Goal: Communication & Community: Answer question/provide support

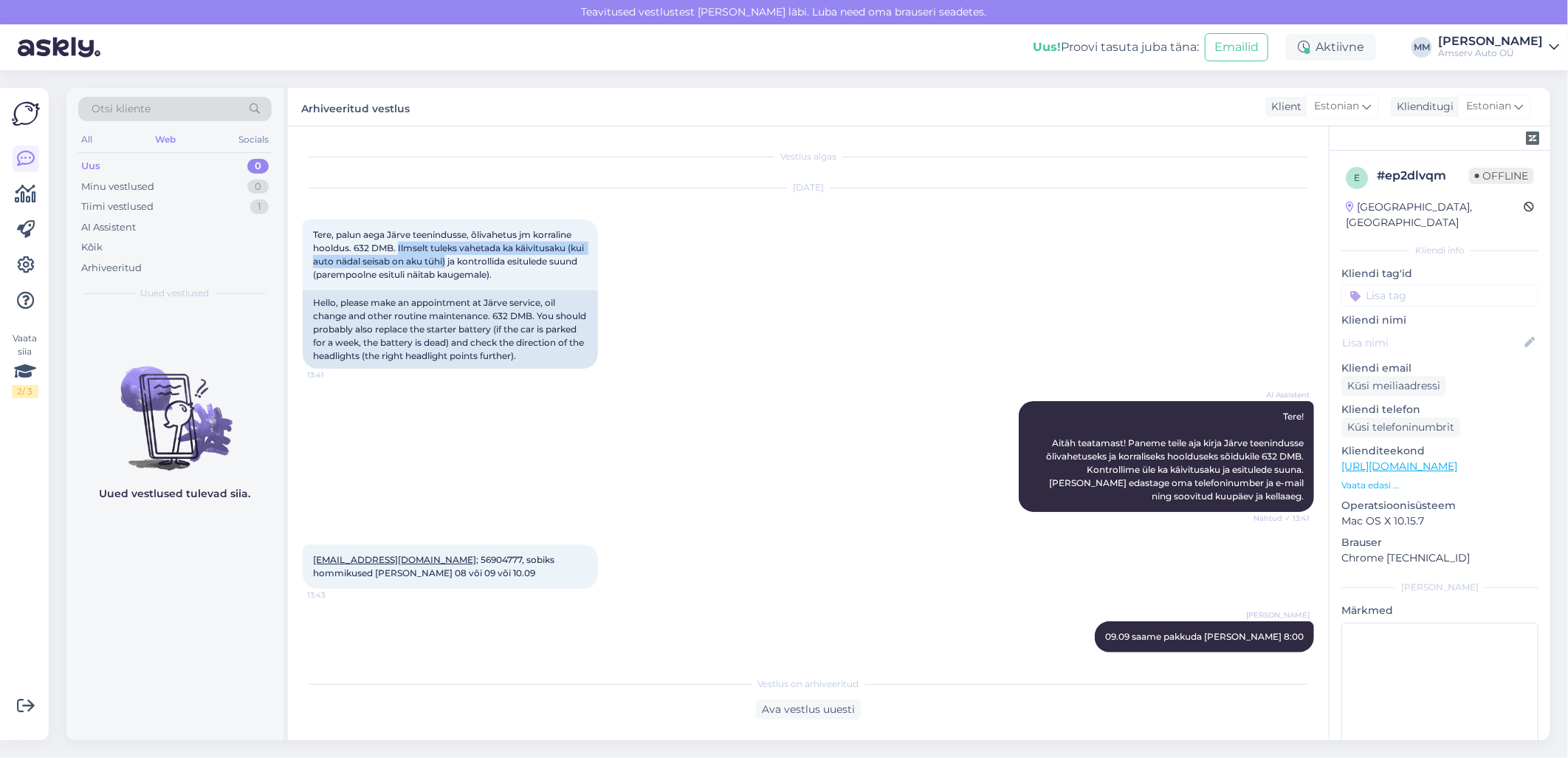
click at [167, 141] on div "Web" at bounding box center [165, 140] width 27 height 19
click at [201, 208] on div "Tiimi vestlused 1" at bounding box center [175, 207] width 193 height 20
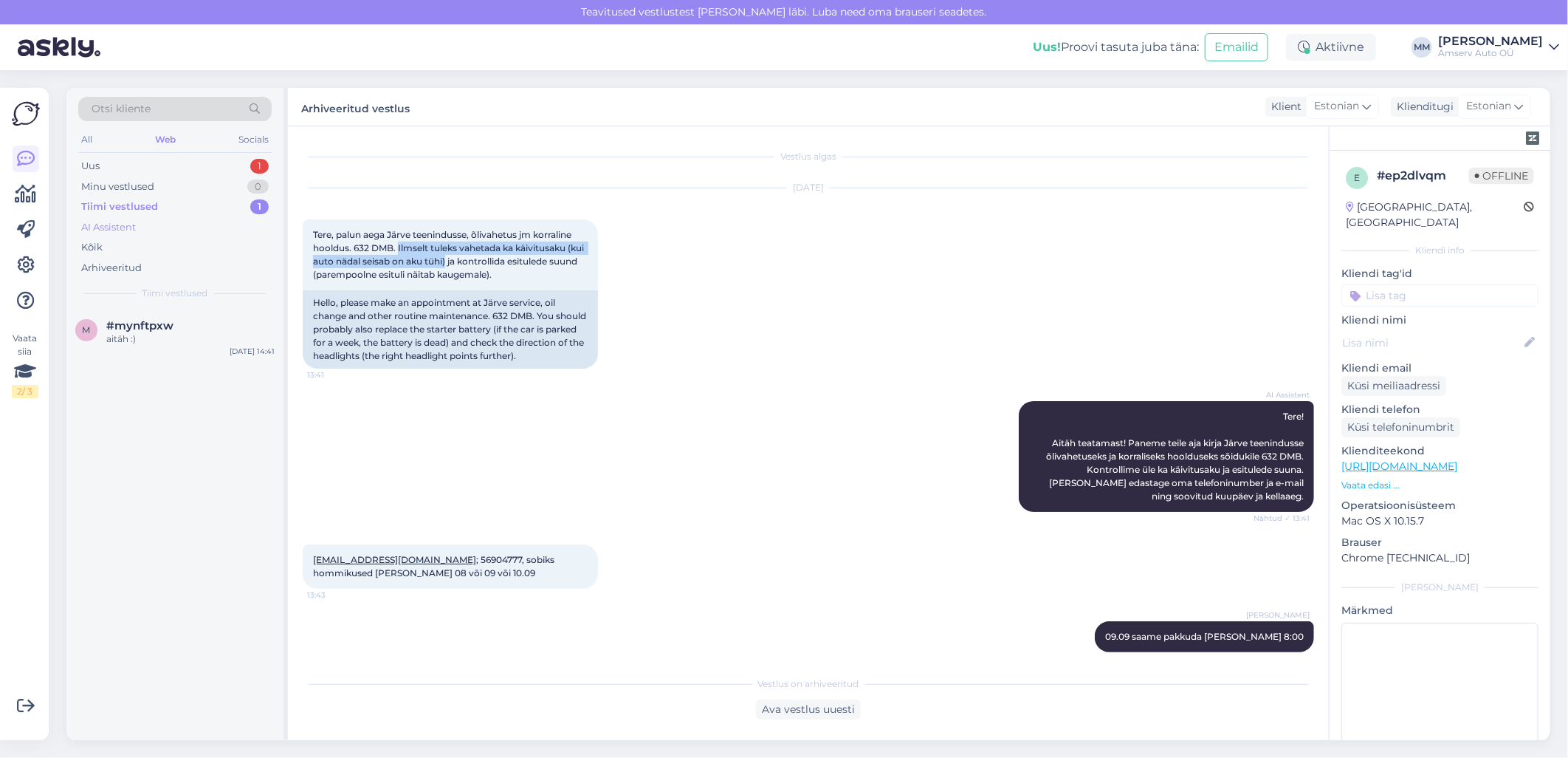
drag, startPoint x: 198, startPoint y: 161, endPoint x: 193, endPoint y: 218, distance: 57.2
click at [198, 163] on div "Uus 1" at bounding box center [175, 166] width 193 height 20
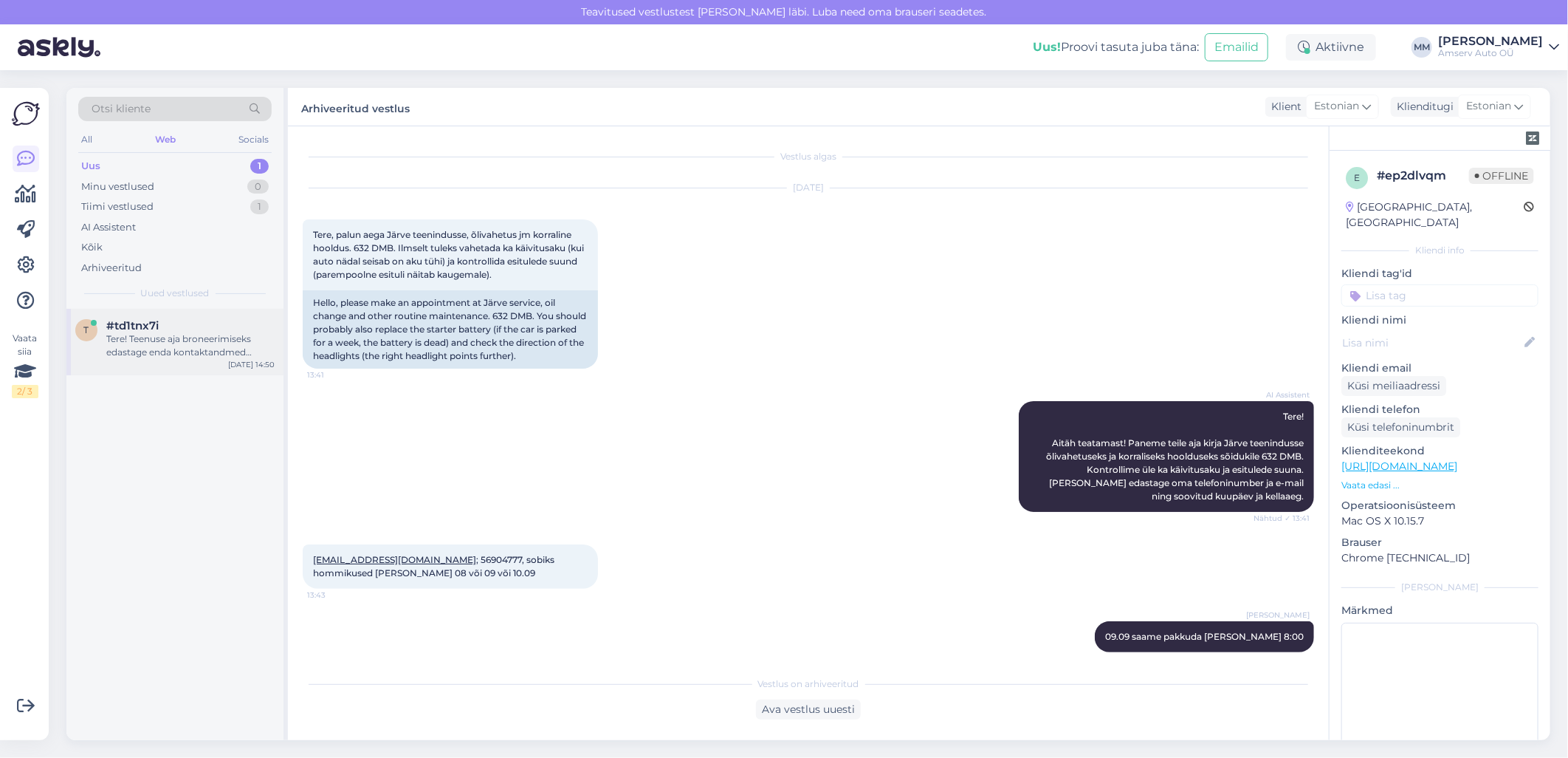
click at [164, 335] on div "Tere! Teenuse aja broneerimiseks edastage enda kontaktandmed (telefoninumber ja…" at bounding box center [190, 346] width 168 height 27
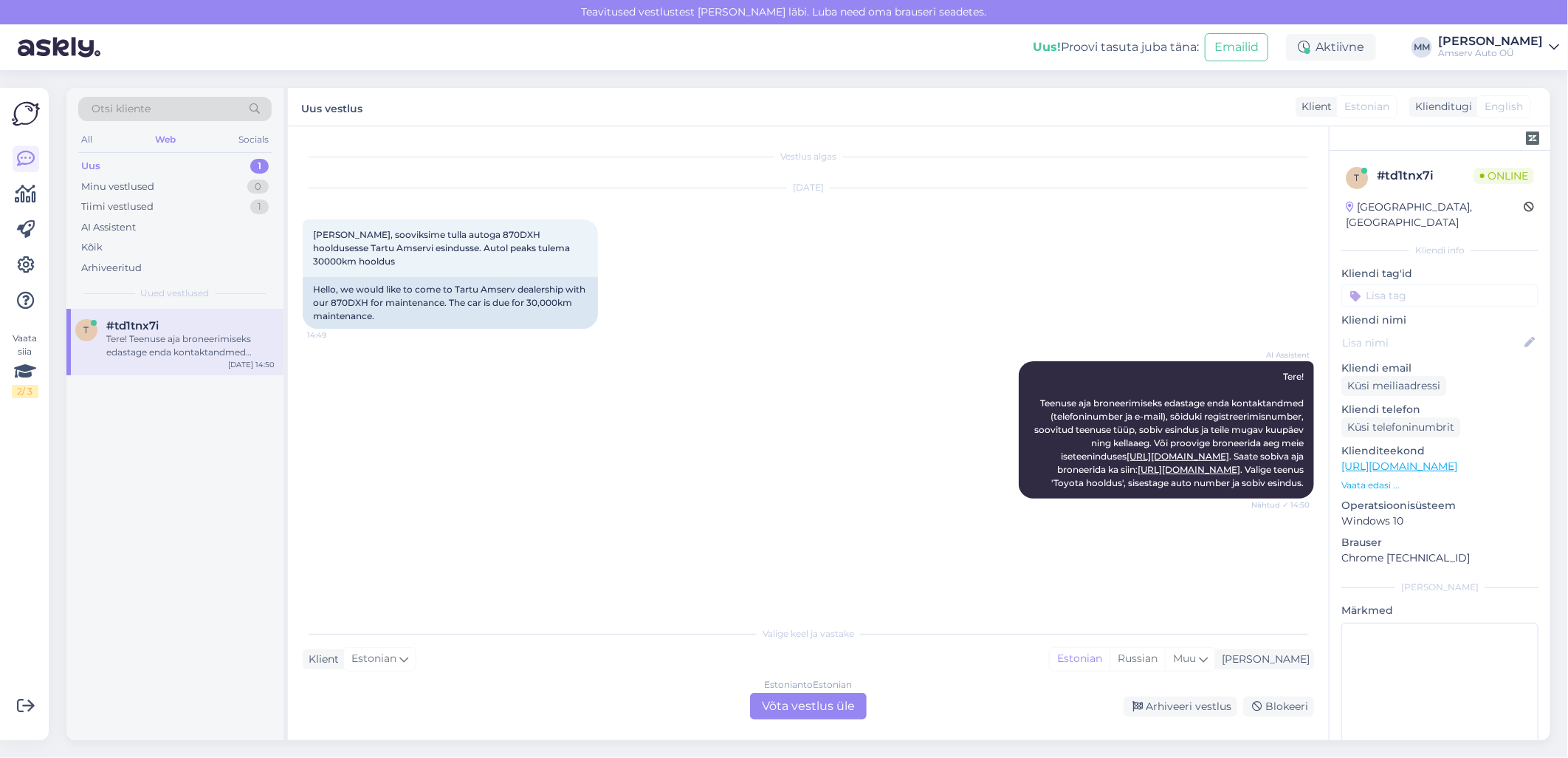
click at [794, 700] on div "Estonian to Estonian Võta vestlus üle" at bounding box center [808, 705] width 116 height 27
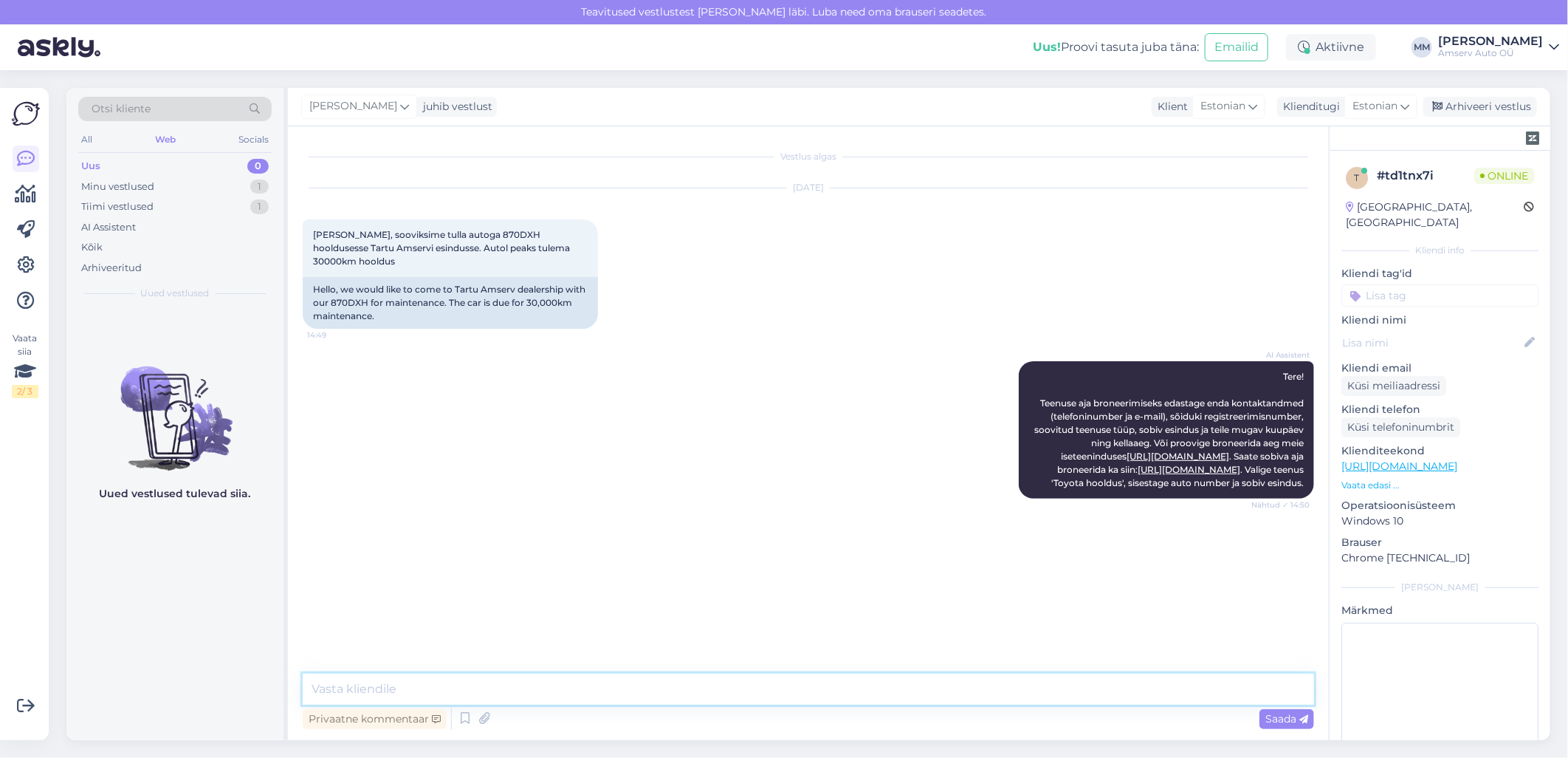
click at [504, 696] on textarea at bounding box center [808, 690] width 1012 height 31
type textarea "ÜKS HETK, PALUN"
click at [449, 233] on span "[PERSON_NAME], sooviksime tulla autoga 870DXH hooldusesse Tartu Amservi esindus…" at bounding box center [443, 248] width 259 height 38
copy span "870DXH"
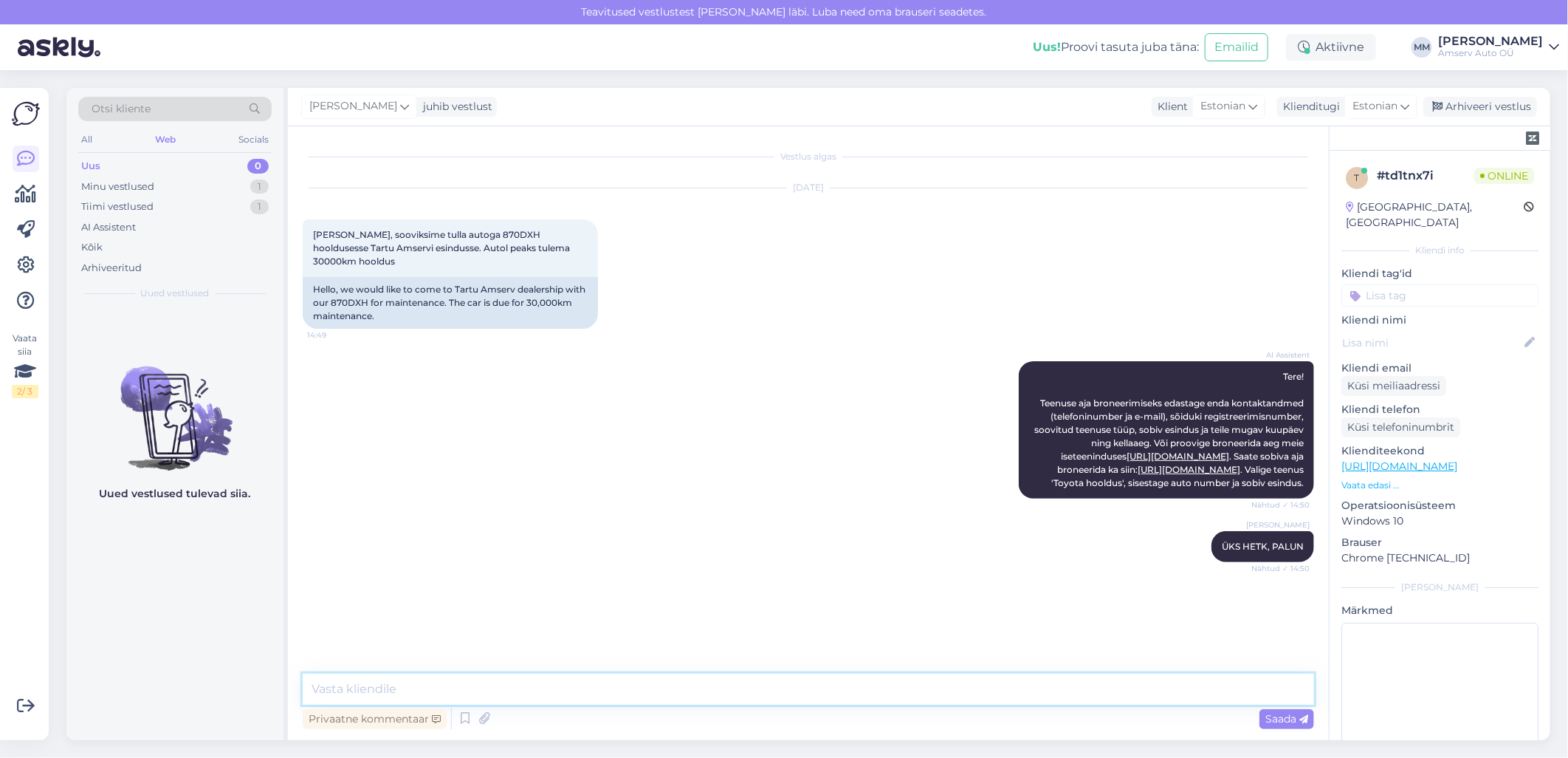
click at [758, 687] on textarea at bounding box center [808, 690] width 1012 height 31
type textarea "k"
type textarea "Kas see on esimene hooldus?"
click at [505, 699] on textarea at bounding box center [808, 690] width 1012 height 31
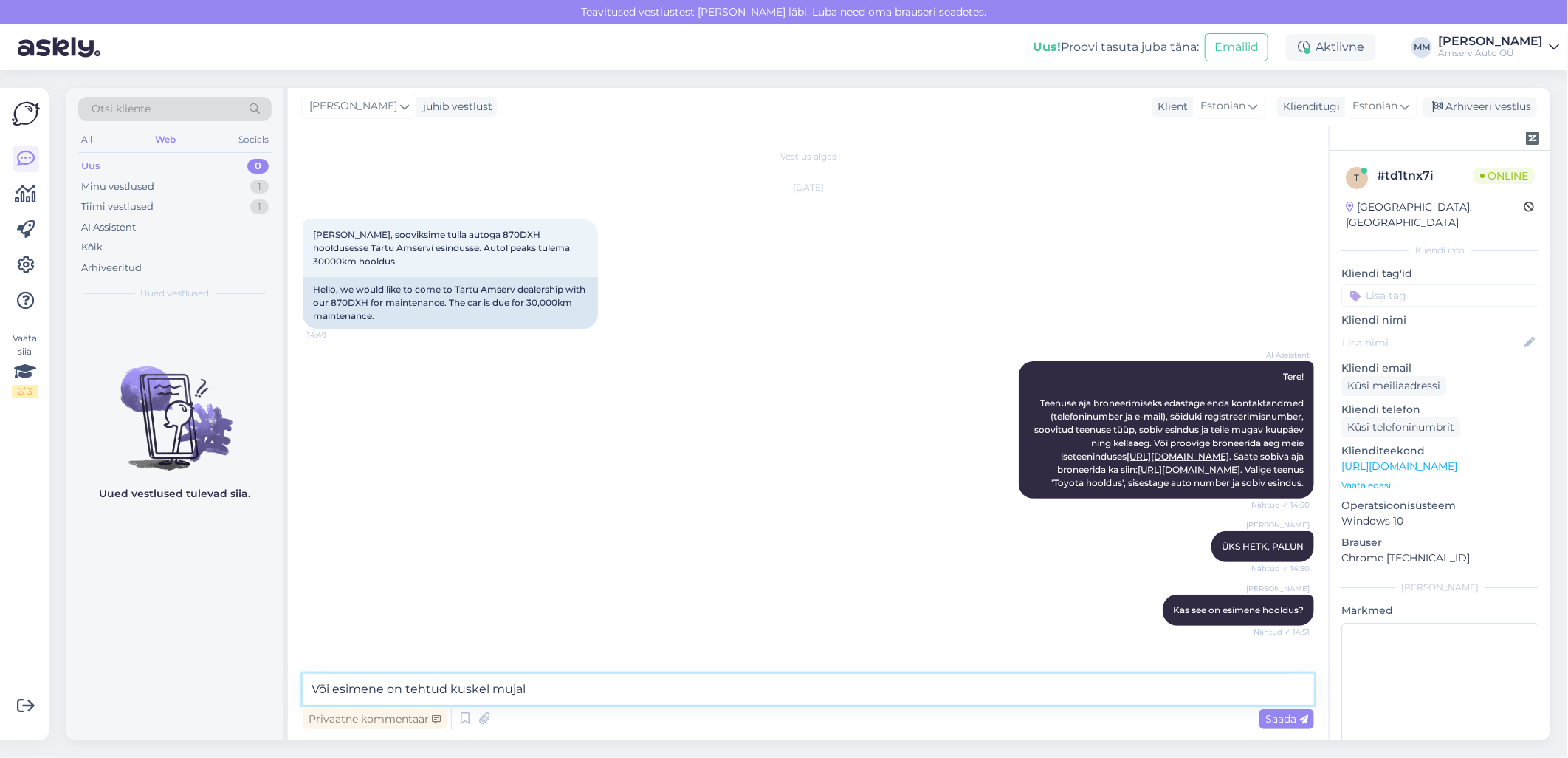
click at [465, 694] on textarea "Või esimene on tehtud kuskel mujal" at bounding box center [808, 690] width 1012 height 31
click at [490, 687] on textarea "Või esimene on tehtud kuuskel mujal" at bounding box center [808, 690] width 1012 height 31
click at [468, 695] on textarea "Või esimene on tehtud kuuskel mujal" at bounding box center [808, 690] width 1012 height 31
click at [481, 692] on textarea "Või esimene on tehtud kuskel mujal" at bounding box center [808, 690] width 1012 height 31
type textarea "Või esimene on tehtud kuskil mujal"
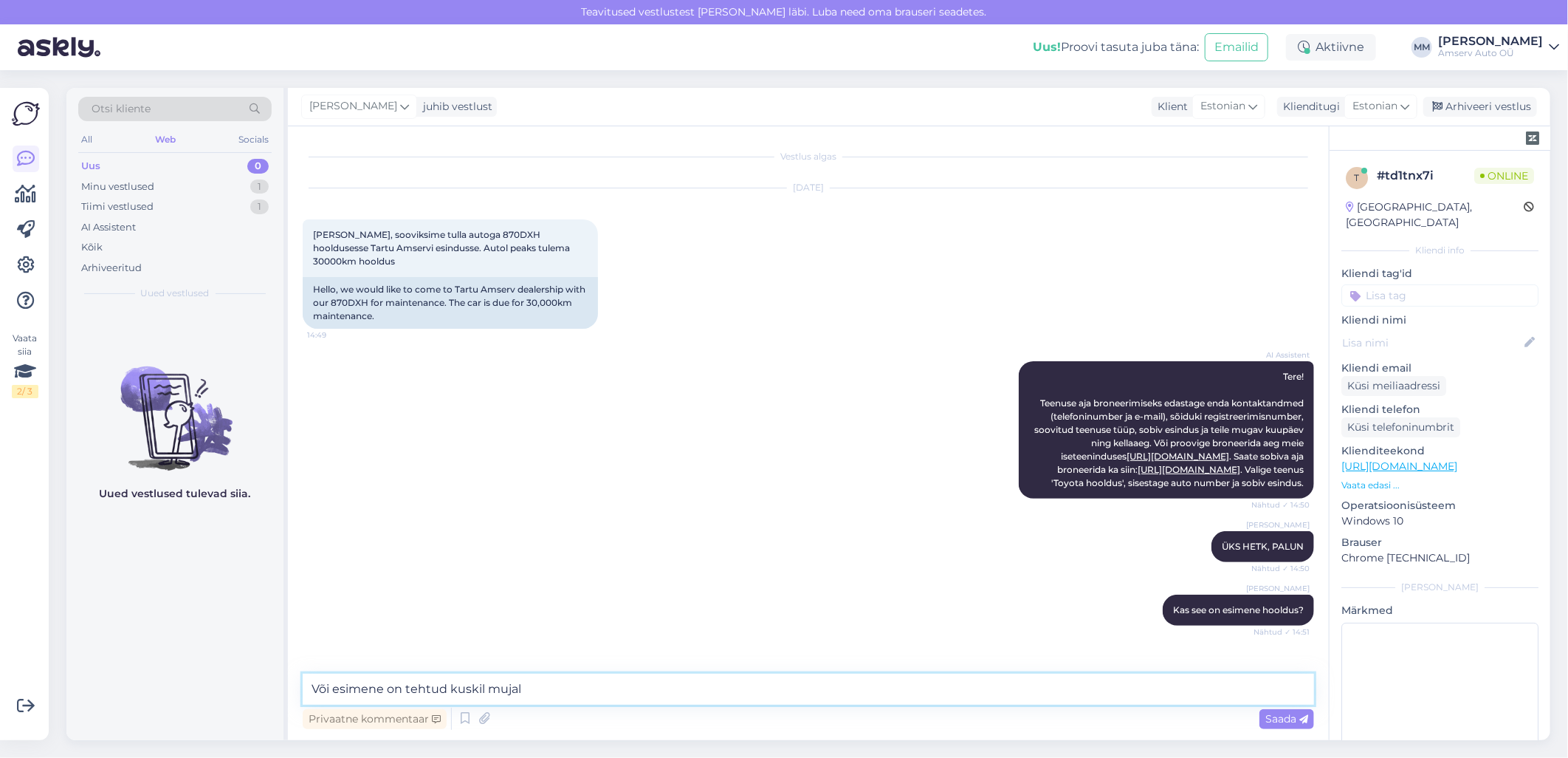
click at [530, 689] on textarea "Või esimene on tehtud kuskil mujal" at bounding box center [808, 690] width 1012 height 31
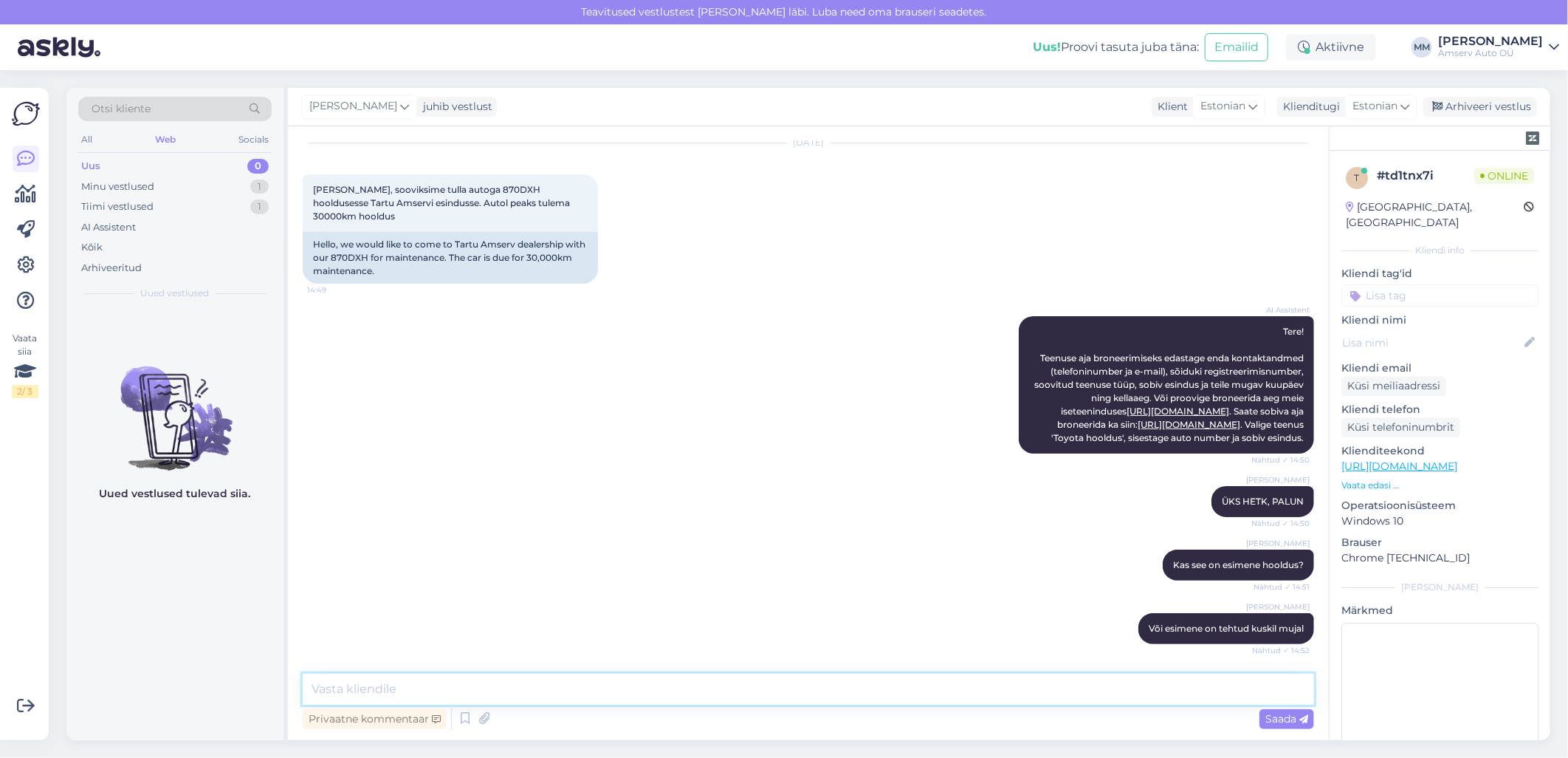
click at [661, 698] on textarea at bounding box center [808, 690] width 1012 height 31
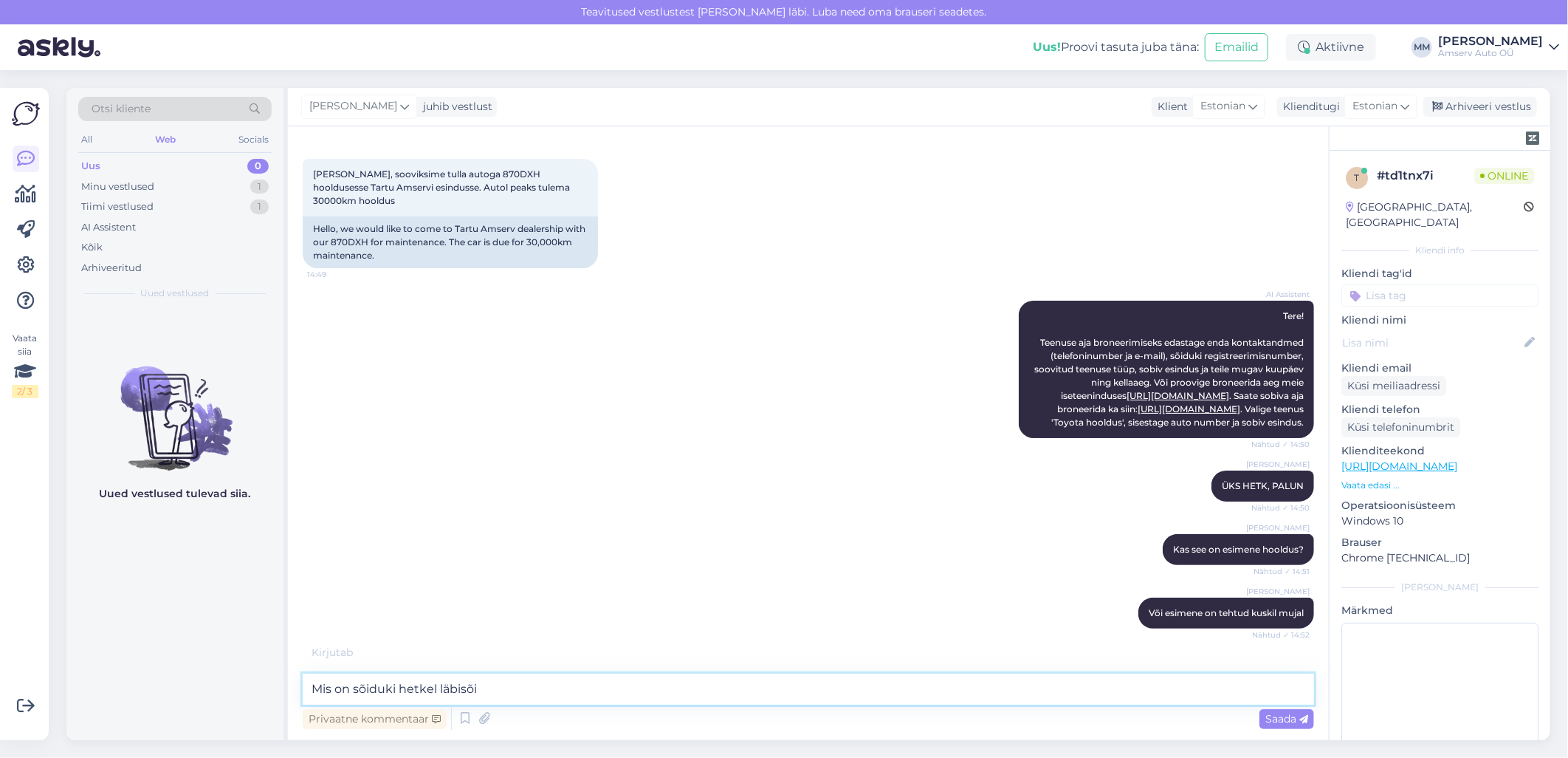
type textarea "Mis on sõiduki hetkel läbisõit"
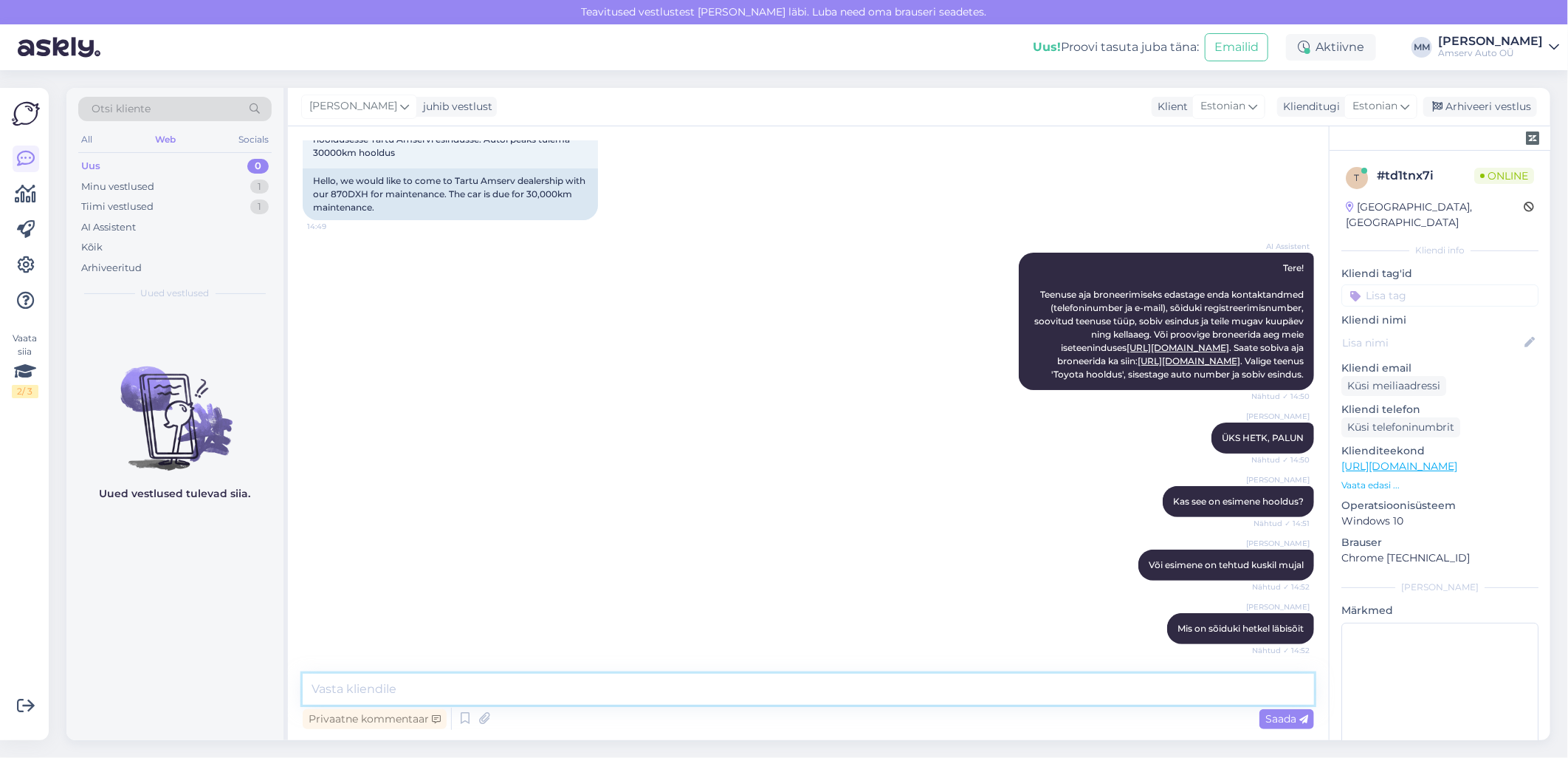
scroll to position [251, 0]
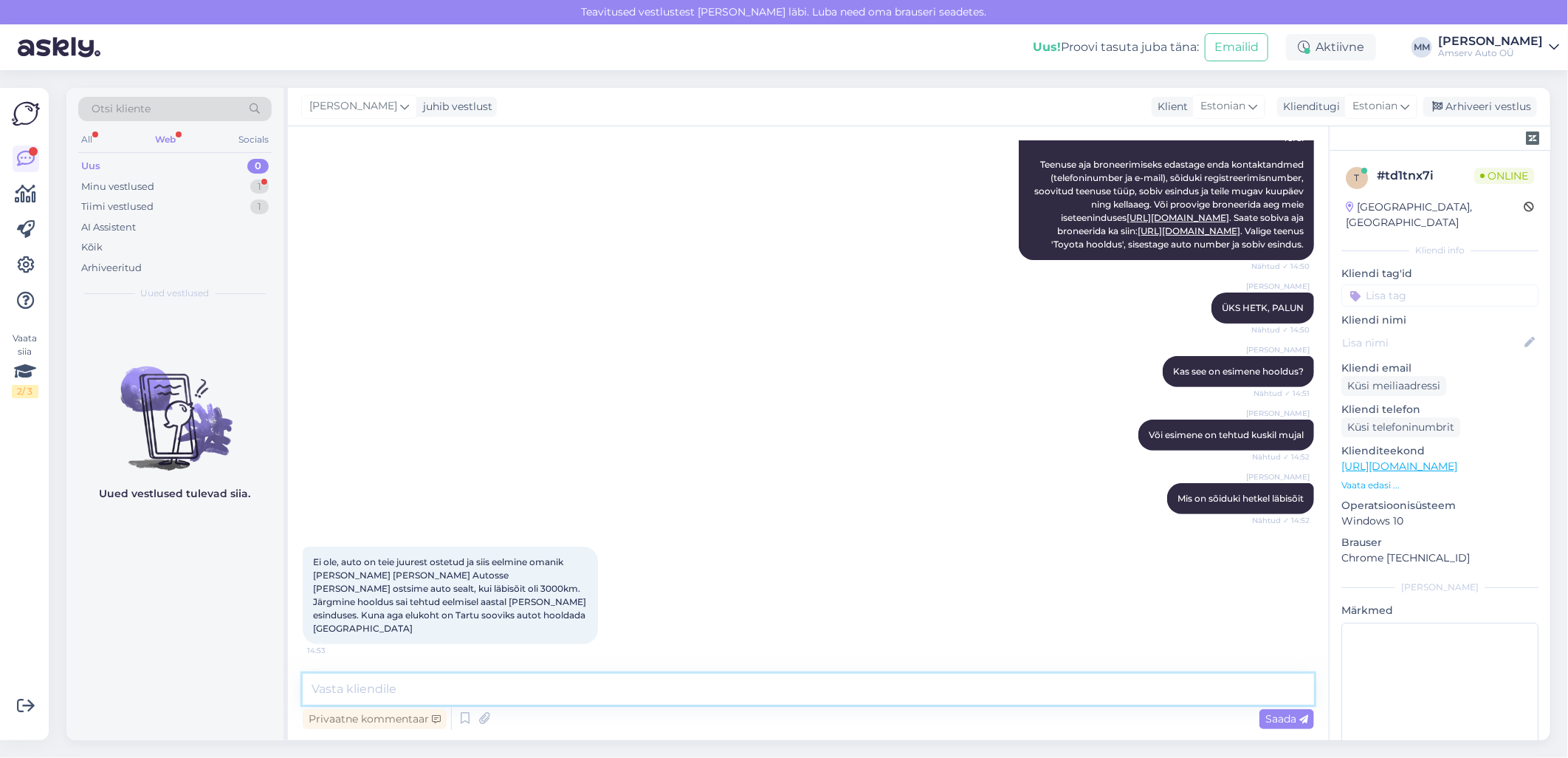
click at [389, 684] on textarea at bounding box center [808, 690] width 1012 height 31
type textarea "r"
type textarea "Arusaadav"
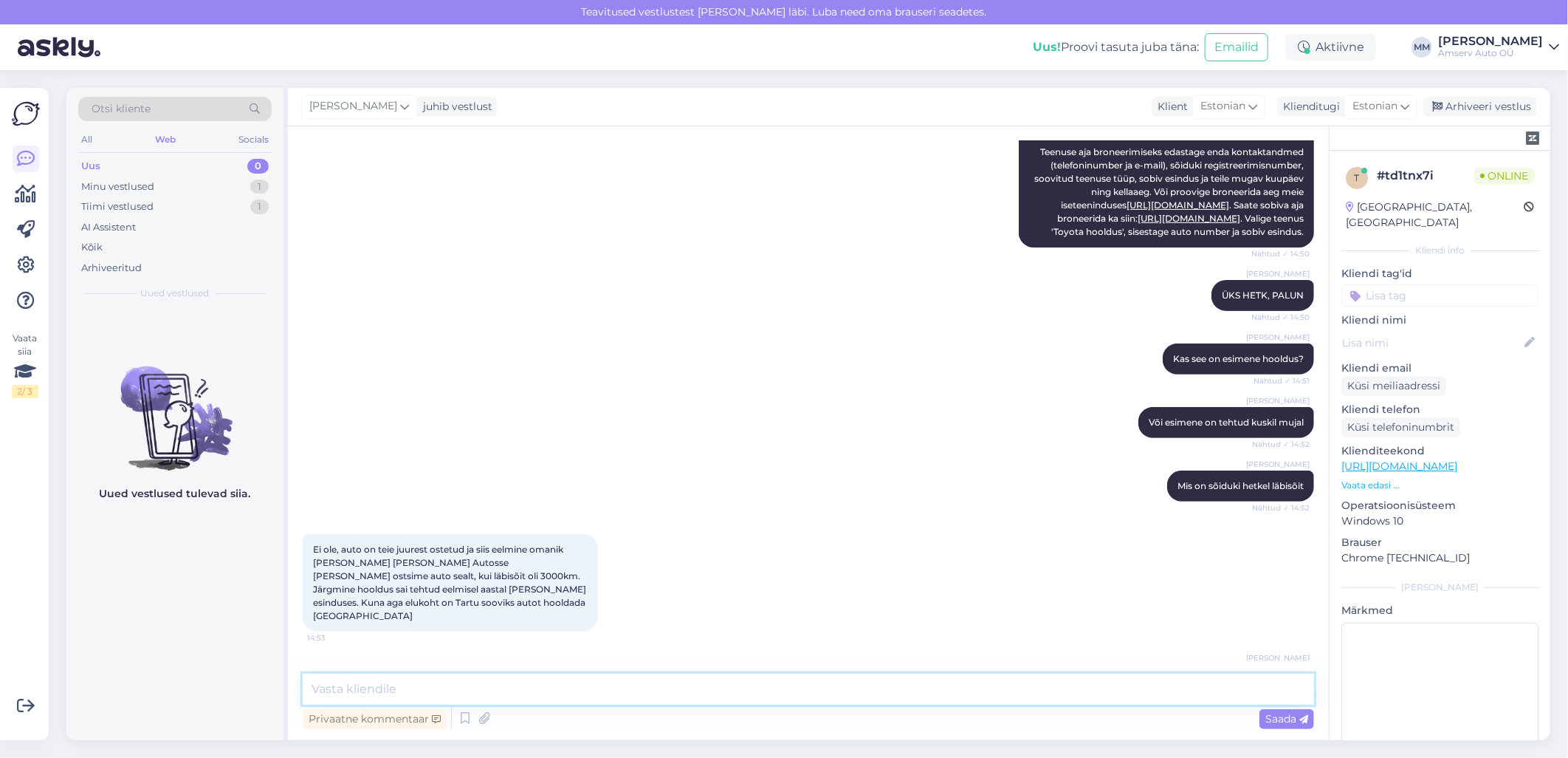
scroll to position [314, 0]
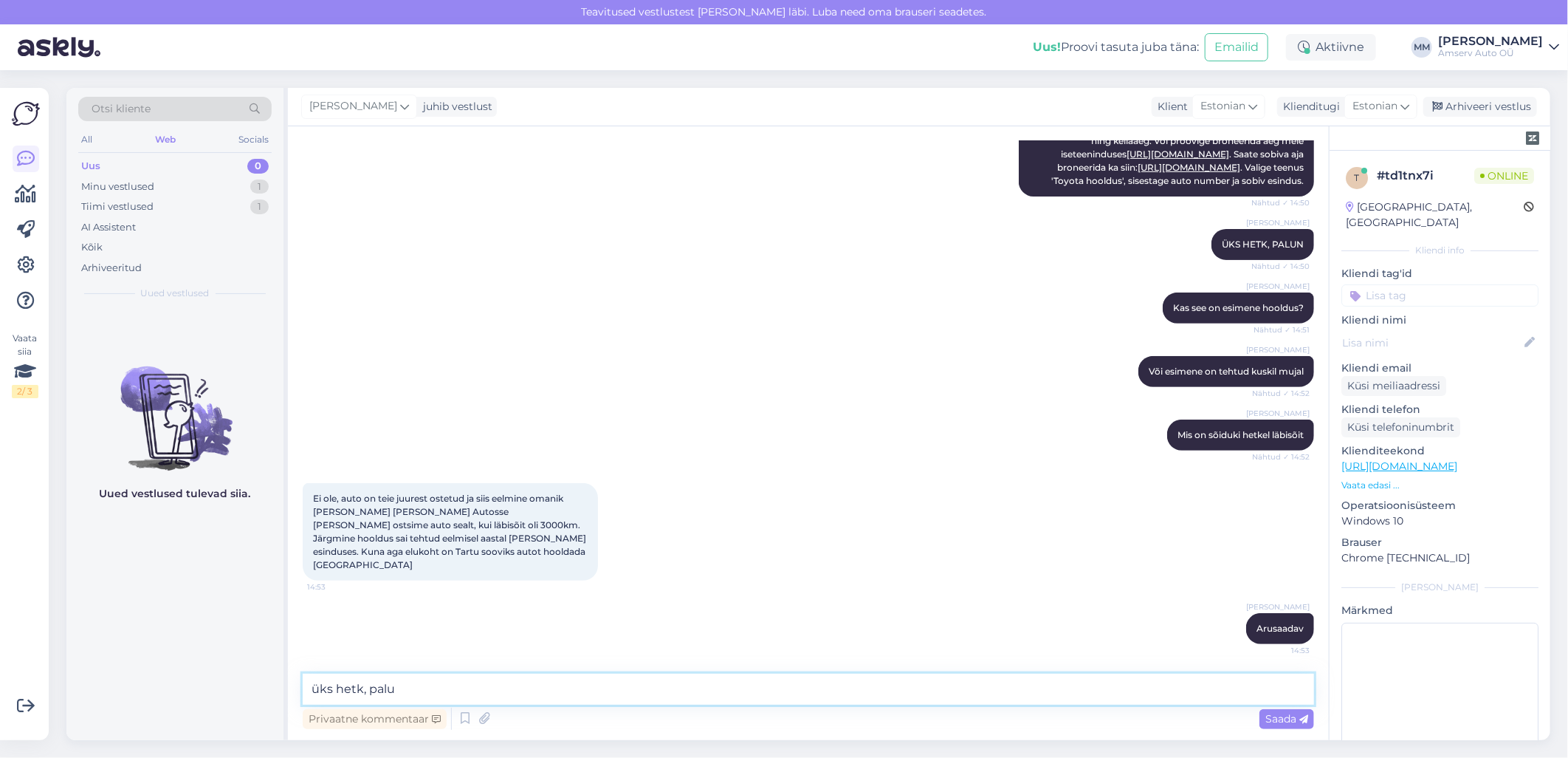
type textarea "üks hetk, palun"
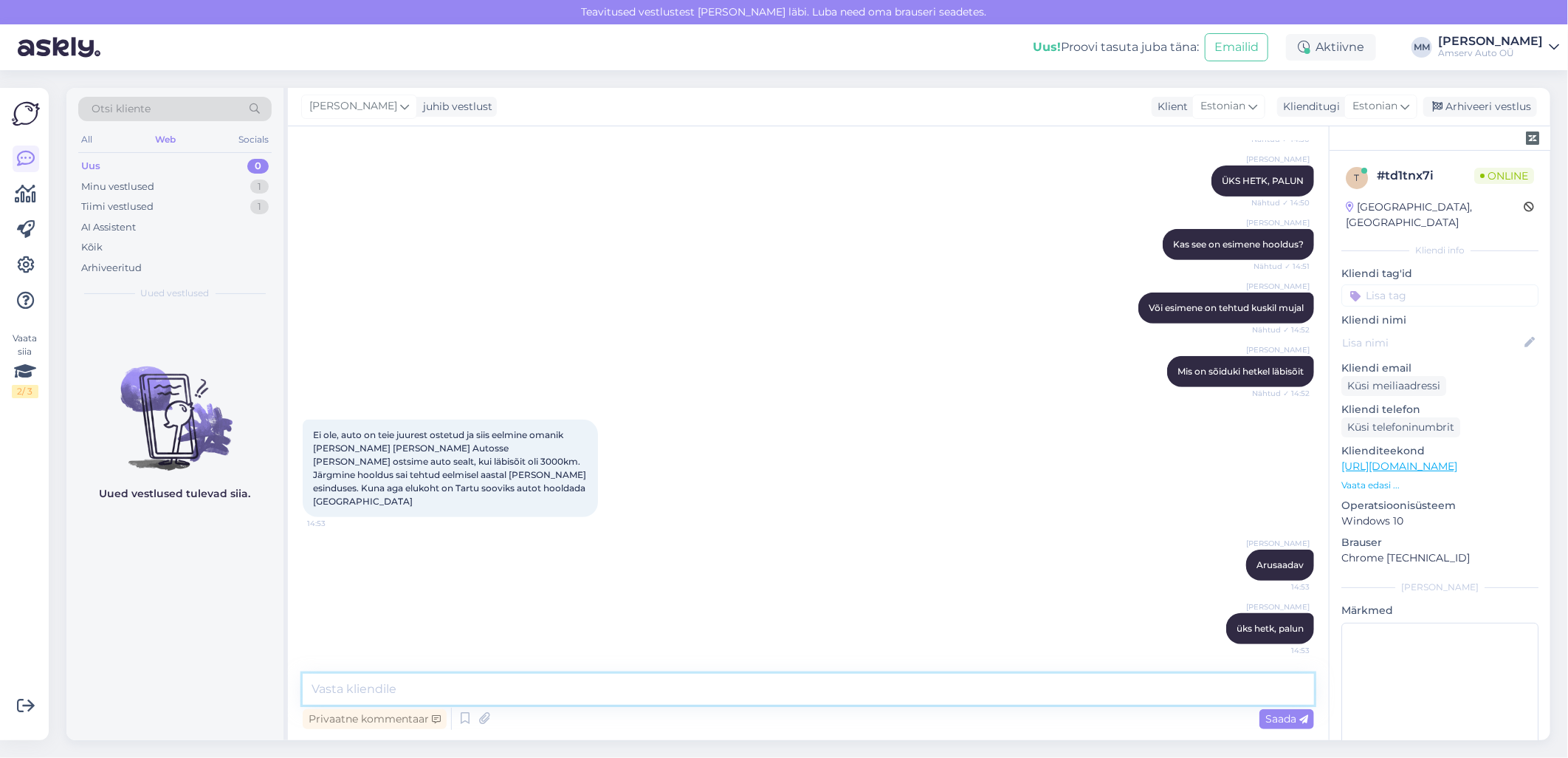
click at [657, 689] on textarea at bounding box center [808, 690] width 1012 height 31
type textarea "Esimene võimalus [GEOGRAPHIC_DATA] [DATE][PERSON_NAME] 14:30"
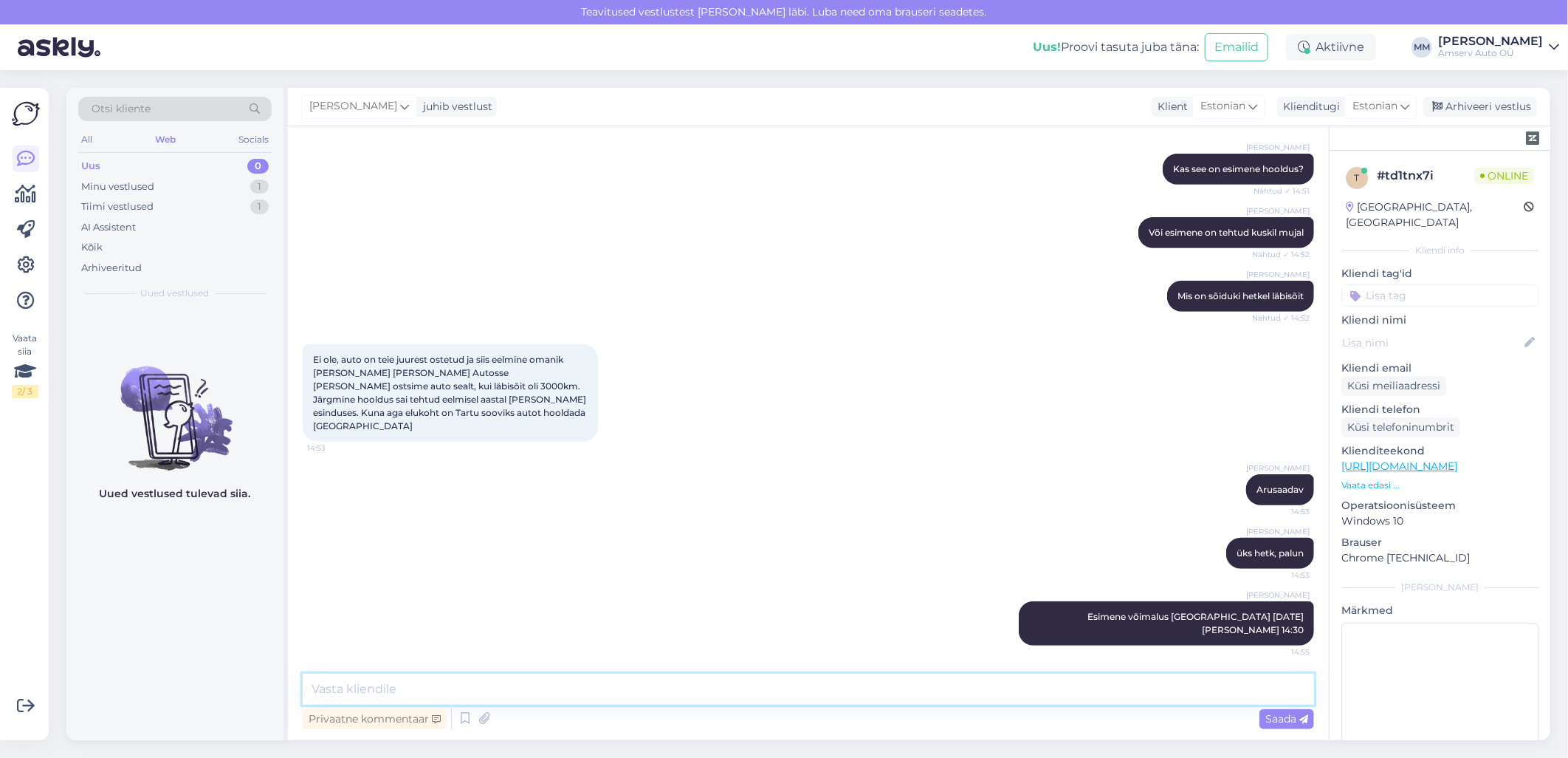
click at [1038, 690] on textarea at bounding box center [808, 690] width 1012 height 31
type textarea "11.09 saan pakkuda expressi [PERSON_NAME] 8:00 või 14:45"
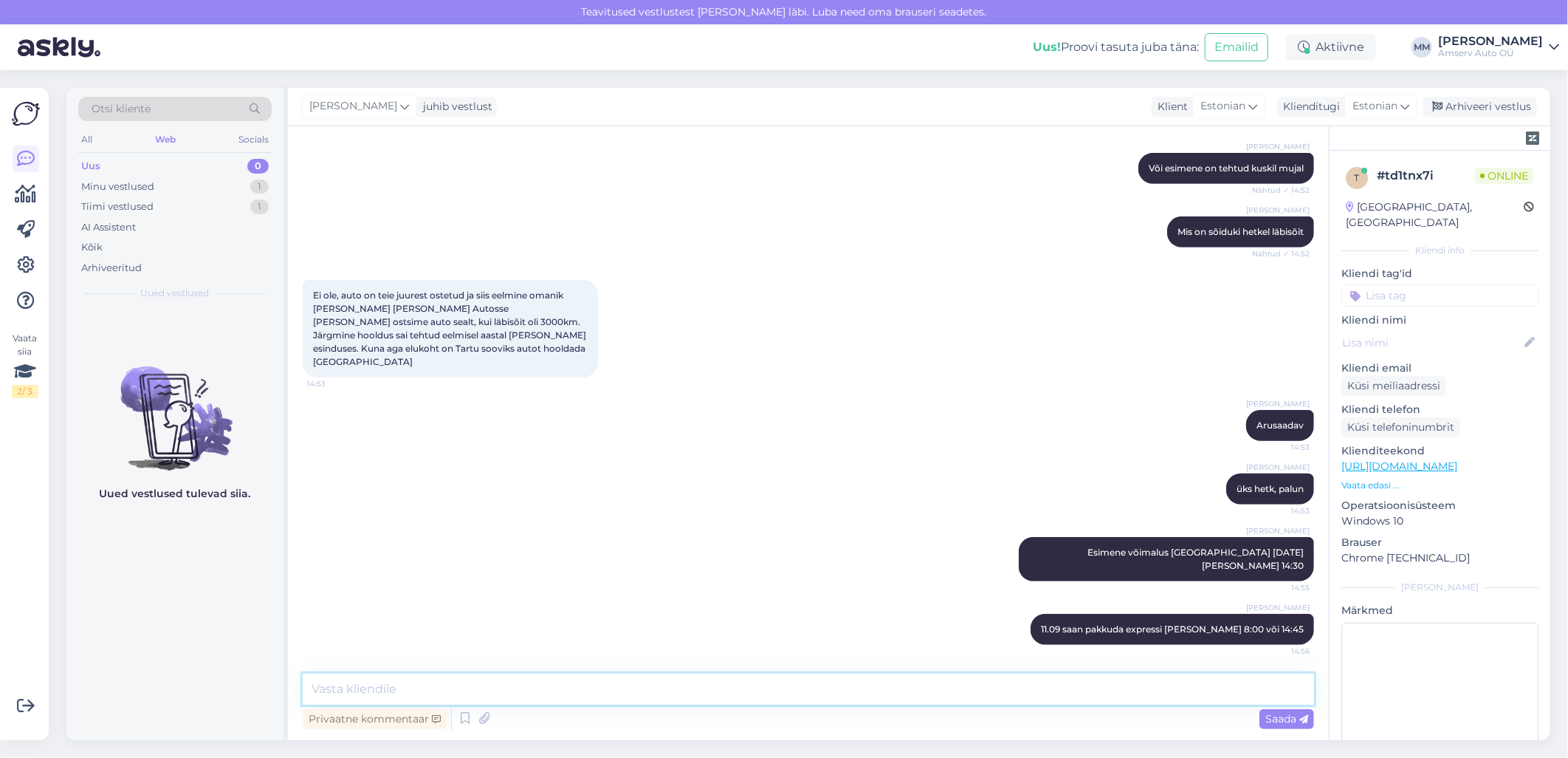
click at [1042, 689] on textarea at bounding box center [808, 690] width 1012 height 31
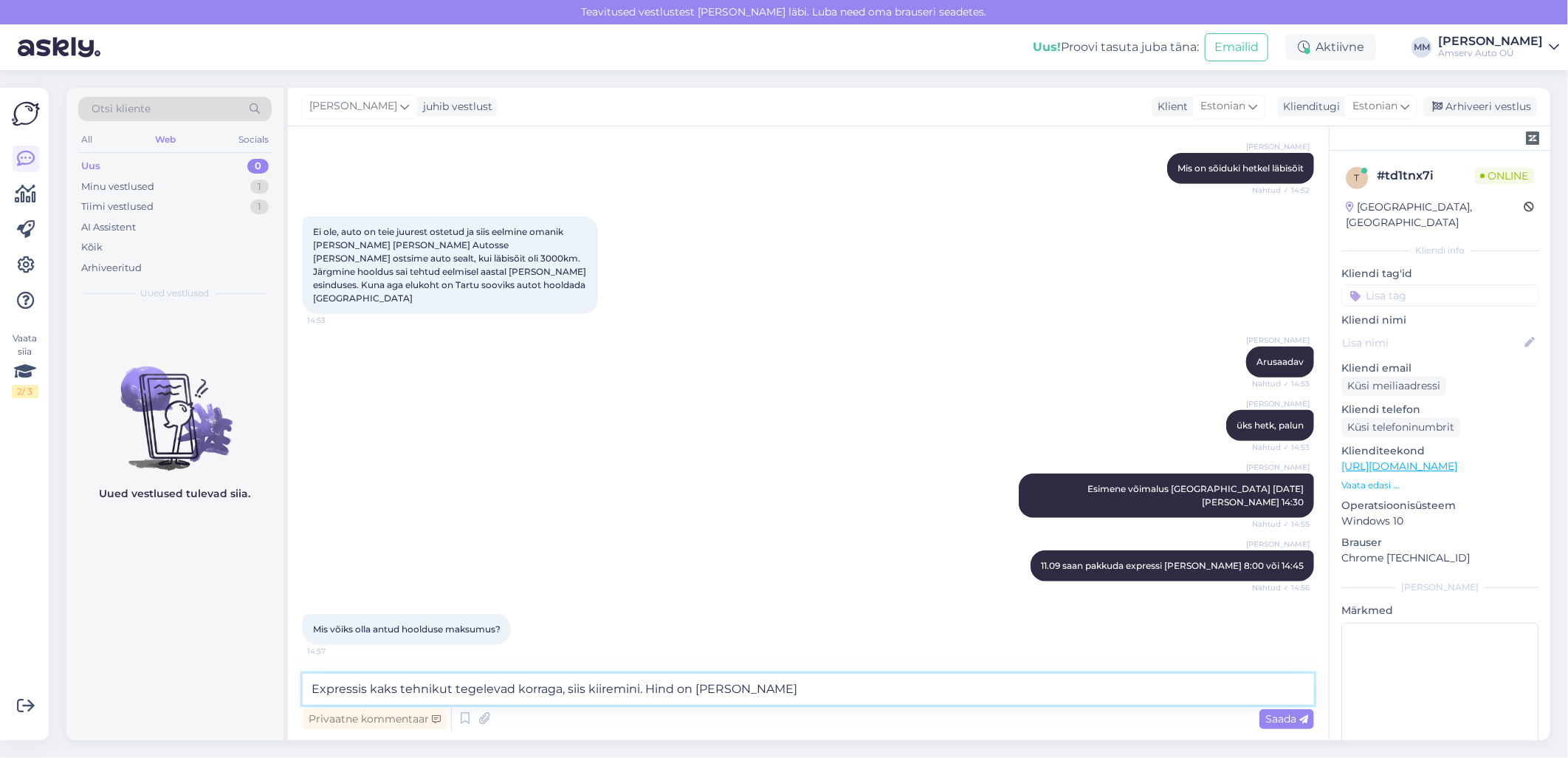
type textarea "Expressis kaks tehnikut tegelevad korraga, siis kiiremini. Hind on sama"
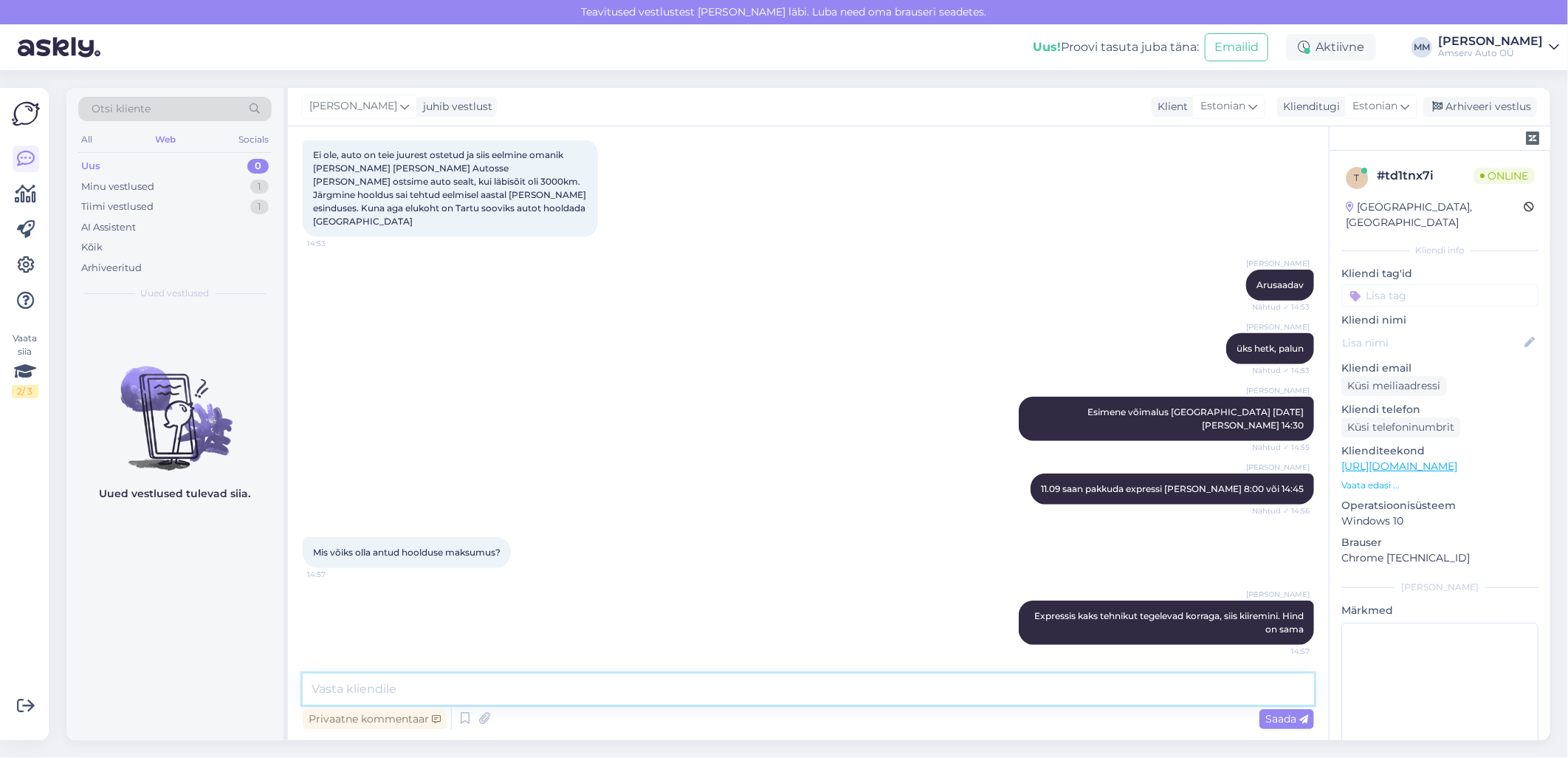
click at [655, 692] on textarea at bounding box center [808, 690] width 1012 height 31
type textarea "ü"
click at [593, 695] on textarea at bounding box center [808, 690] width 1012 height 31
paste textarea "468"
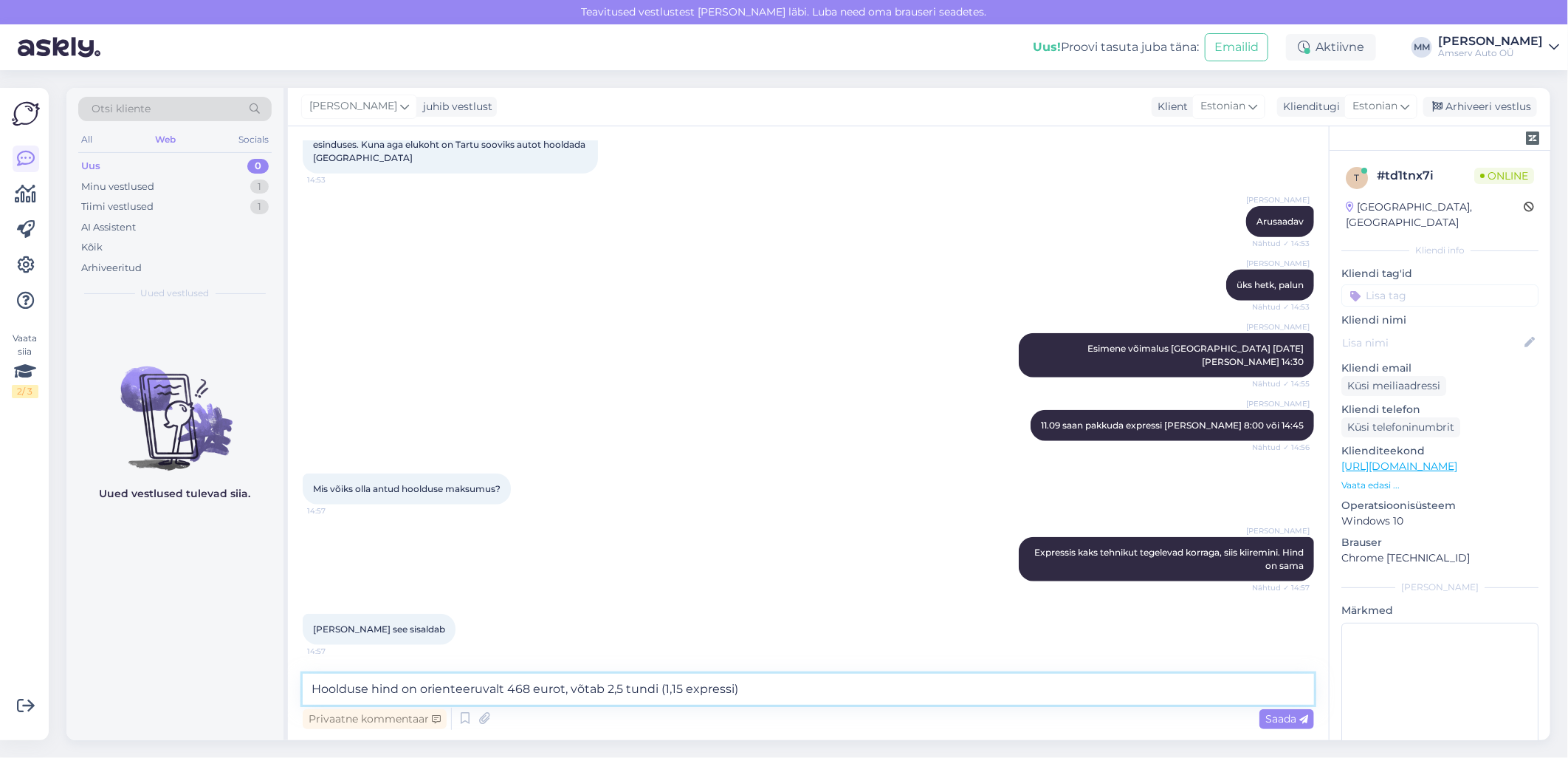
type textarea "Hoolduse hind on orienteeruvalt 468 eurot, võtab 2,5 tundi (1,15 expressis)"
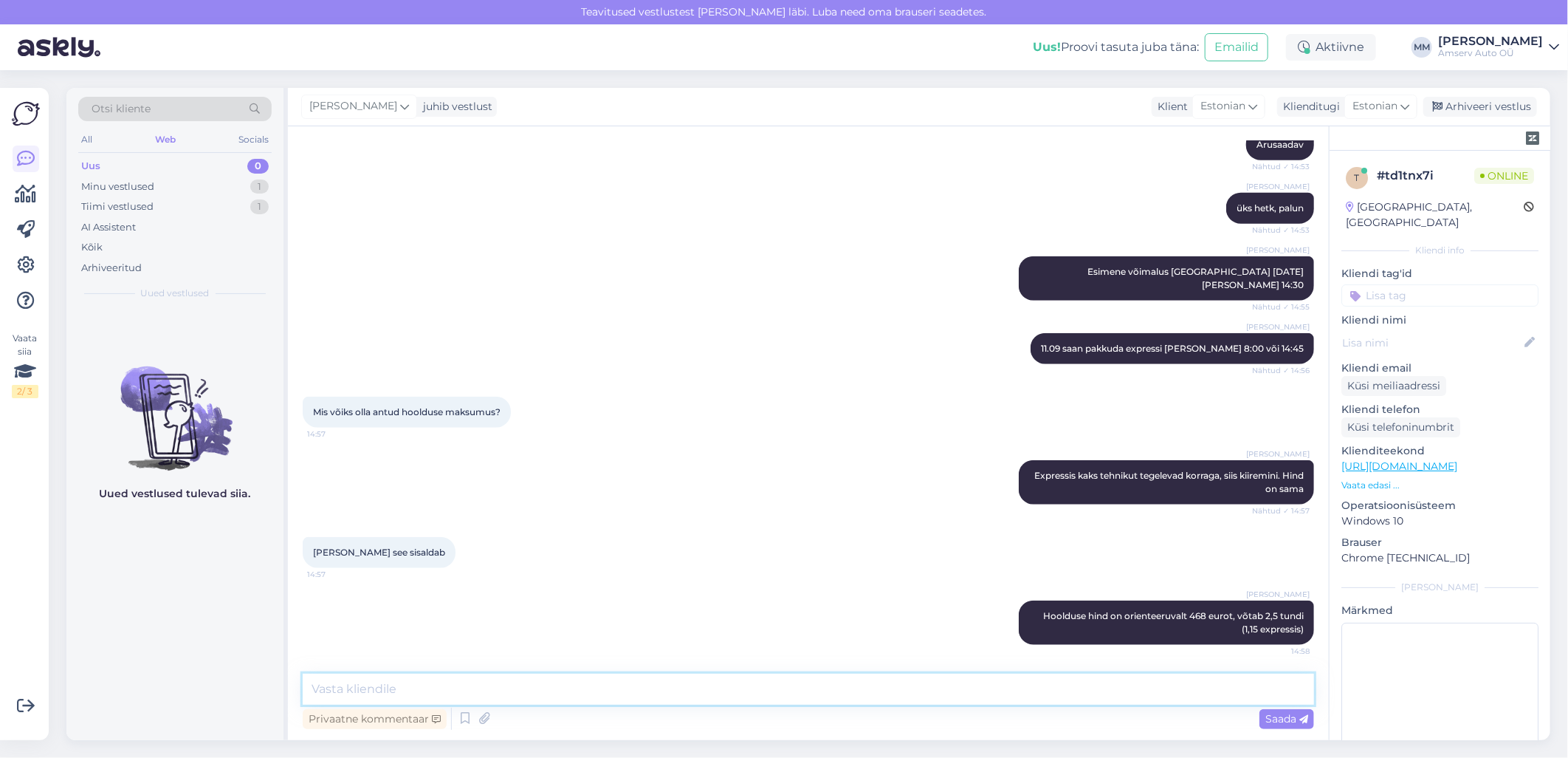
click at [435, 688] on textarea at bounding box center [808, 690] width 1012 height 31
type textarea "Teostame:"
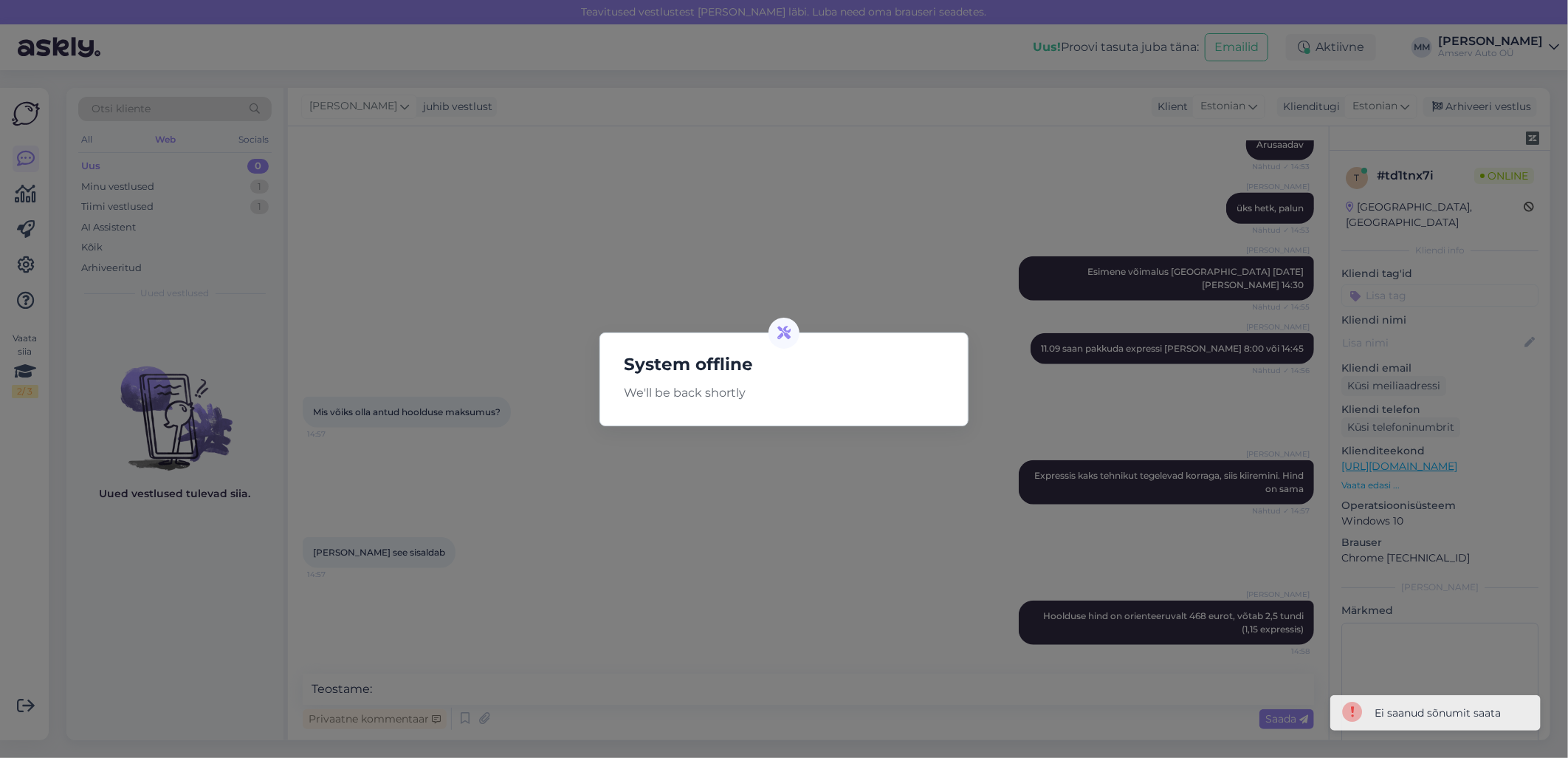
click at [600, 610] on div "System offline We'll be back shortly" at bounding box center [784, 379] width 1568 height 758
click at [784, 335] on icon at bounding box center [784, 333] width 13 height 13
click at [888, 518] on div "System offline We'll be back shortly" at bounding box center [784, 379] width 1568 height 758
click at [670, 662] on div "System offline We'll be back shortly" at bounding box center [784, 379] width 1568 height 758
drag, startPoint x: 839, startPoint y: 251, endPoint x: 857, endPoint y: 234, distance: 24.8
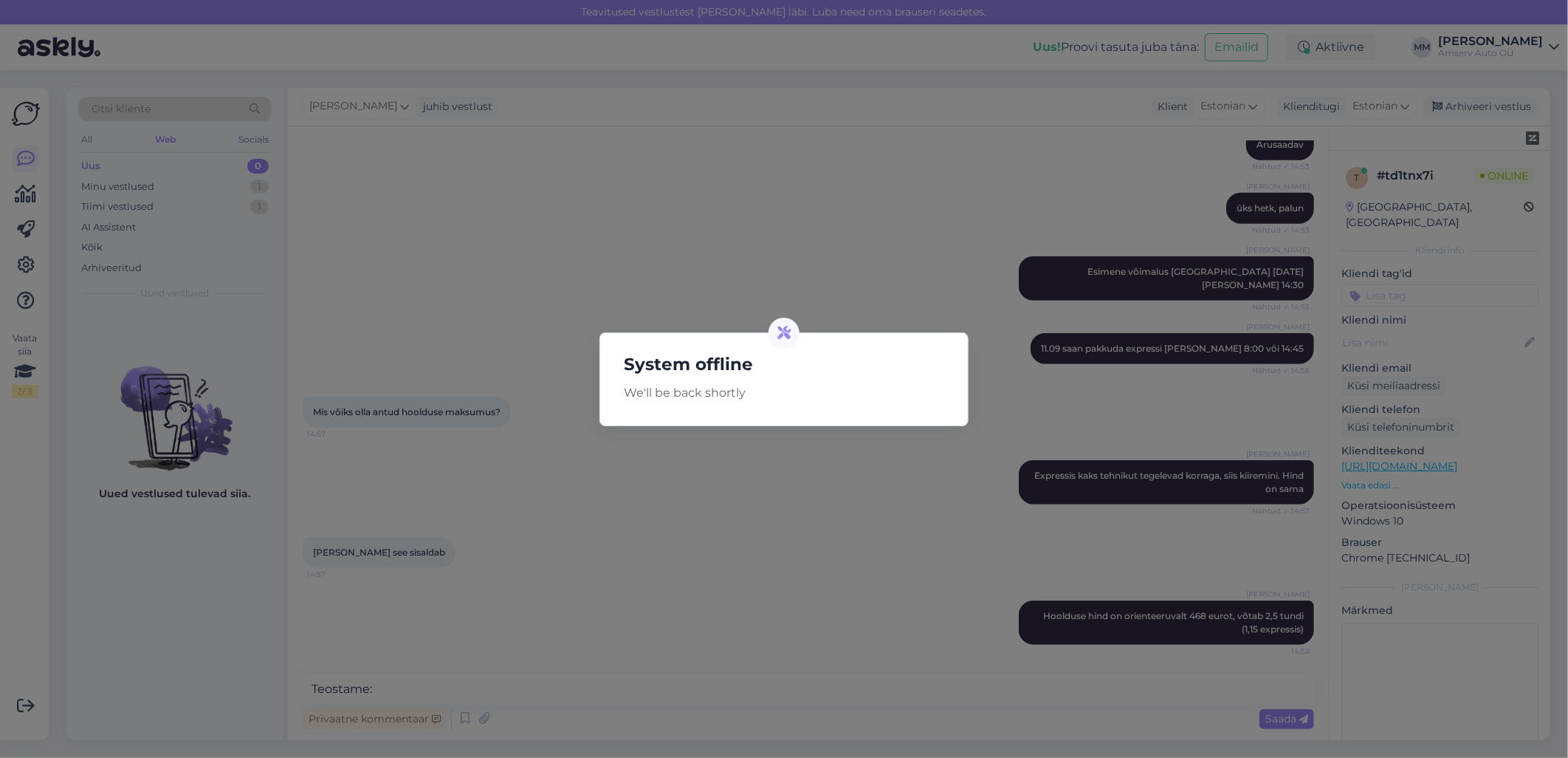
click at [845, 245] on div "System offline We'll be back shortly" at bounding box center [784, 379] width 1568 height 758
click at [459, 408] on div "System offline We'll be back shortly" at bounding box center [784, 379] width 1568 height 758
click at [445, 592] on div "System offline We'll be back shortly" at bounding box center [784, 379] width 1568 height 758
click at [787, 322] on div at bounding box center [784, 334] width 31 height 31
click at [670, 505] on div "System offline We'll be back shortly" at bounding box center [784, 379] width 1568 height 758
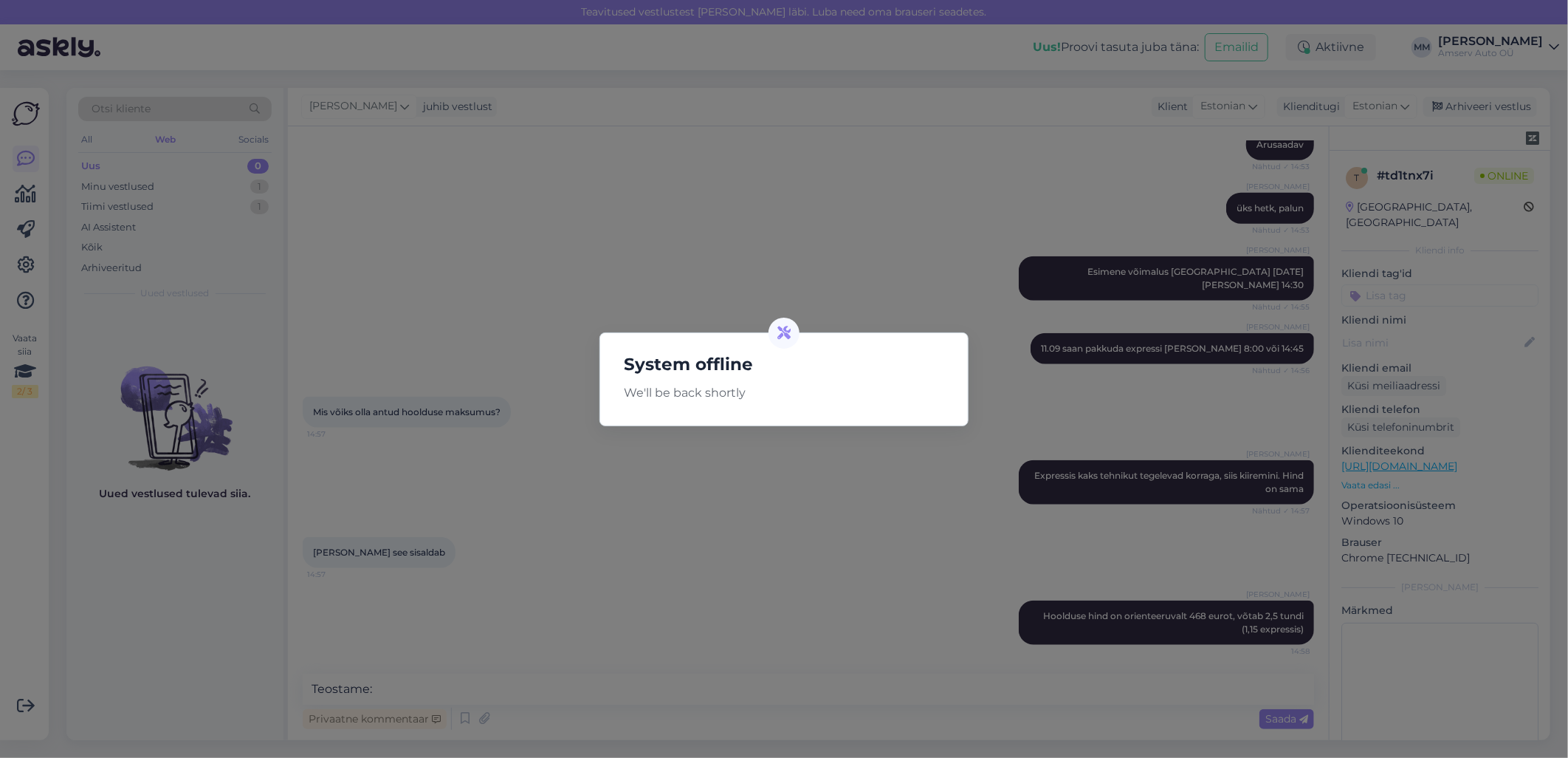
click at [659, 390] on p "We'll be back shortly" at bounding box center [784, 392] width 344 height 18
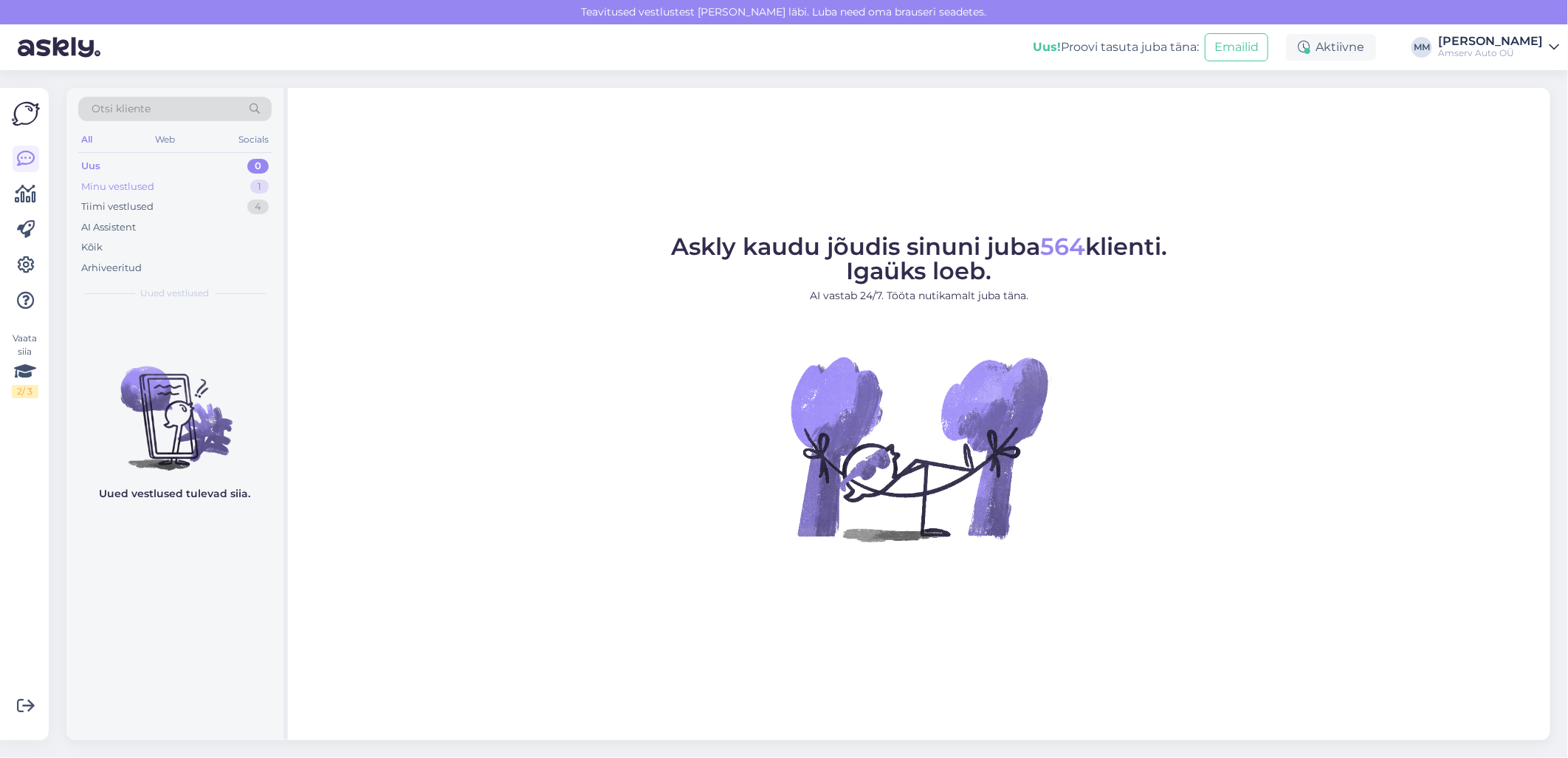
click at [149, 186] on div "Minu vestlused" at bounding box center [117, 187] width 73 height 15
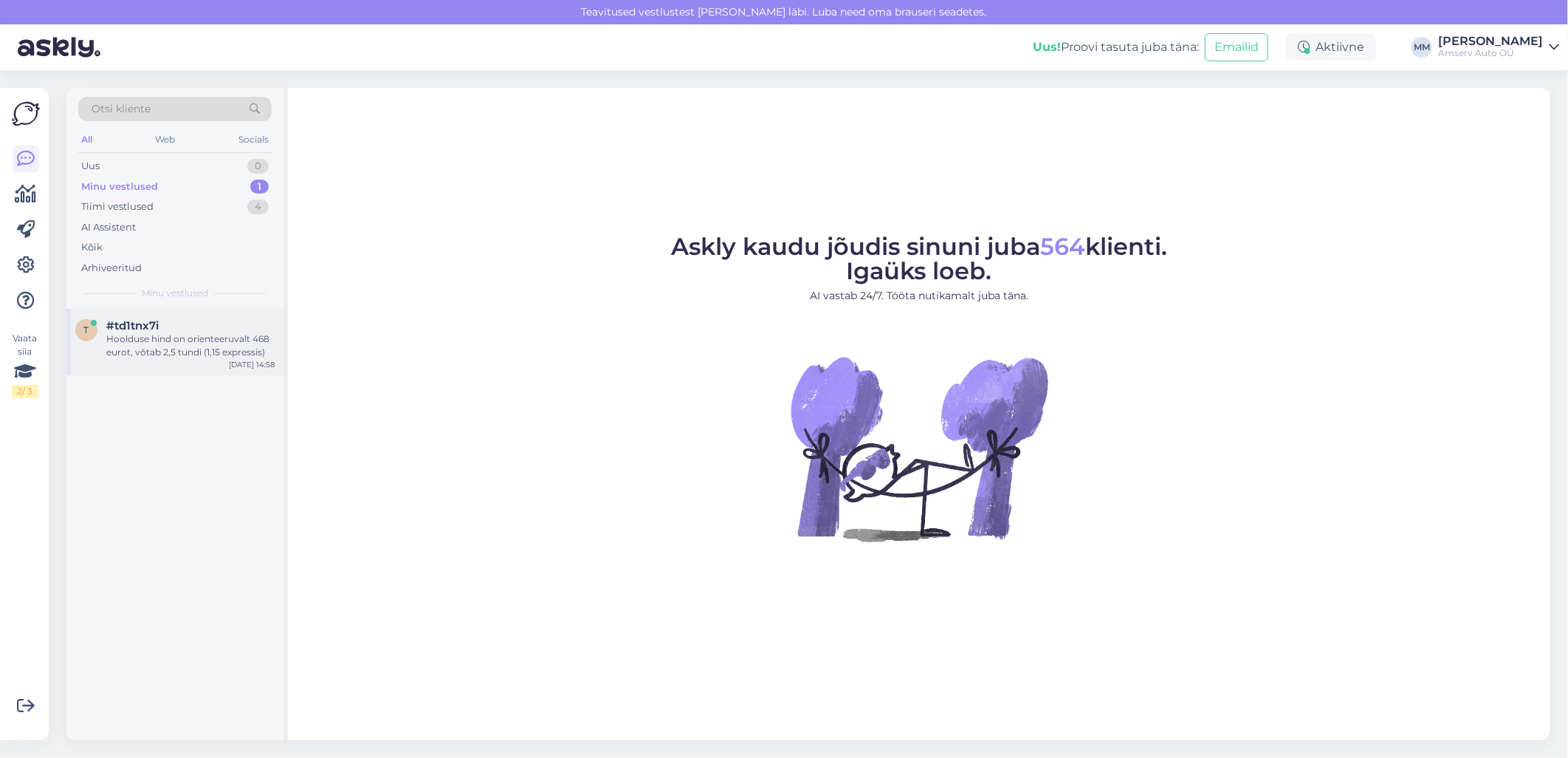
click at [203, 331] on div "#td1tnx7i" at bounding box center [190, 325] width 168 height 13
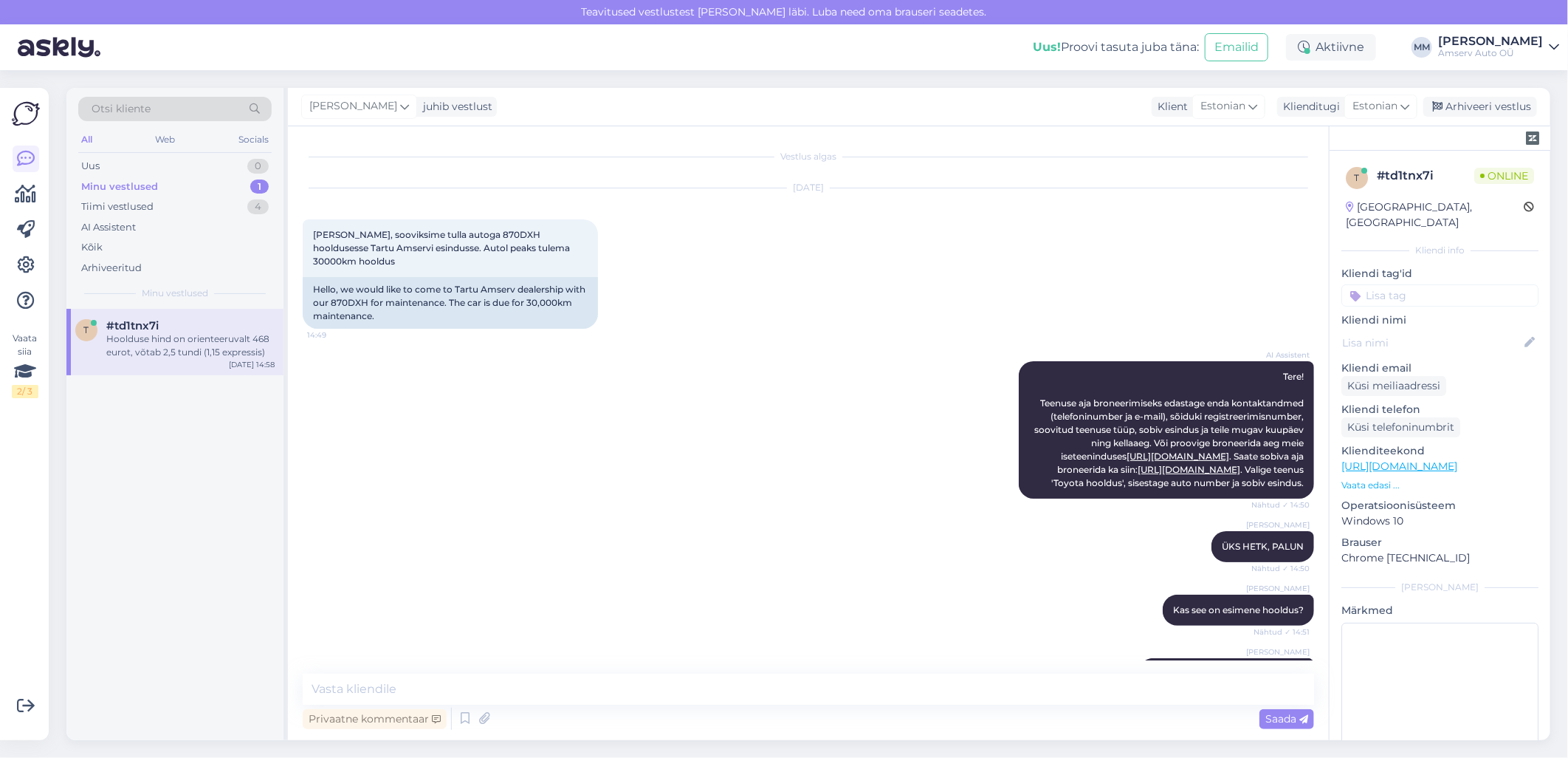
scroll to position [786, 0]
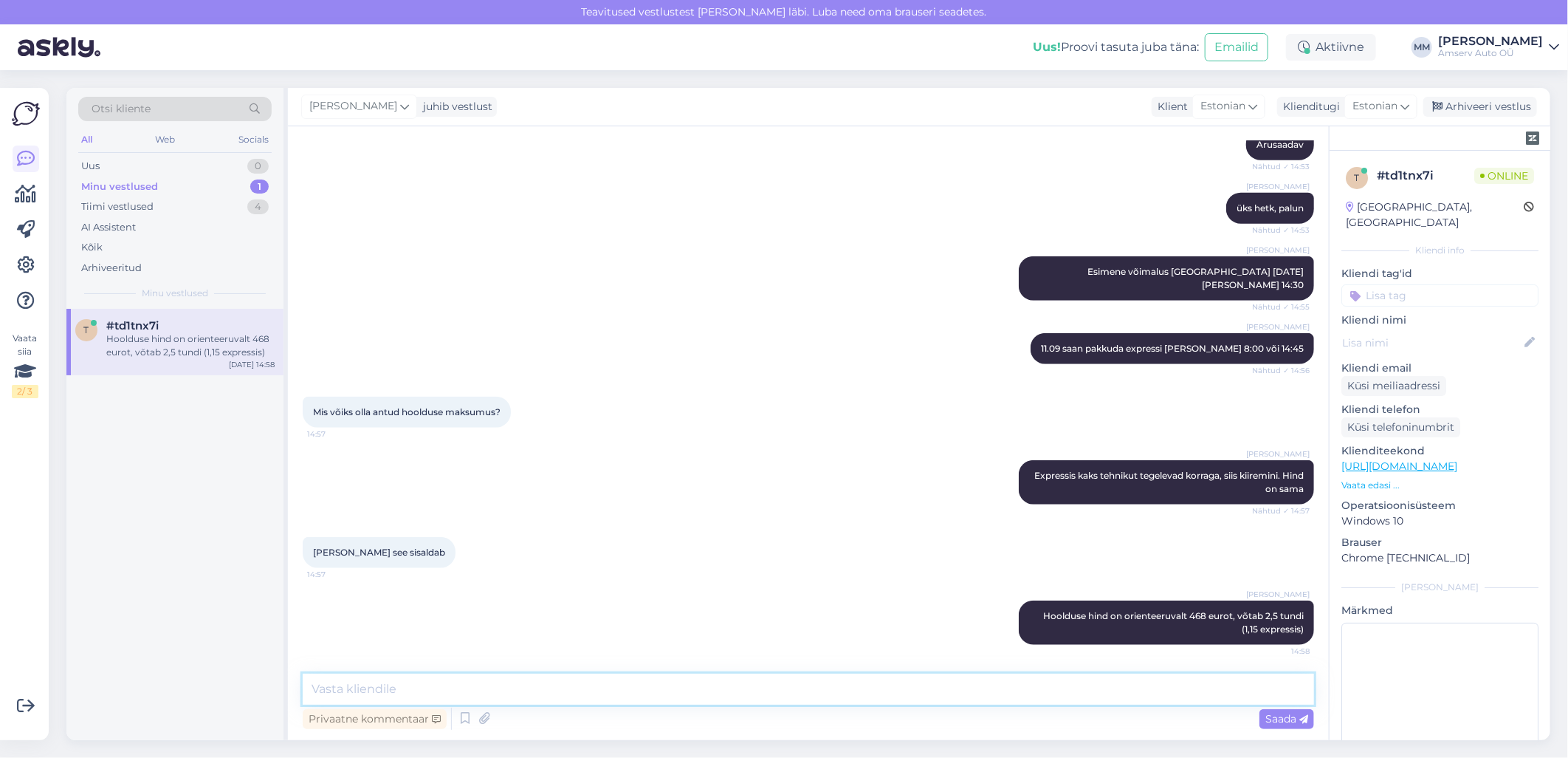
click at [432, 680] on textarea at bounding box center [808, 690] width 1012 height 31
paste textarea "Loremipsu dolorsi 33 255 am Consecte adipiscing el seddoeius temporin. Utlabore…"
type textarea "Loremipsu dolorsi 33 255 am Consecte adipiscing el seddoeius temporin. Utlabore…"
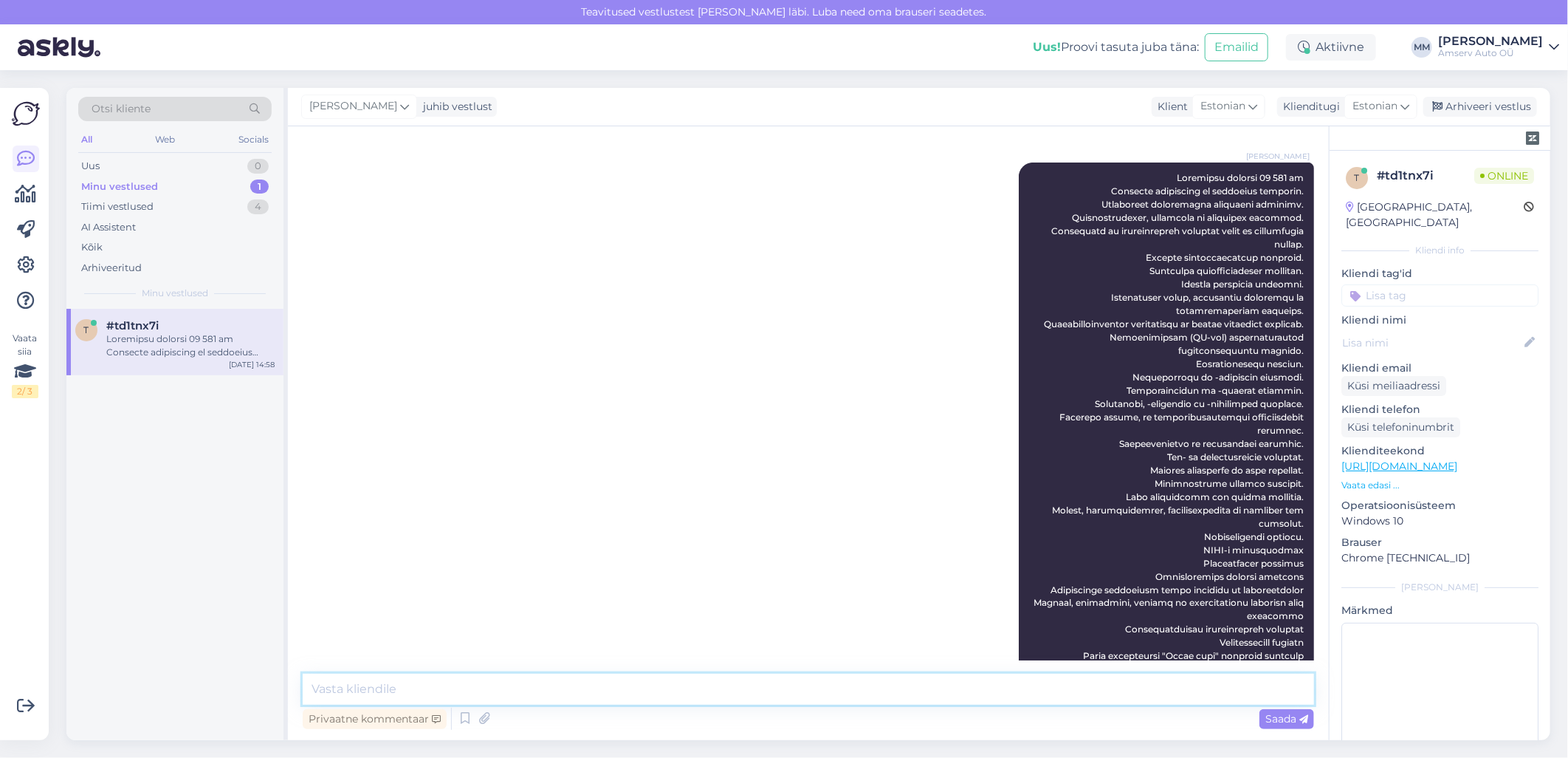
scroll to position [1379, 0]
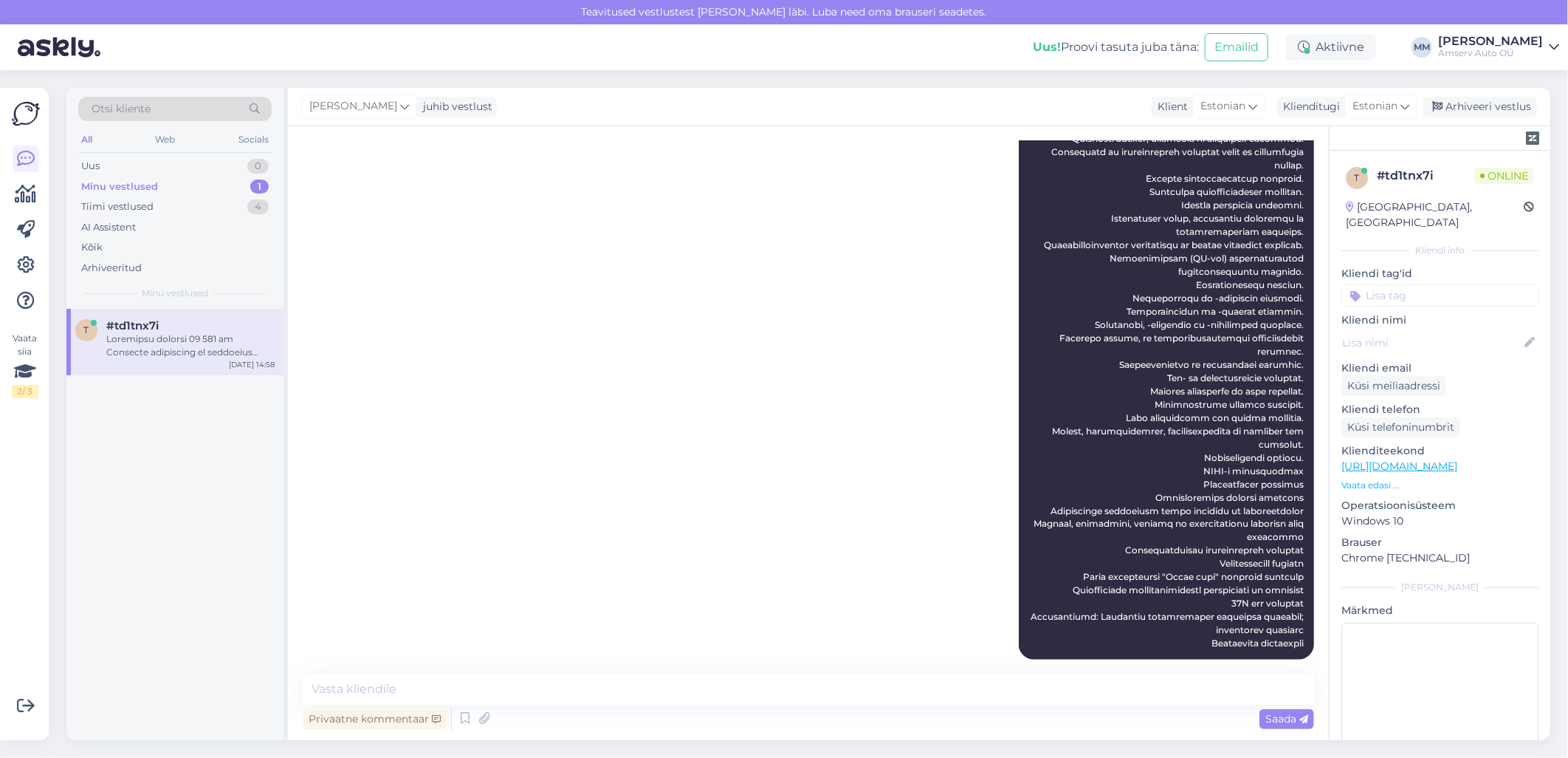
click at [1370, 285] on input at bounding box center [1440, 296] width 197 height 22
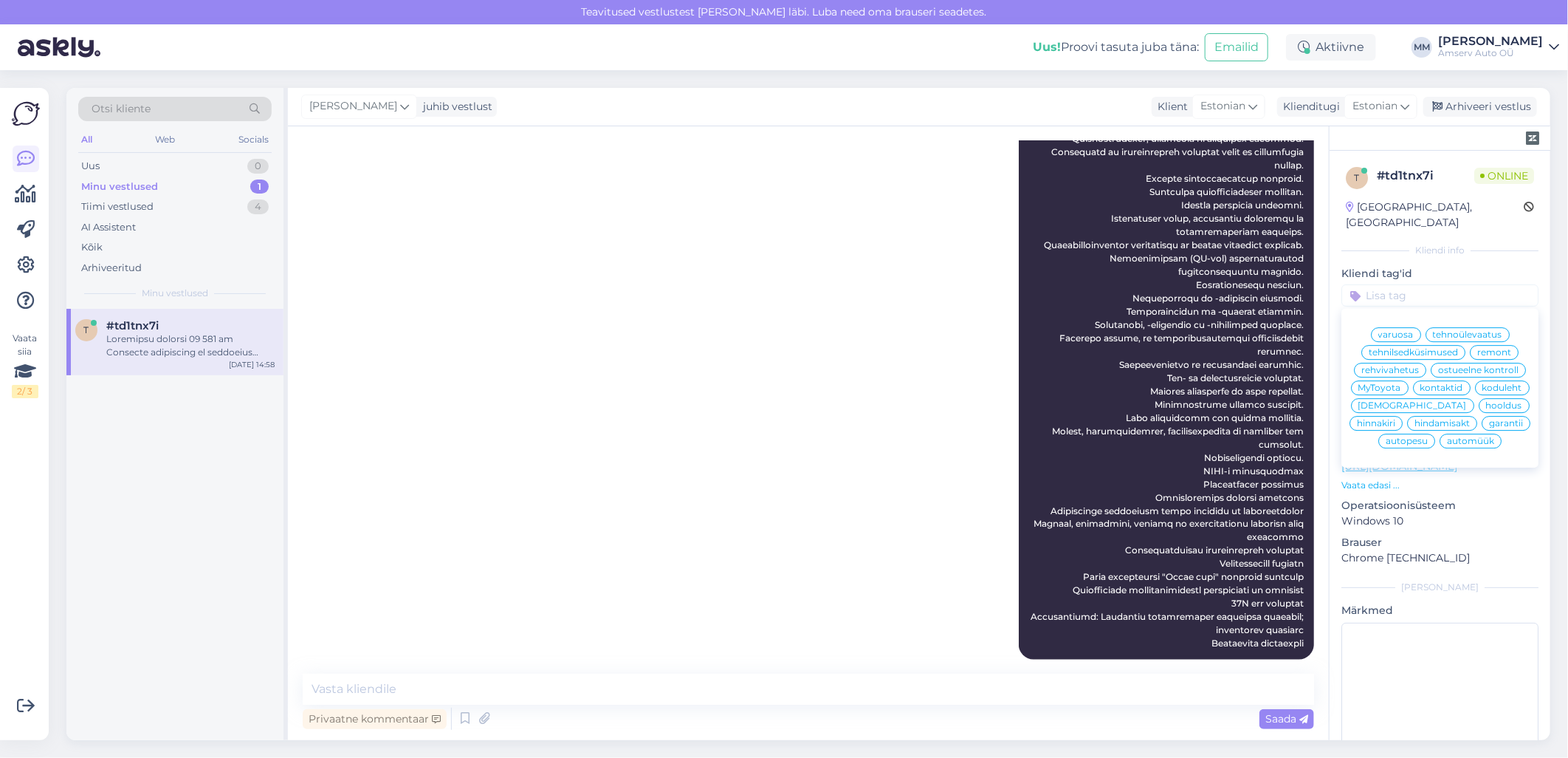
click at [1486, 407] on span "hooldus" at bounding box center [1503, 406] width 36 height 9
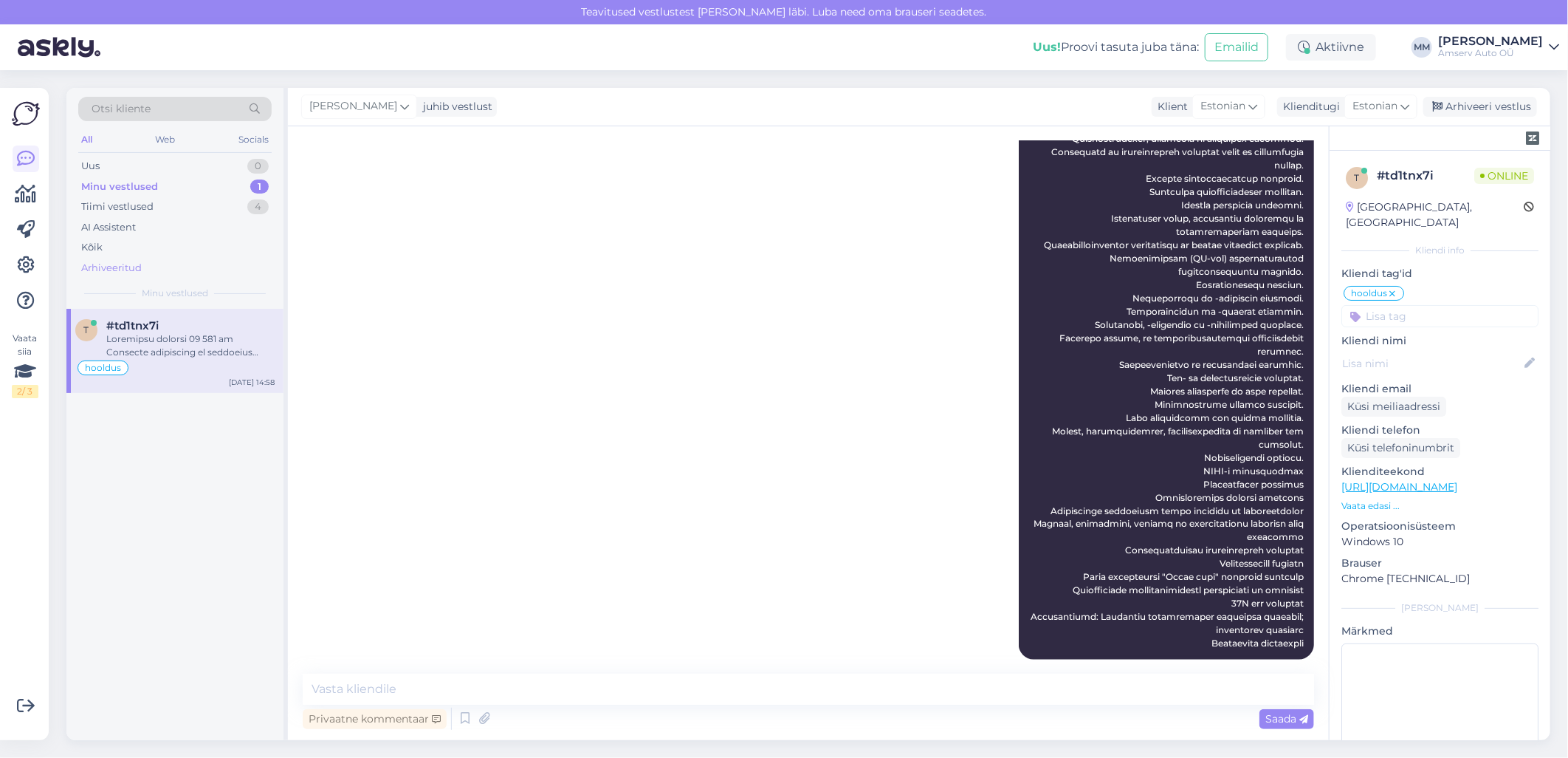
click at [111, 266] on div "Arhiveeritud" at bounding box center [112, 268] width 61 height 15
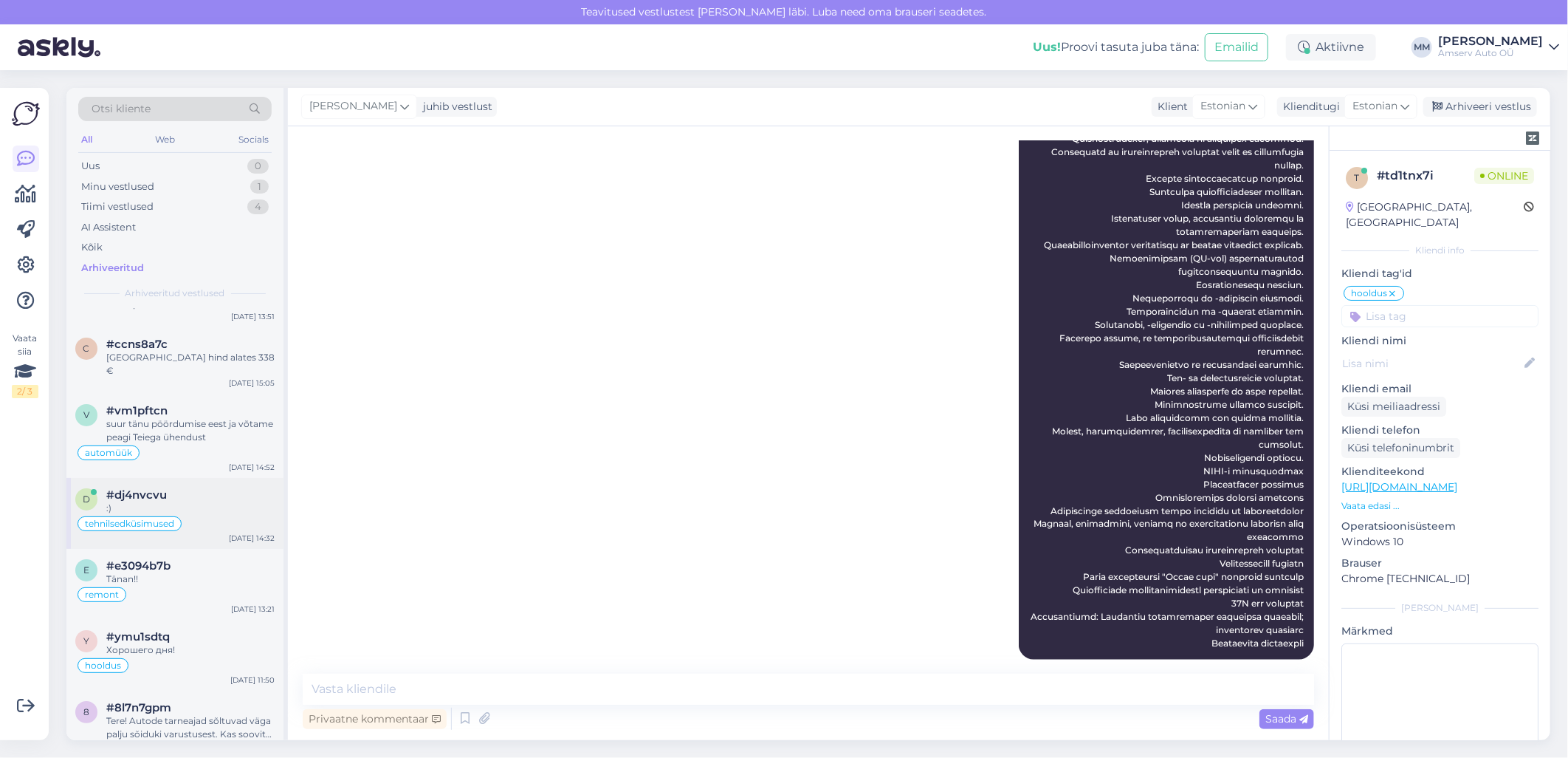
scroll to position [0, 0]
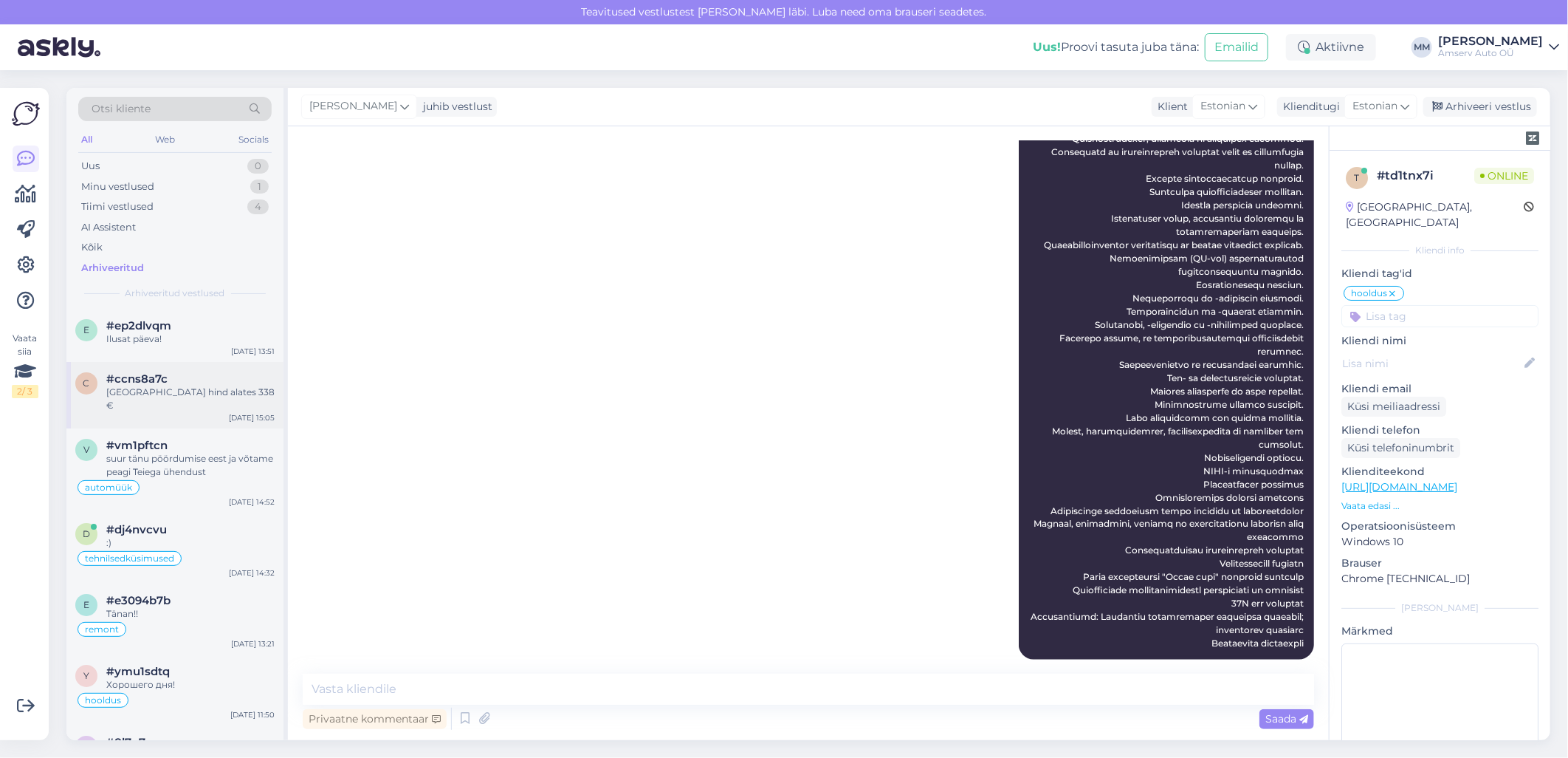
click at [146, 401] on div "c #ccns8a7c [GEOGRAPHIC_DATA] hind alates 338 € [DATE] 15:05" at bounding box center [175, 395] width 217 height 67
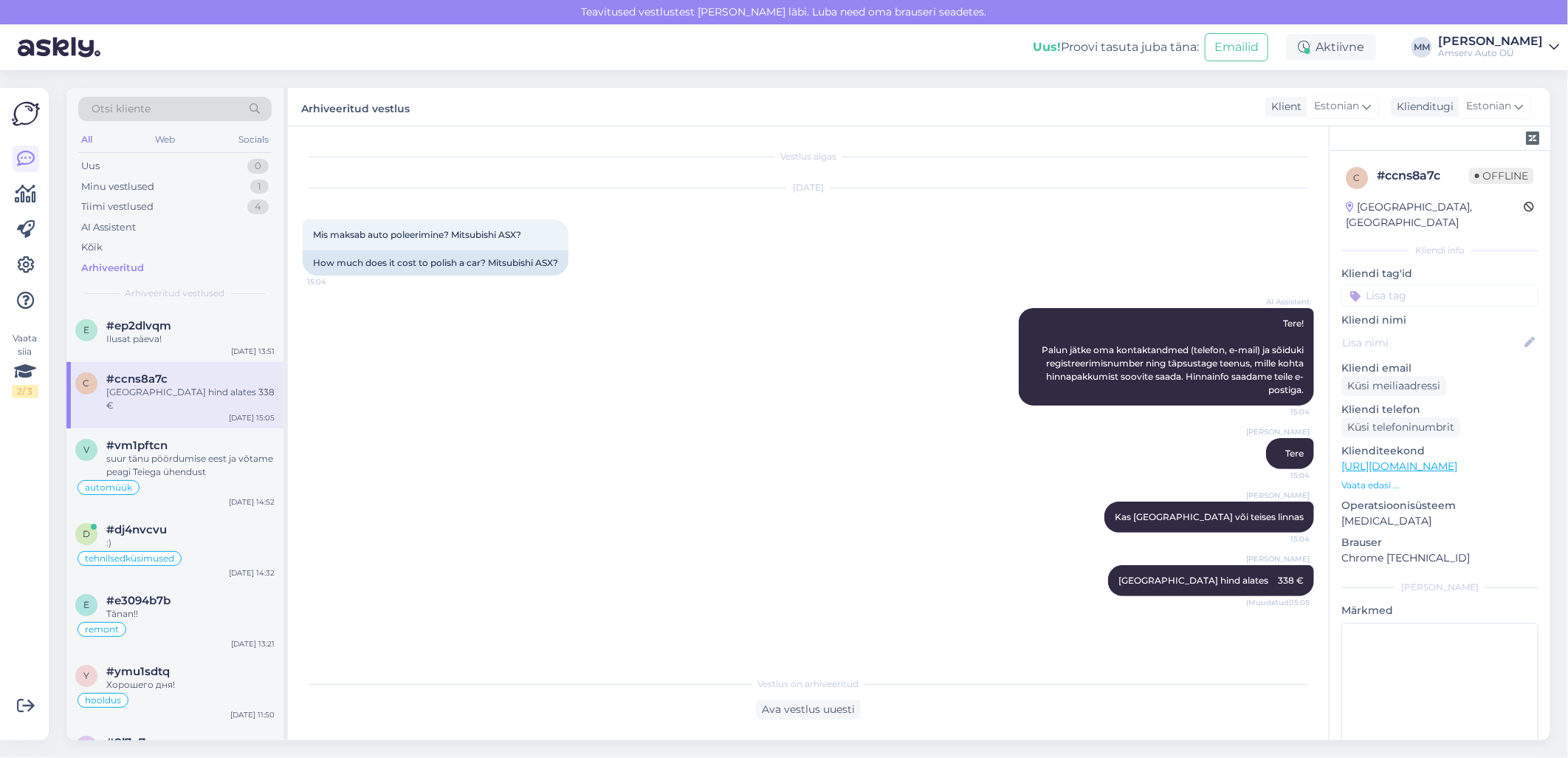
click at [1375, 285] on input at bounding box center [1440, 296] width 197 height 22
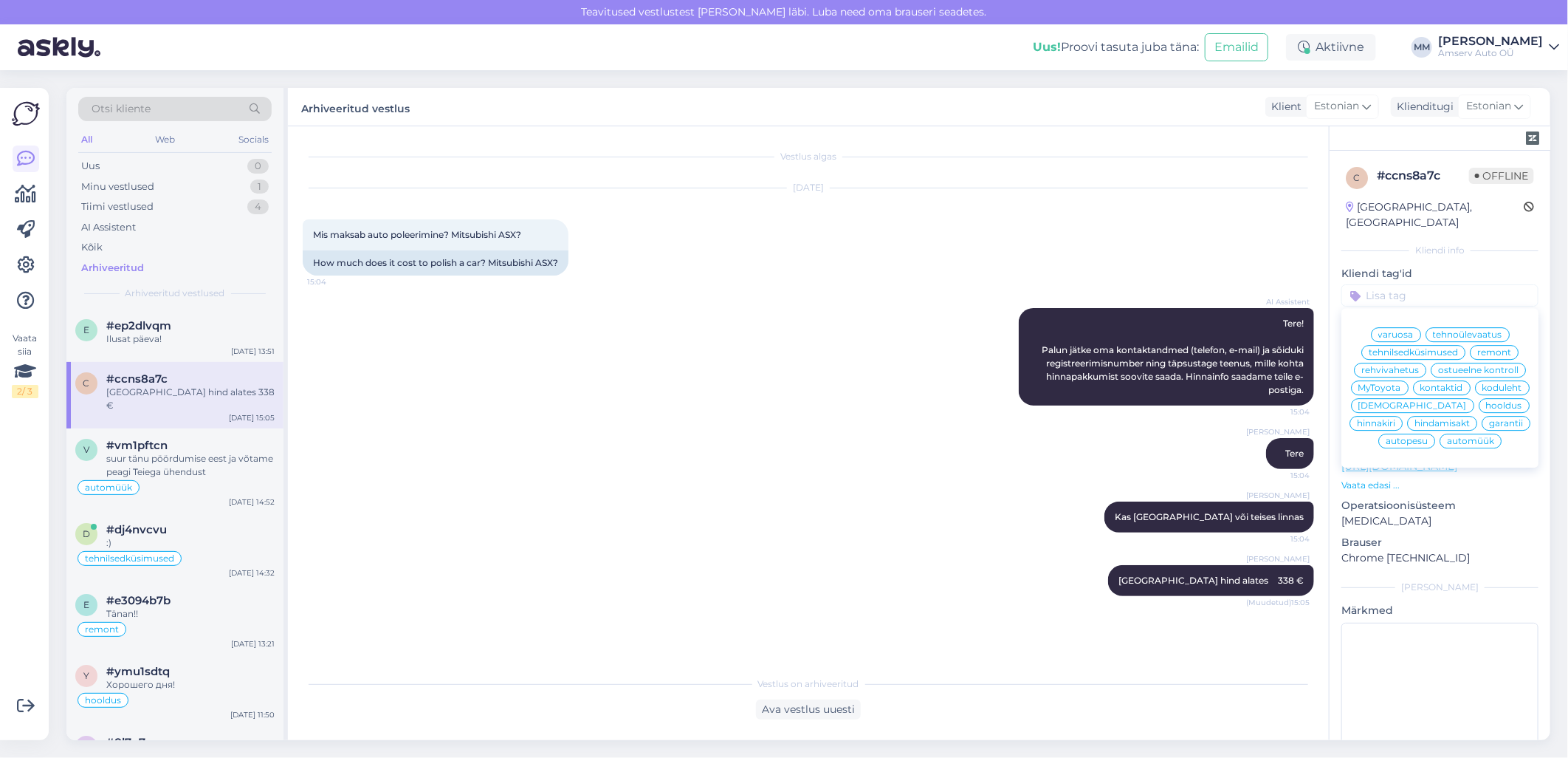
click at [1408, 446] on span "autopesu" at bounding box center [1407, 441] width 43 height 9
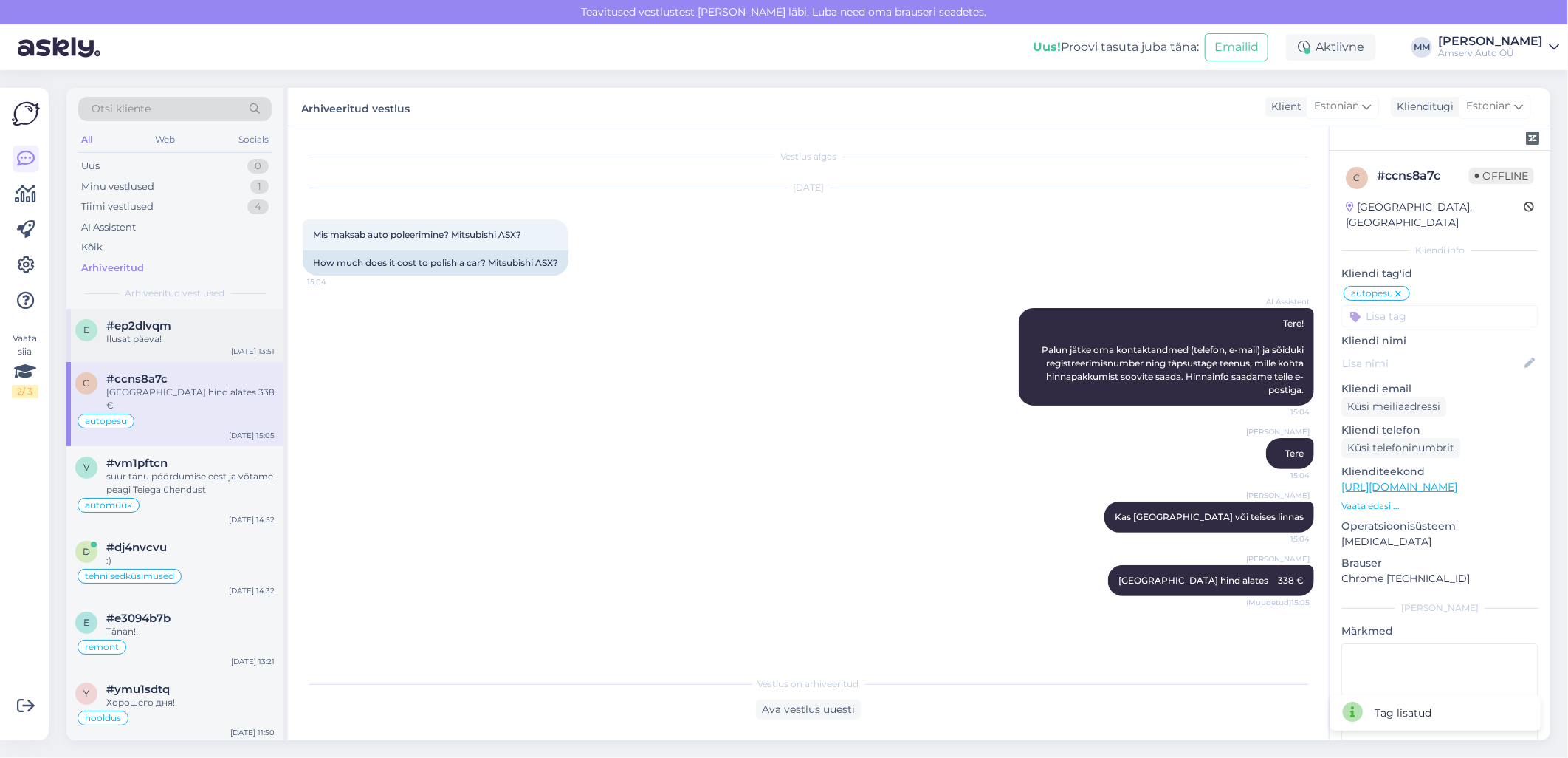
click at [146, 334] on div "Ilusat päeva!" at bounding box center [190, 339] width 168 height 13
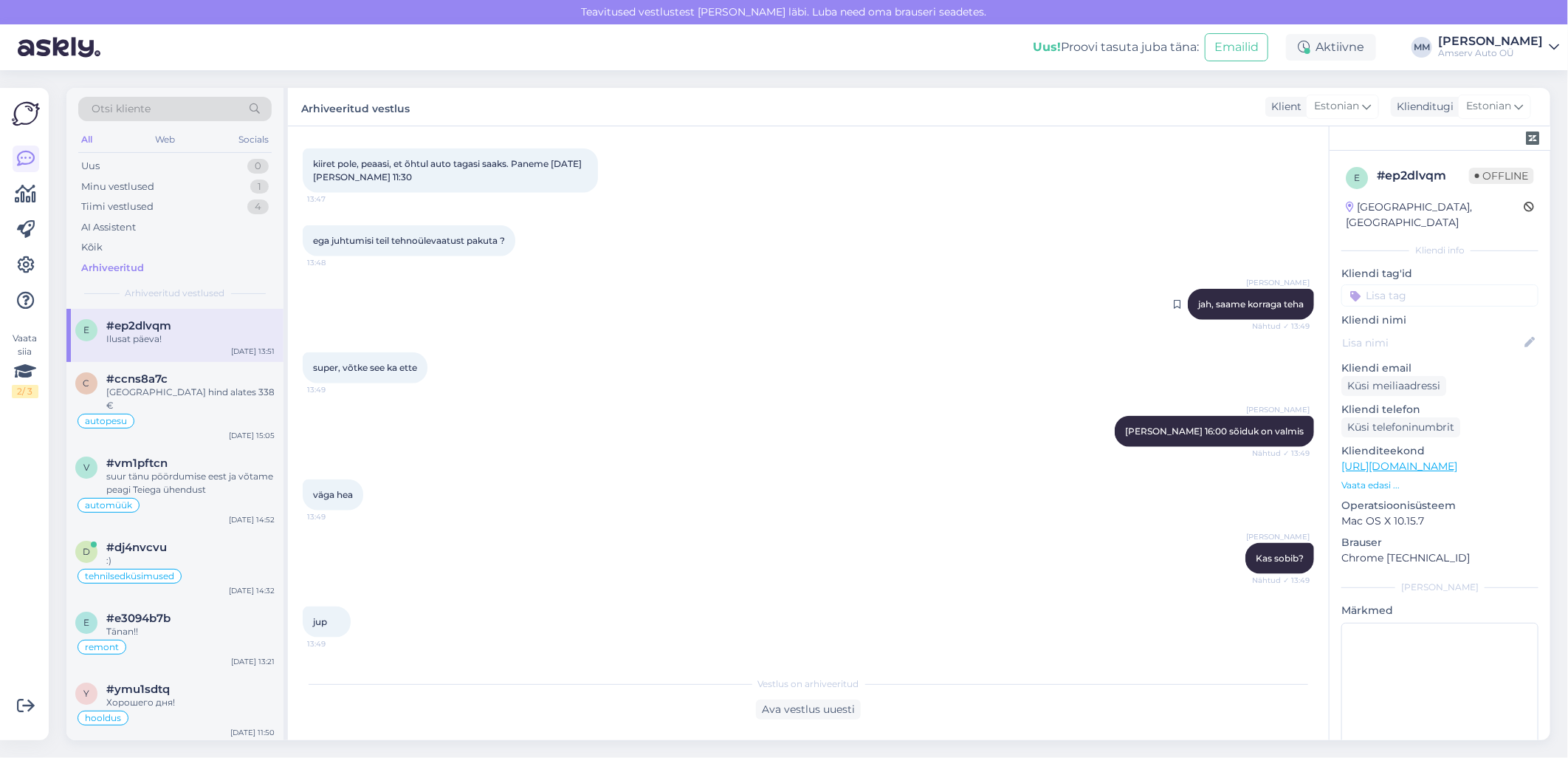
scroll to position [1012, 0]
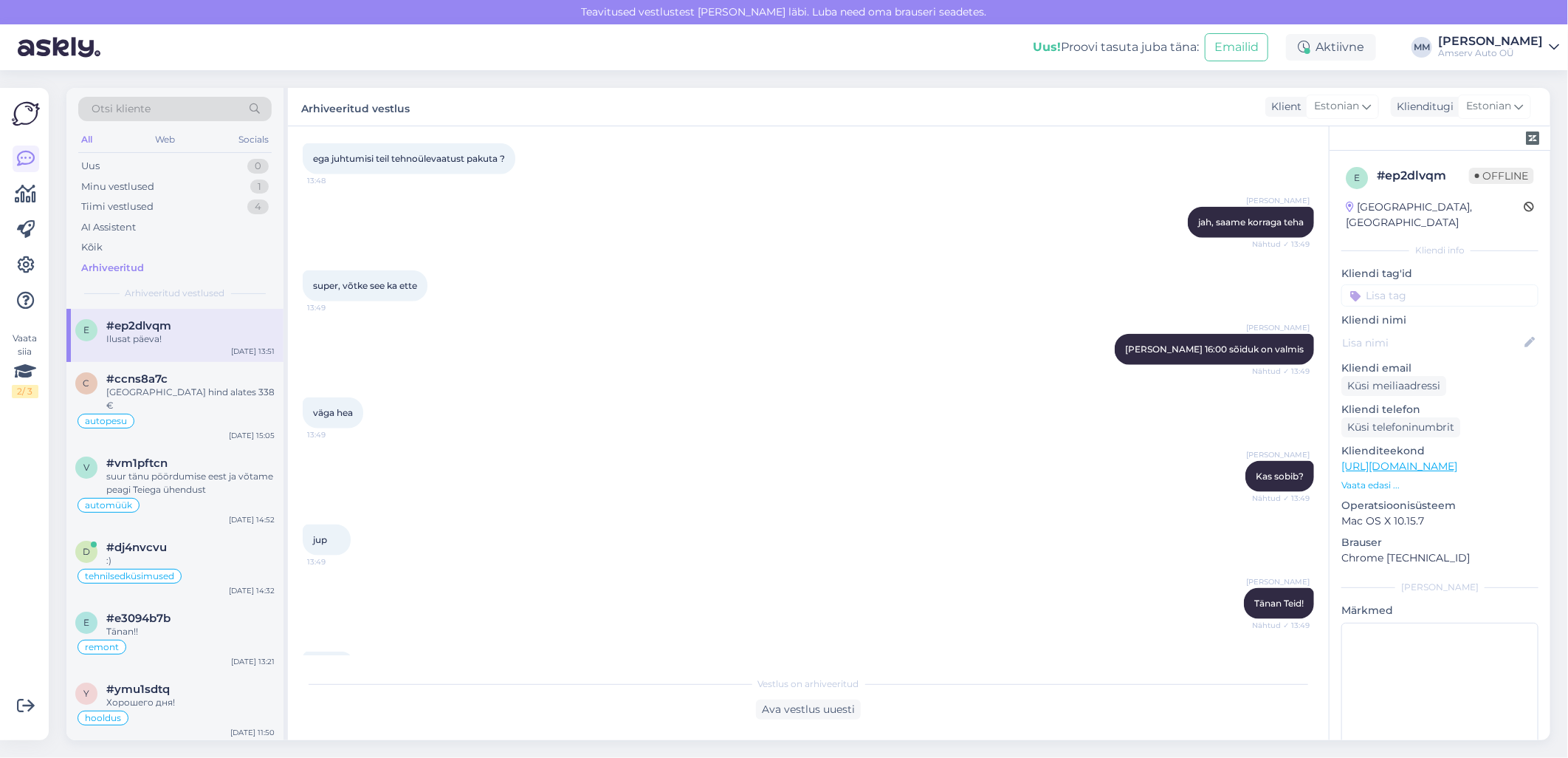
click at [1390, 285] on input at bounding box center [1440, 296] width 197 height 22
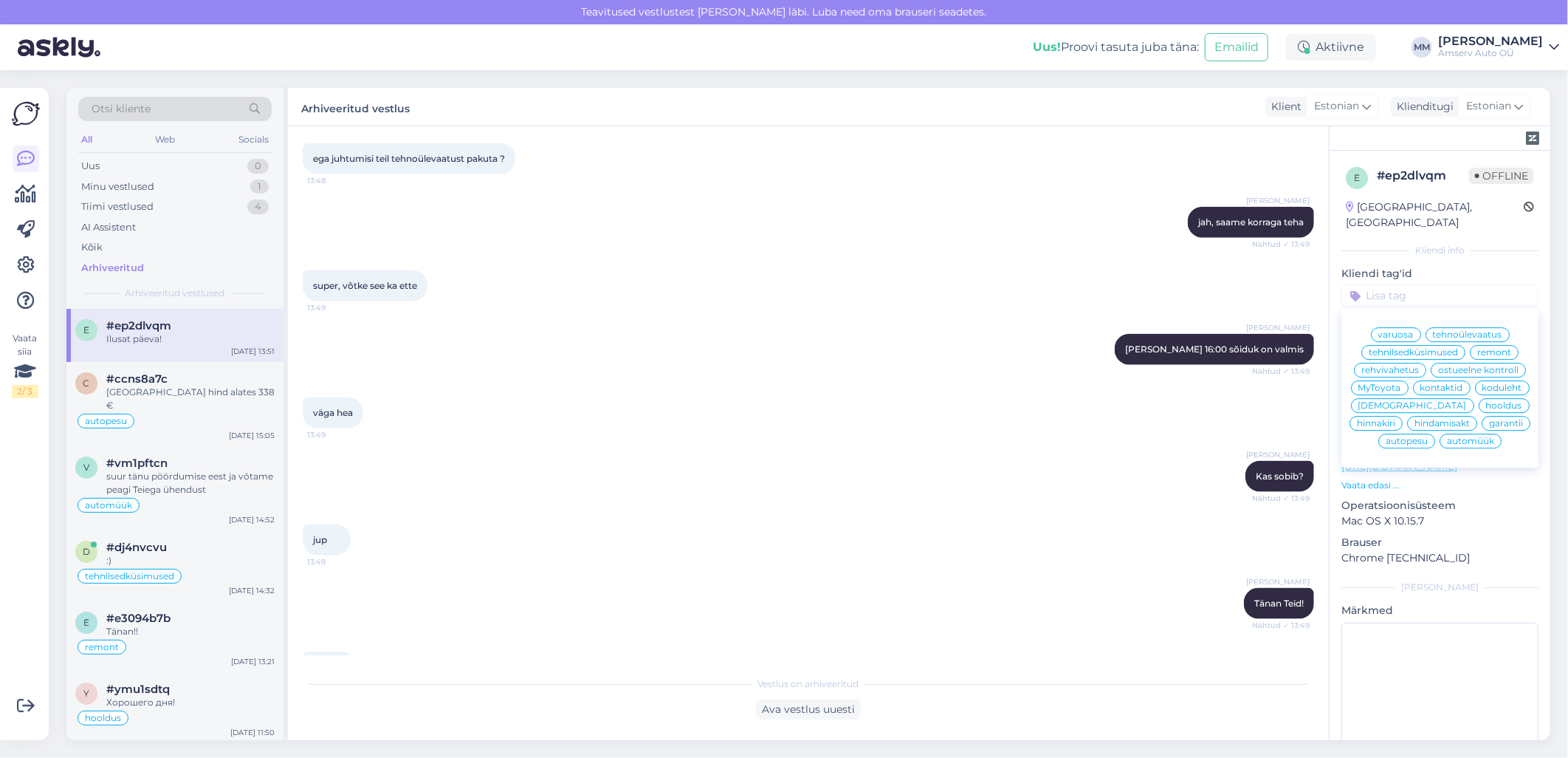
click at [1459, 330] on span "tehnoülevaatus" at bounding box center [1467, 335] width 69 height 9
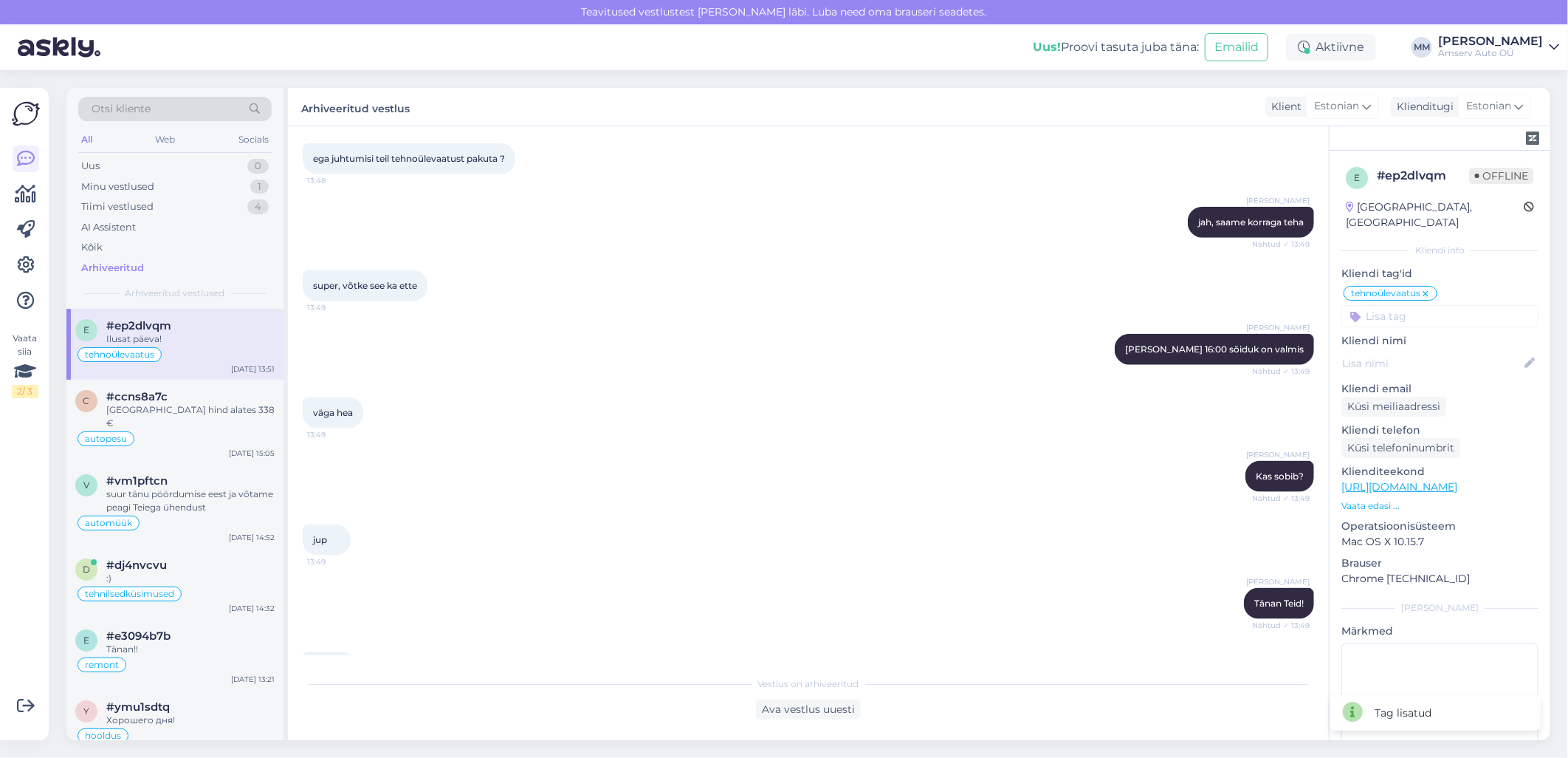
click at [1400, 305] on input at bounding box center [1440, 316] width 197 height 22
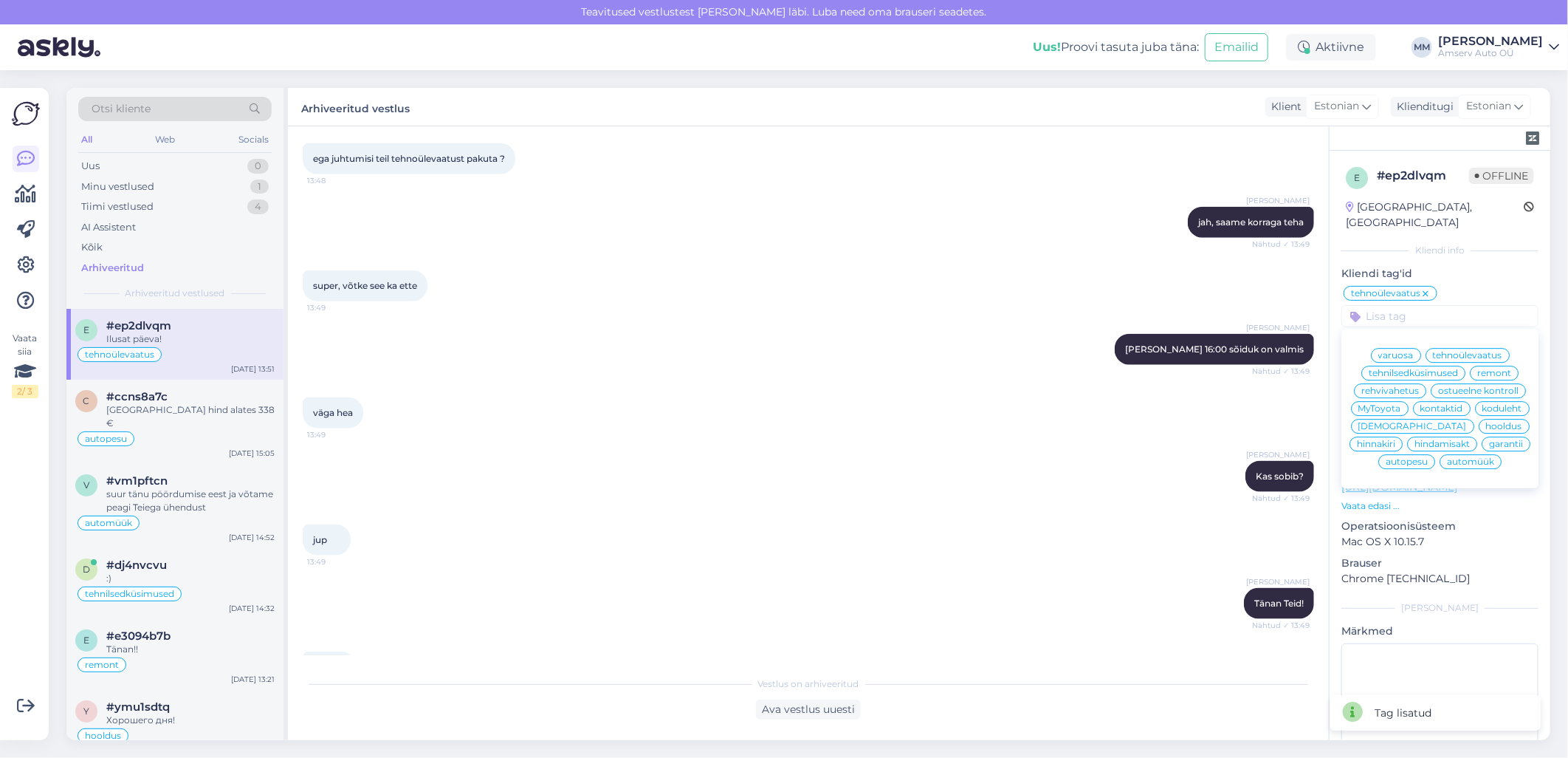
click at [1486, 427] on span "hooldus" at bounding box center [1503, 426] width 36 height 9
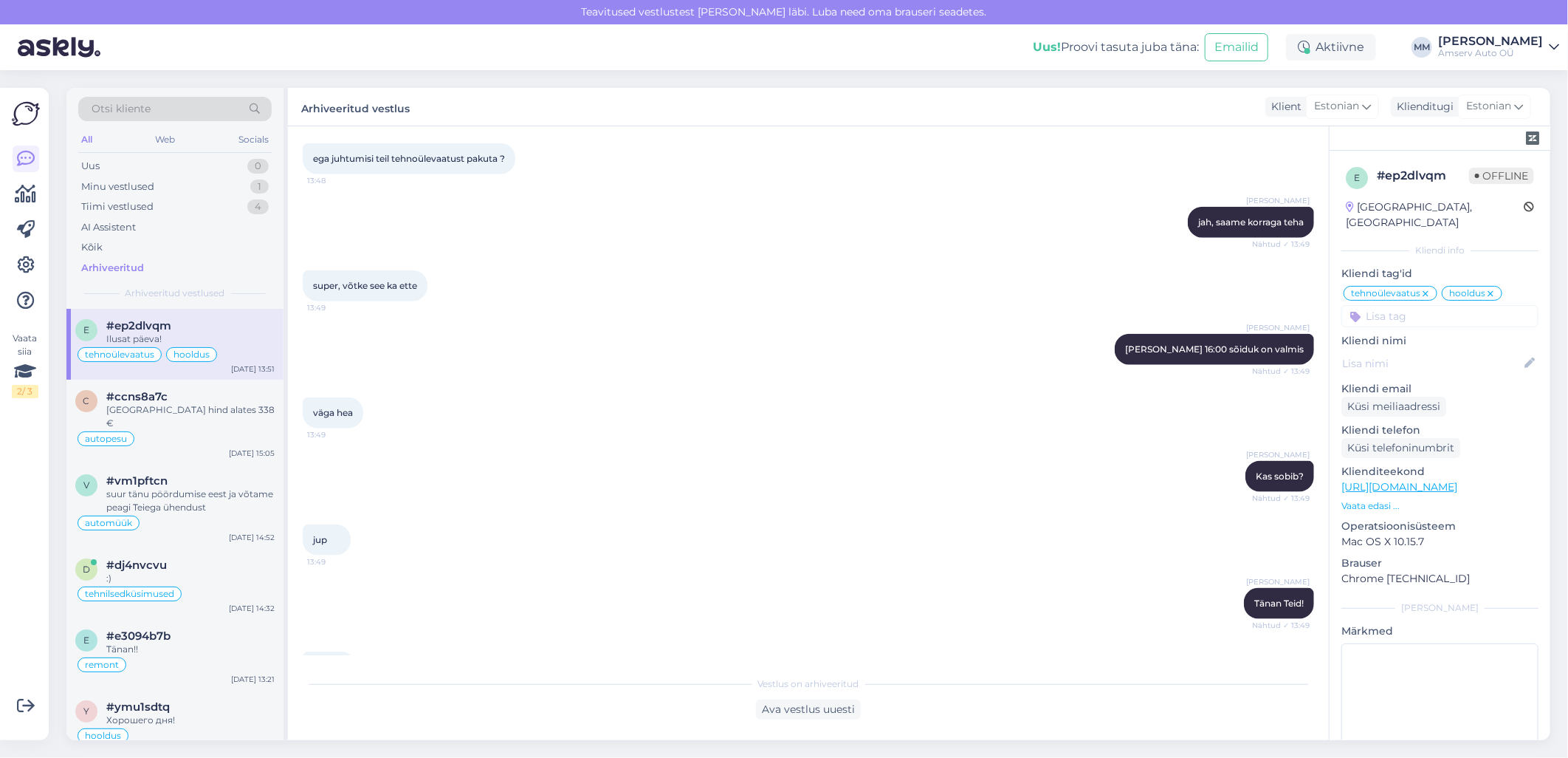
click at [1364, 305] on input at bounding box center [1440, 316] width 197 height 22
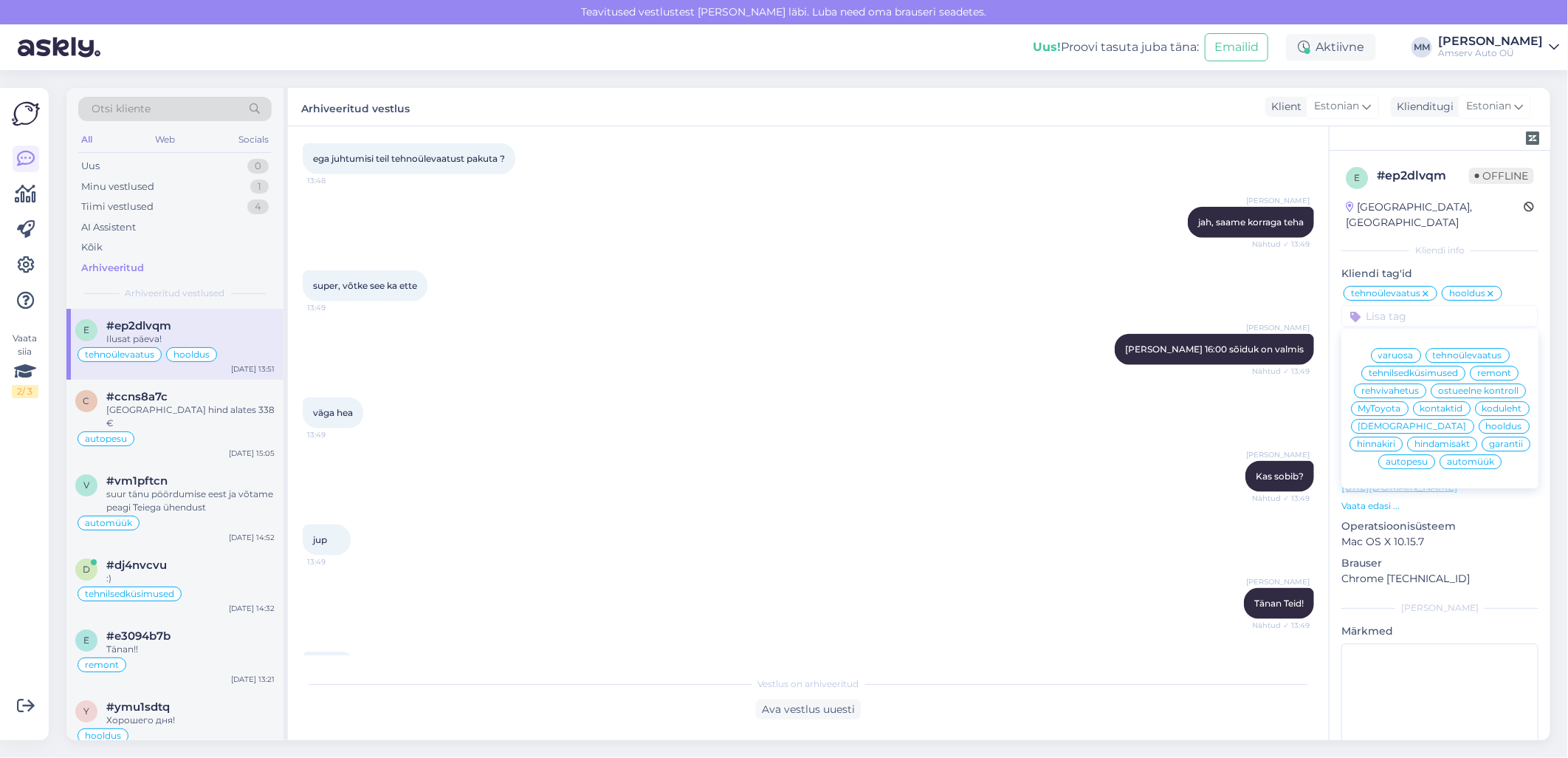
click at [1470, 365] on div "remont" at bounding box center [1494, 373] width 49 height 15
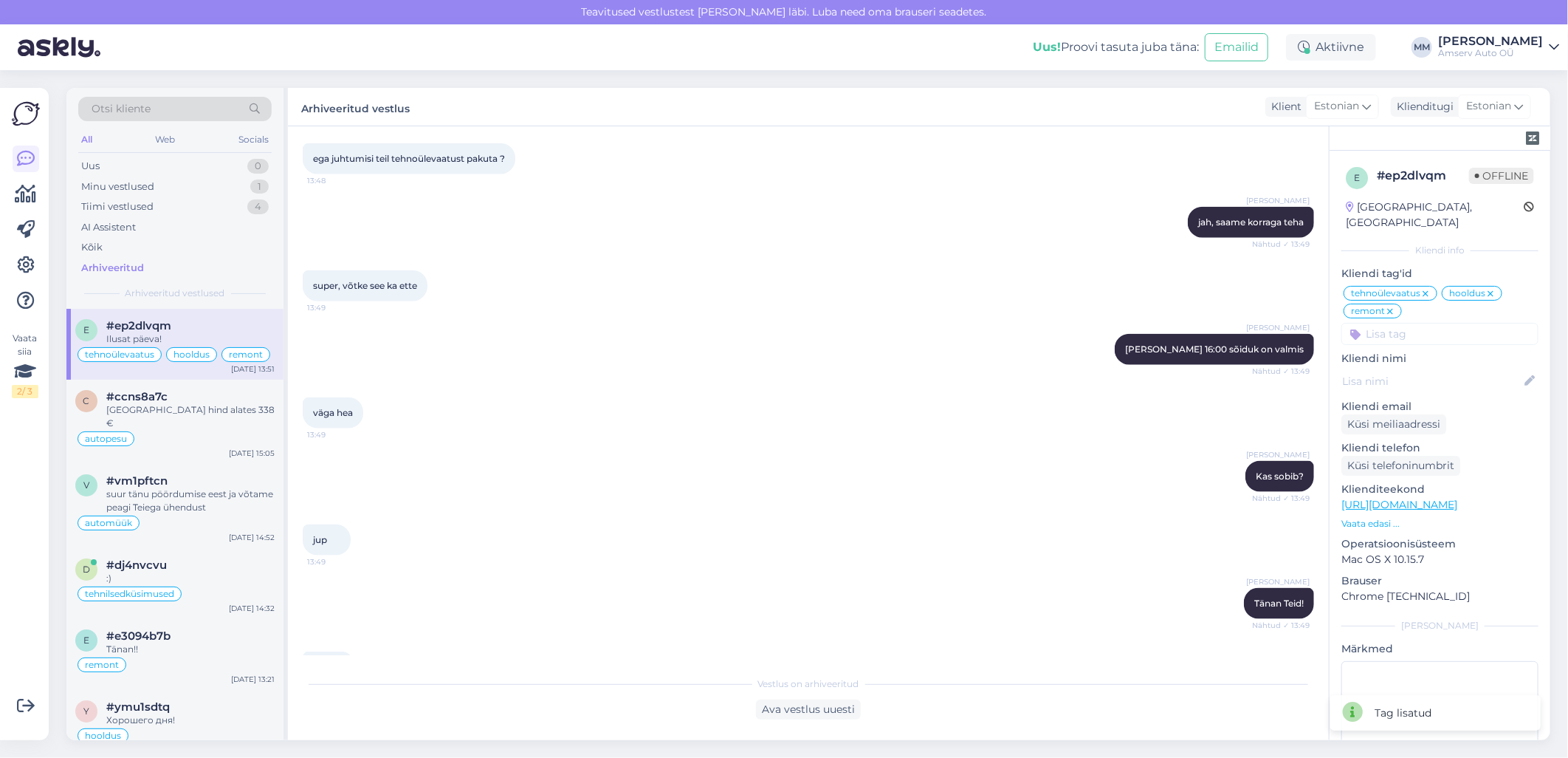
click at [865, 428] on div "väga hea 13:49" at bounding box center [808, 412] width 1012 height 64
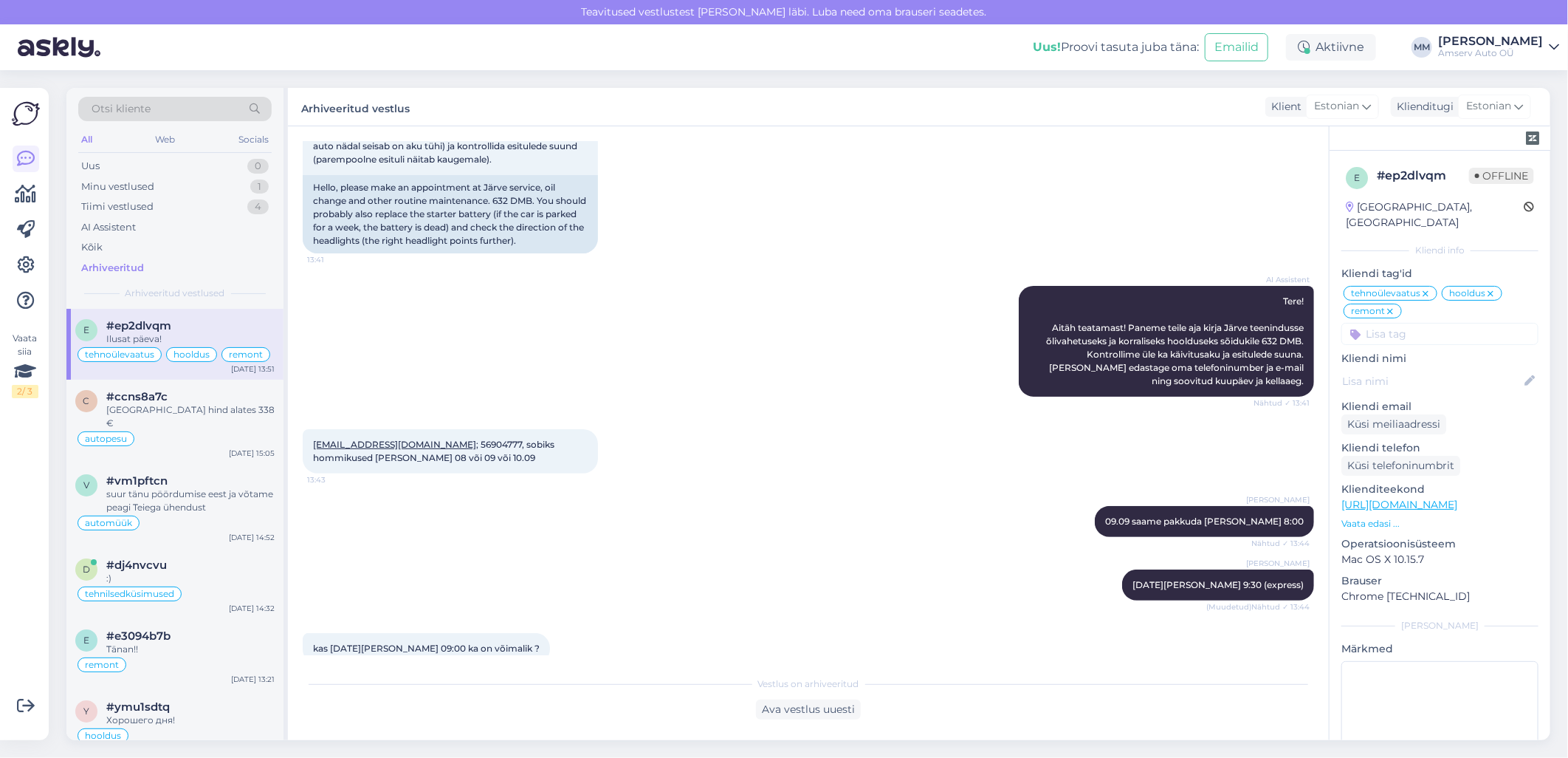
scroll to position [0, 0]
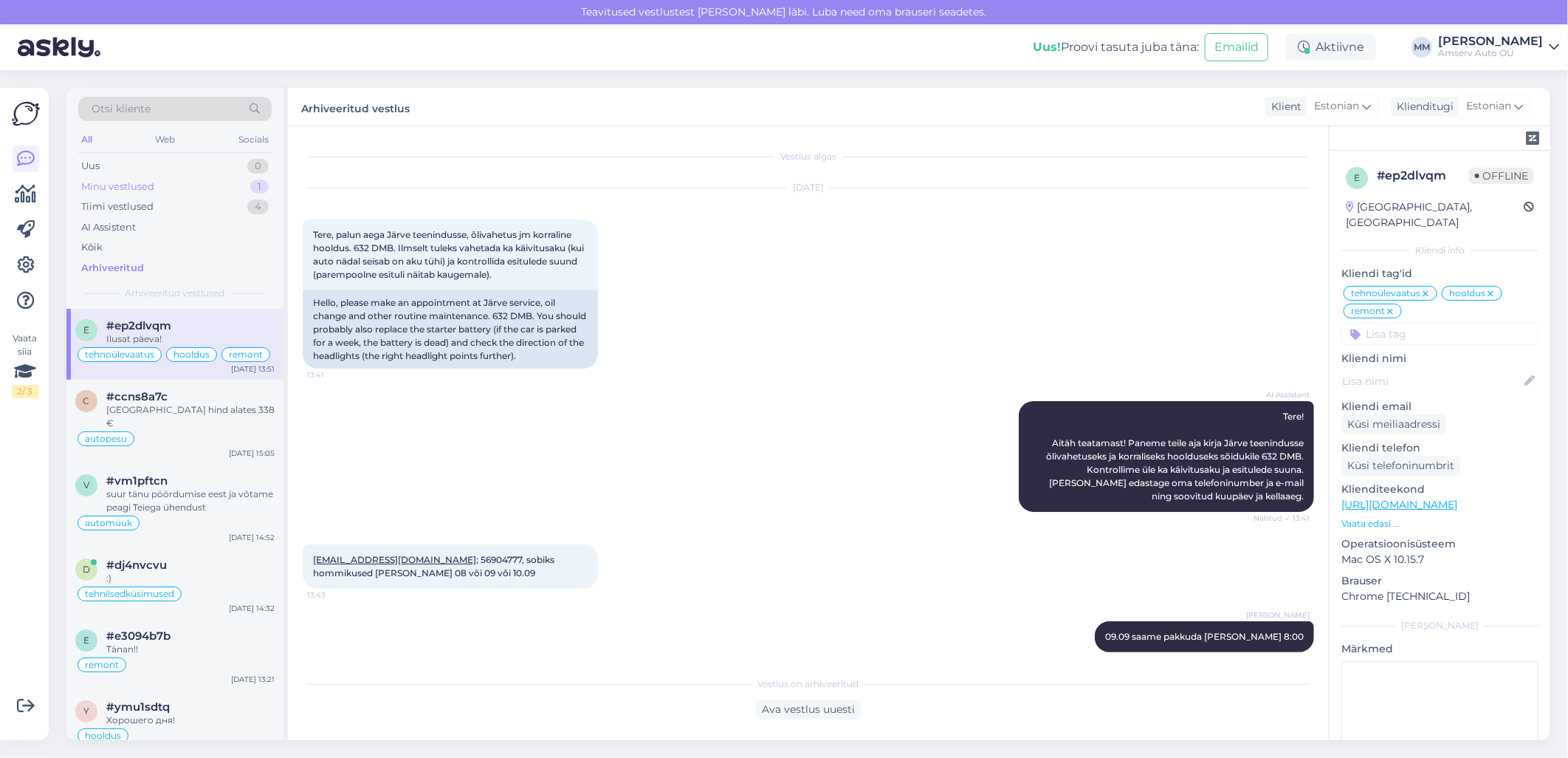
click at [133, 190] on div "Minu vestlused" at bounding box center [117, 187] width 73 height 15
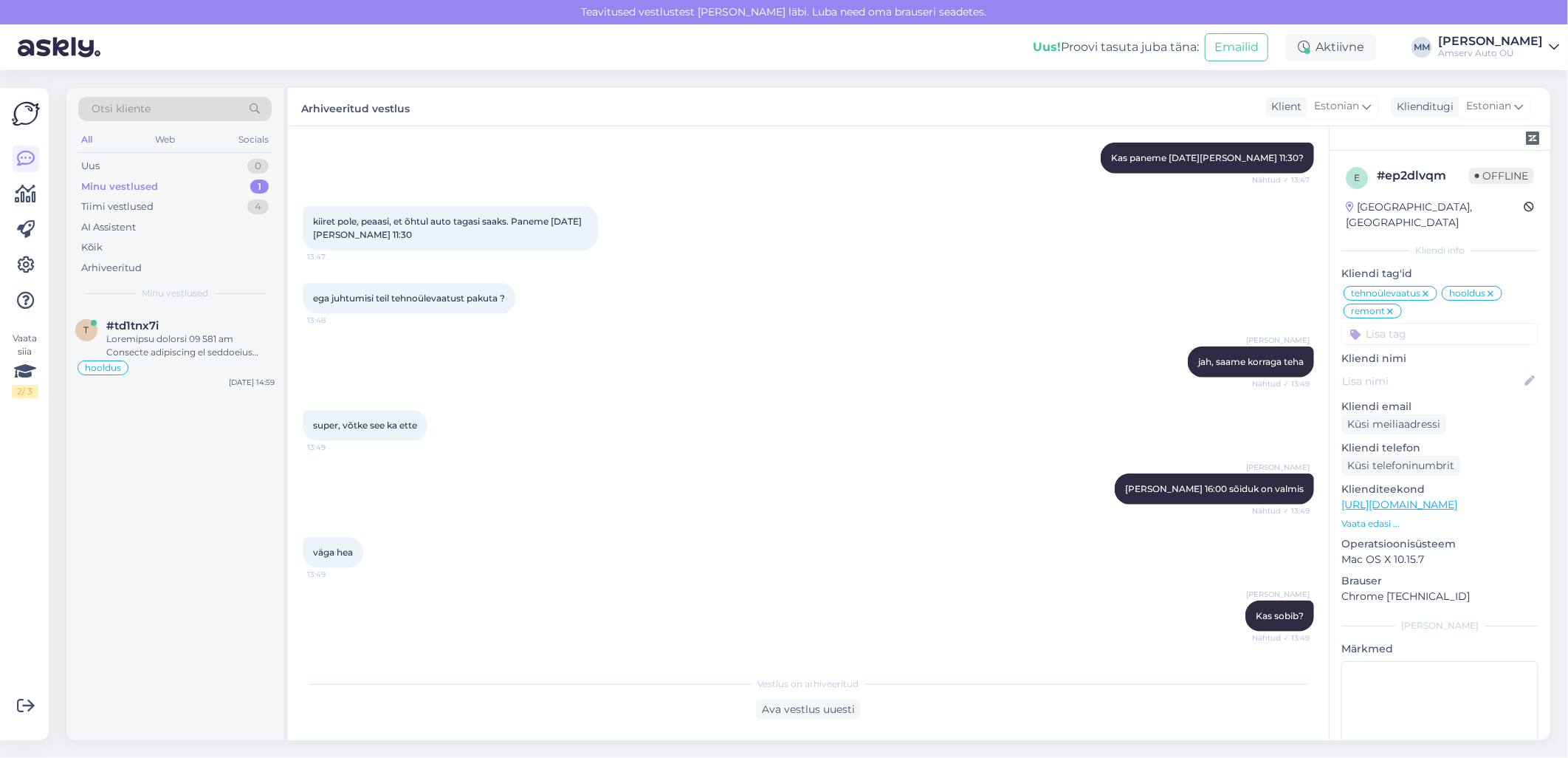
scroll to position [1258, 0]
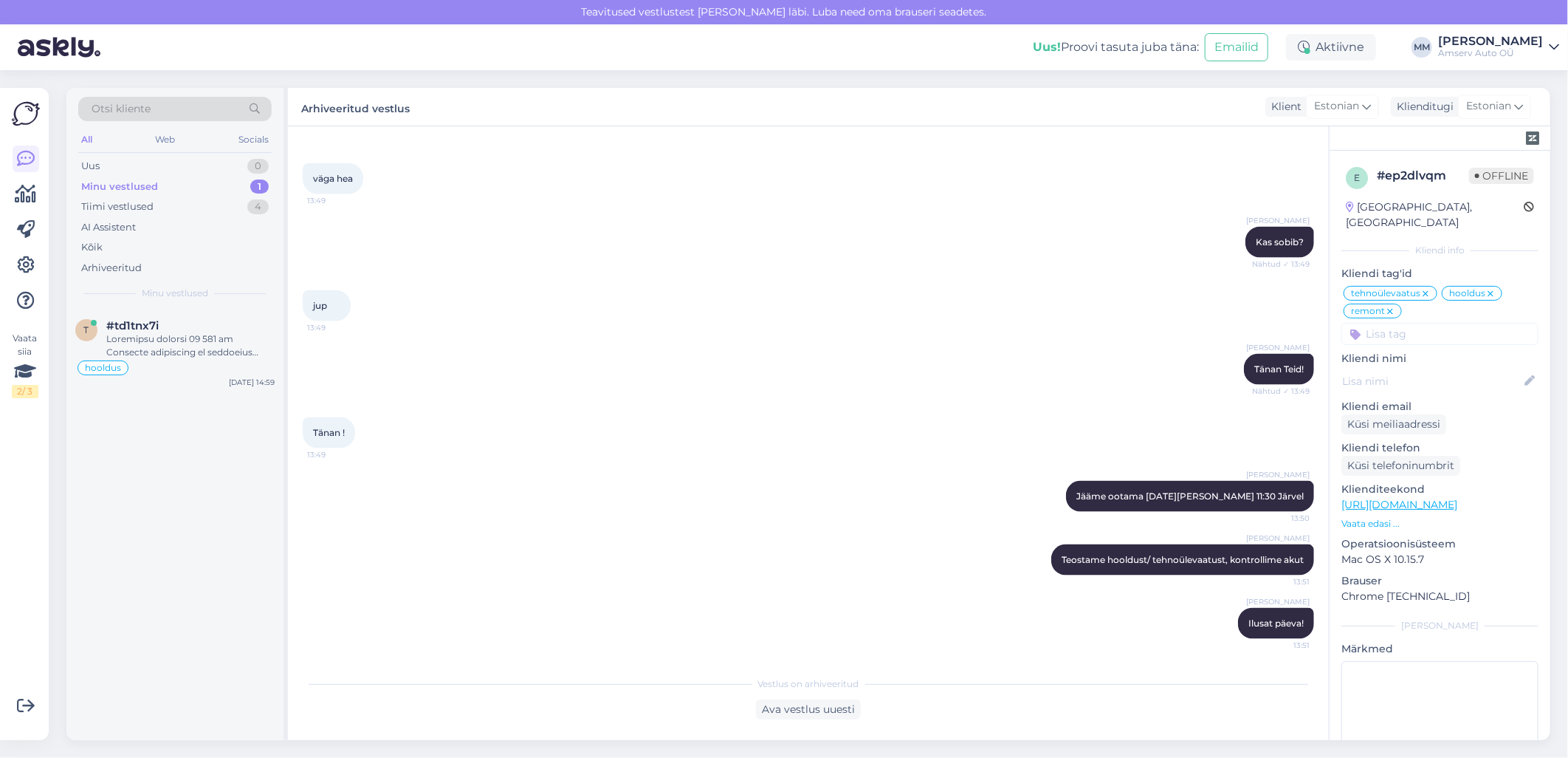
click at [176, 183] on div "Minu vestlused 1" at bounding box center [175, 187] width 193 height 20
click at [151, 190] on div "Minu vestlused" at bounding box center [119, 187] width 77 height 15
click at [164, 336] on div at bounding box center [190, 346] width 168 height 27
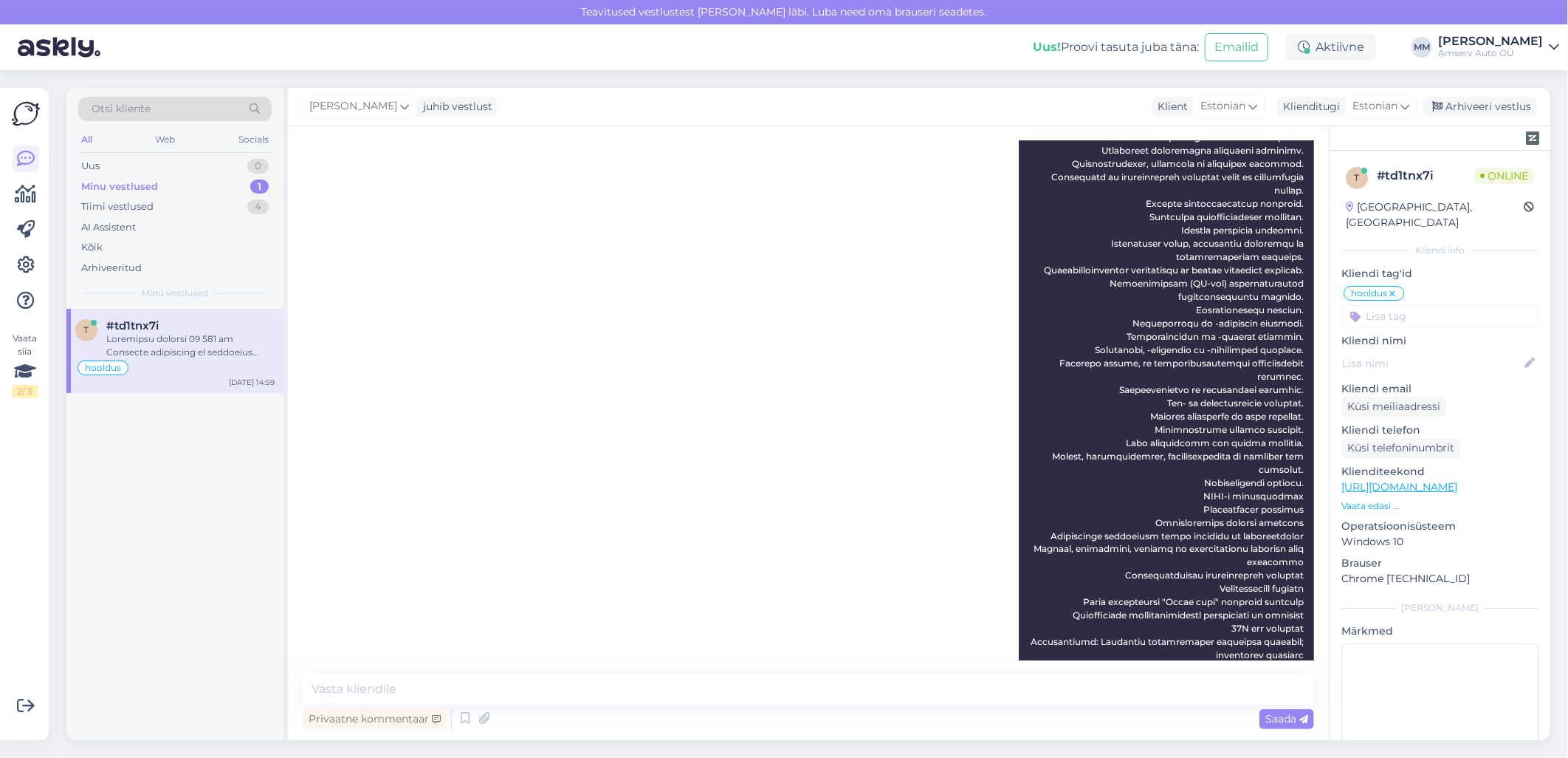
scroll to position [1379, 0]
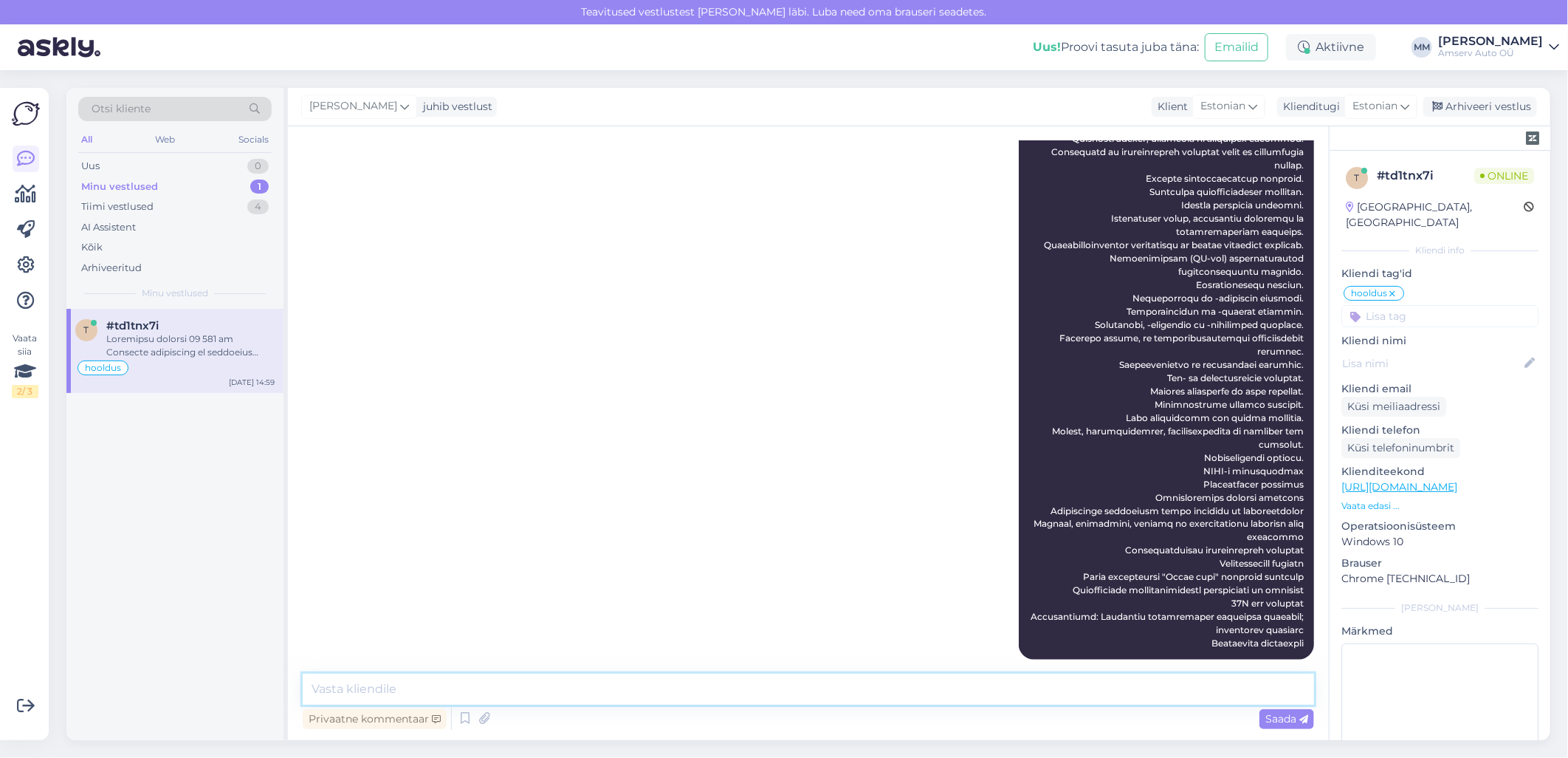
click at [420, 696] on textarea at bounding box center [808, 690] width 1012 height 31
type textarea "[PERSON_NAME] andke [PERSON_NAME] soovite aega broneerida"
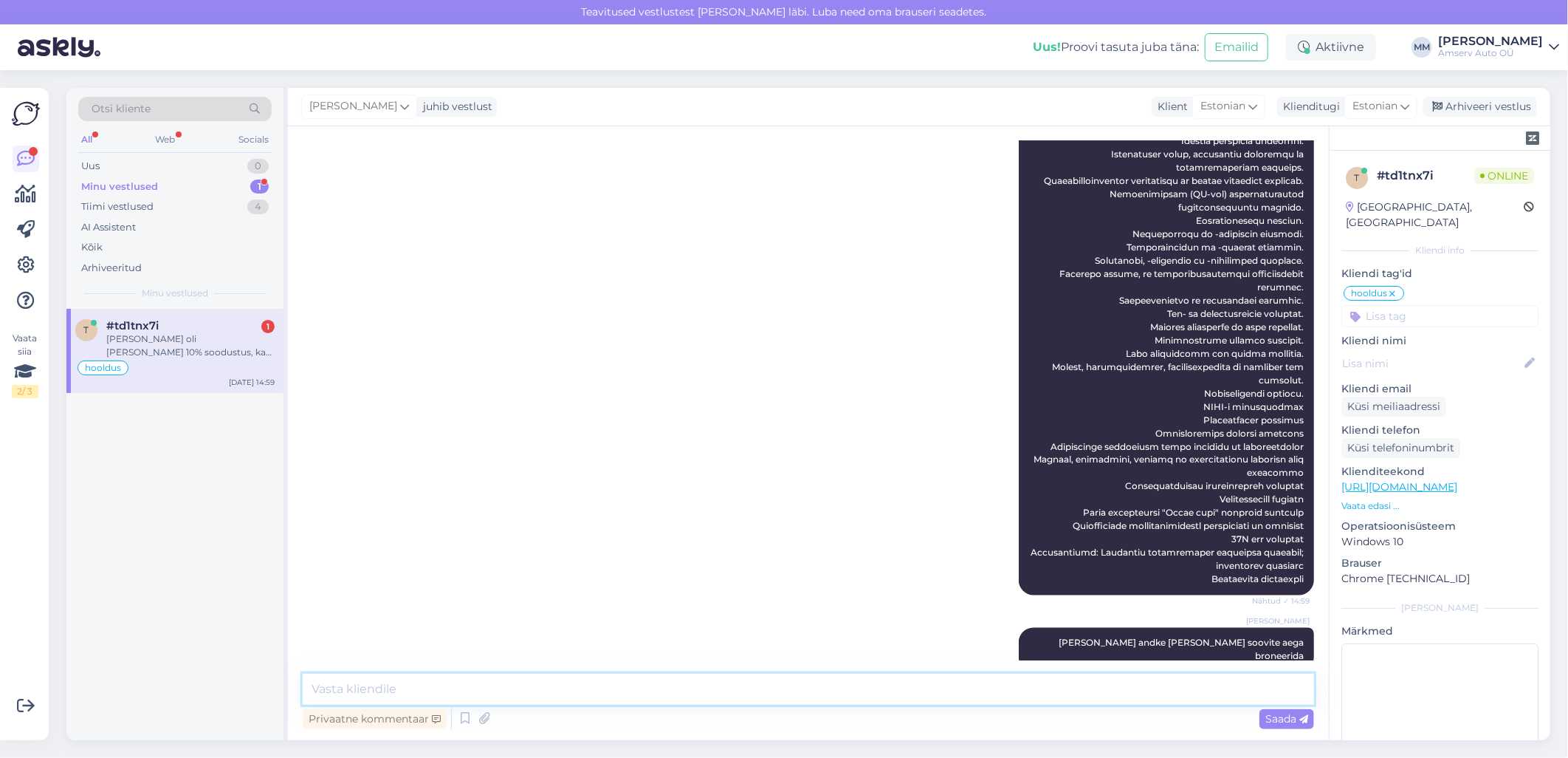
scroll to position [1520, 0]
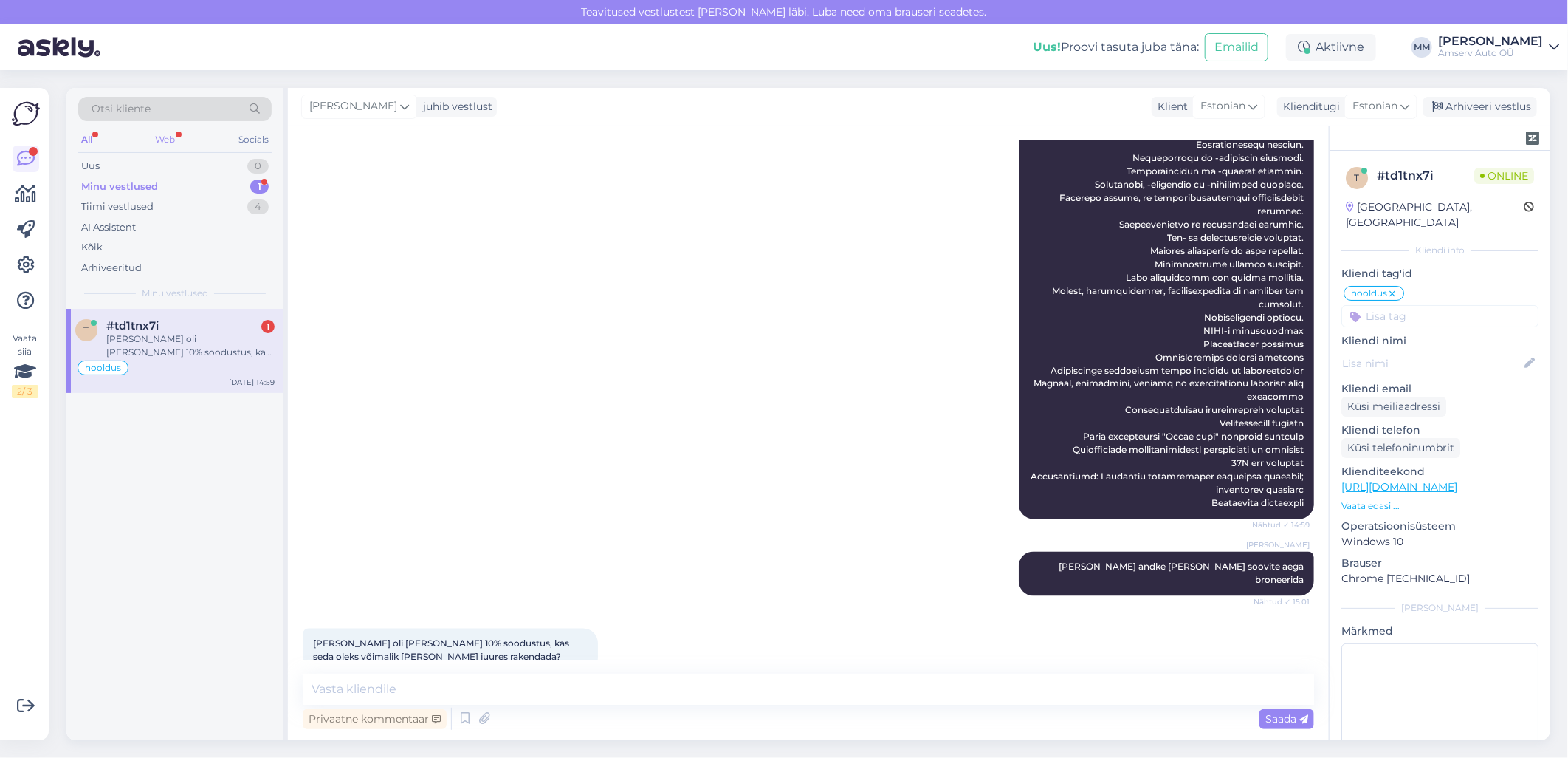
click at [172, 139] on div "Web" at bounding box center [165, 140] width 26 height 19
click at [171, 141] on div "Web" at bounding box center [165, 140] width 27 height 19
click at [167, 182] on div "Minu vestlused 1" at bounding box center [175, 187] width 193 height 20
click at [248, 189] on div "Minu vestlused 1" at bounding box center [175, 187] width 193 height 20
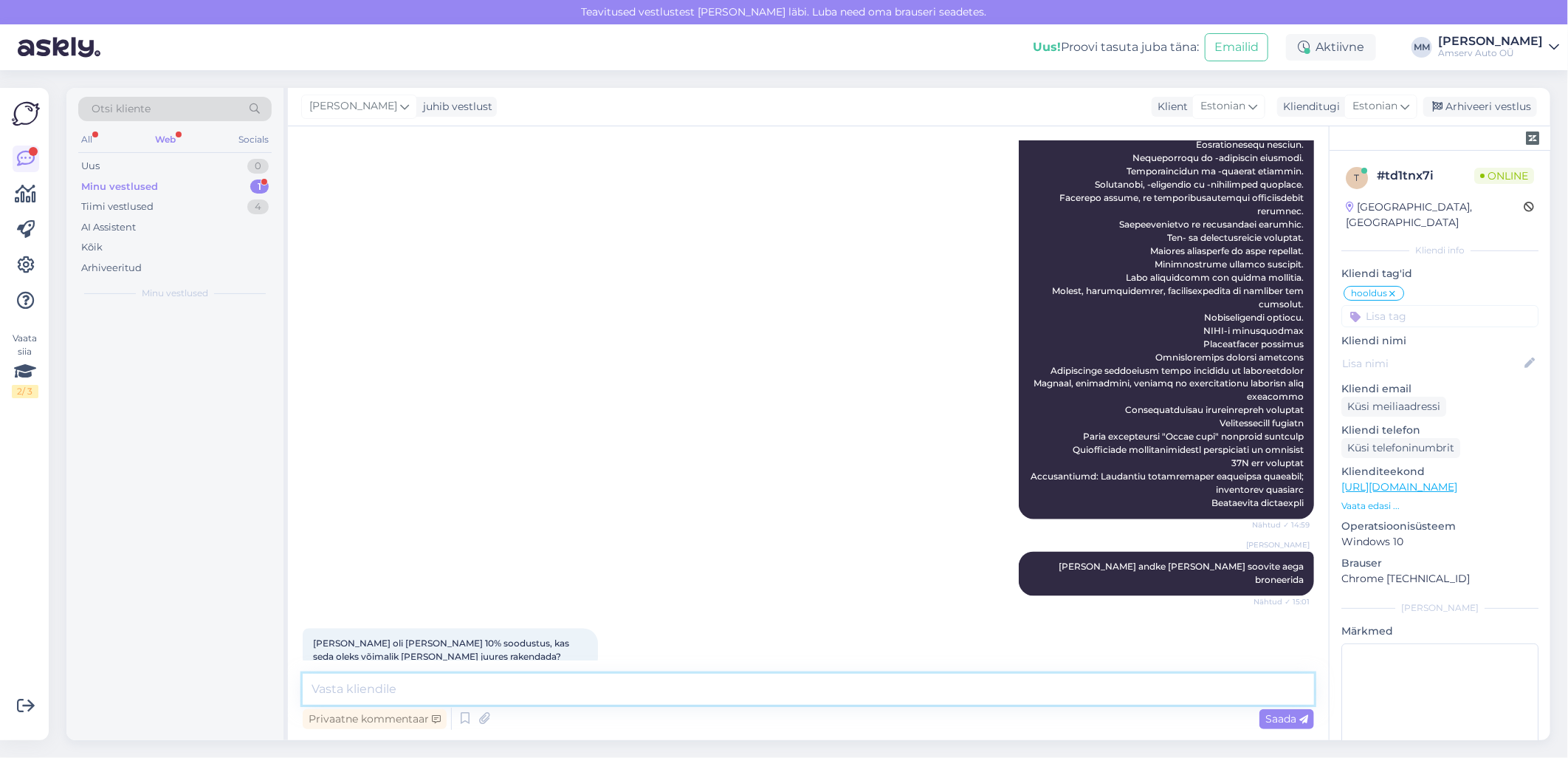
click at [462, 685] on textarea at bounding box center [808, 690] width 1012 height 31
click at [427, 689] on textarea at bounding box center [808, 690] width 1012 height 31
click at [636, 680] on textarea at bounding box center [808, 690] width 1012 height 31
click at [502, 696] on textarea at bounding box center [808, 690] width 1012 height 31
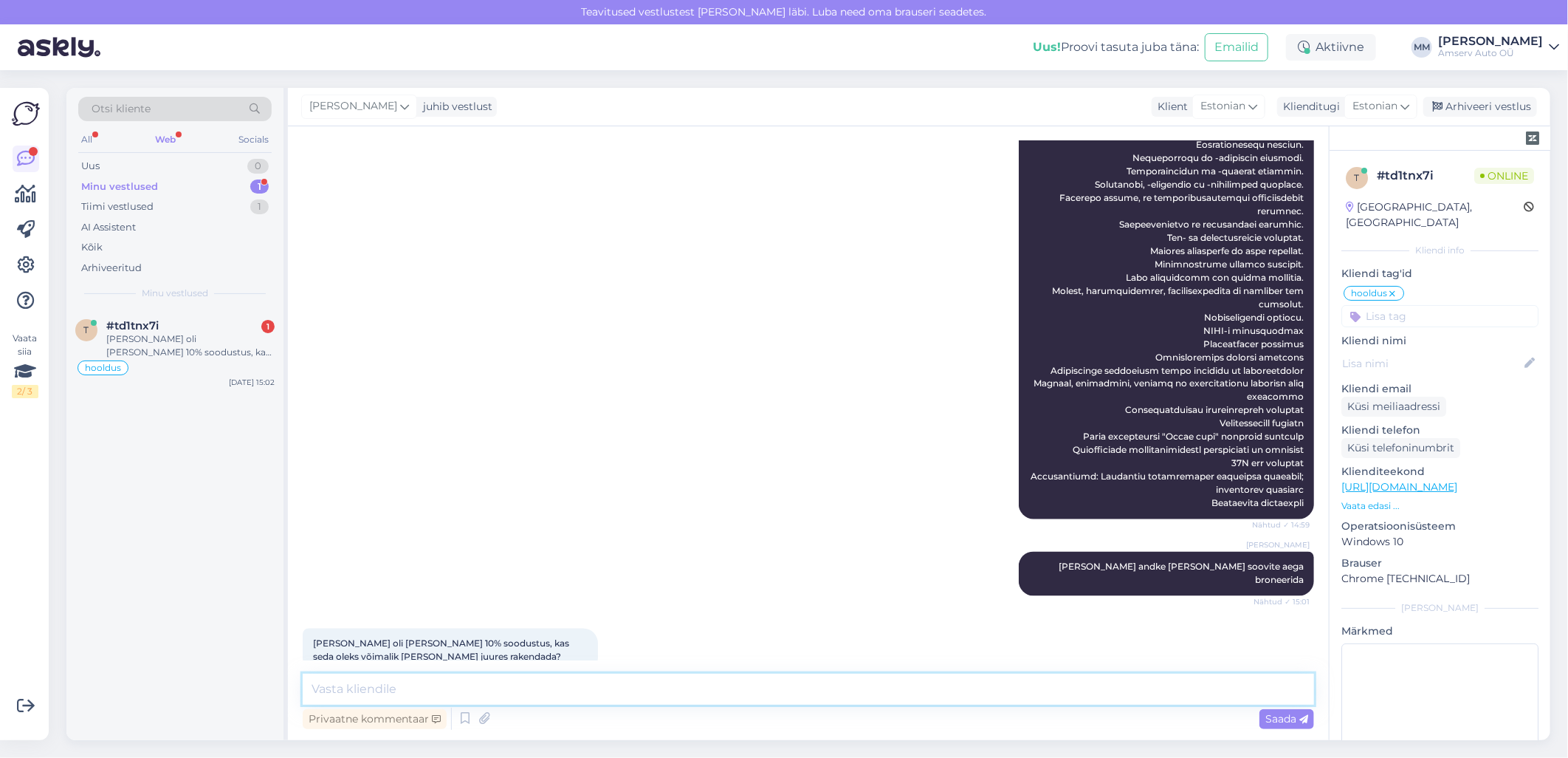
click at [500, 692] on textarea at bounding box center [808, 690] width 1012 height 31
click at [508, 688] on textarea at bounding box center [808, 690] width 1012 height 31
click at [538, 690] on textarea at bounding box center [808, 690] width 1012 height 31
type textarea "m"
type textarea "M"
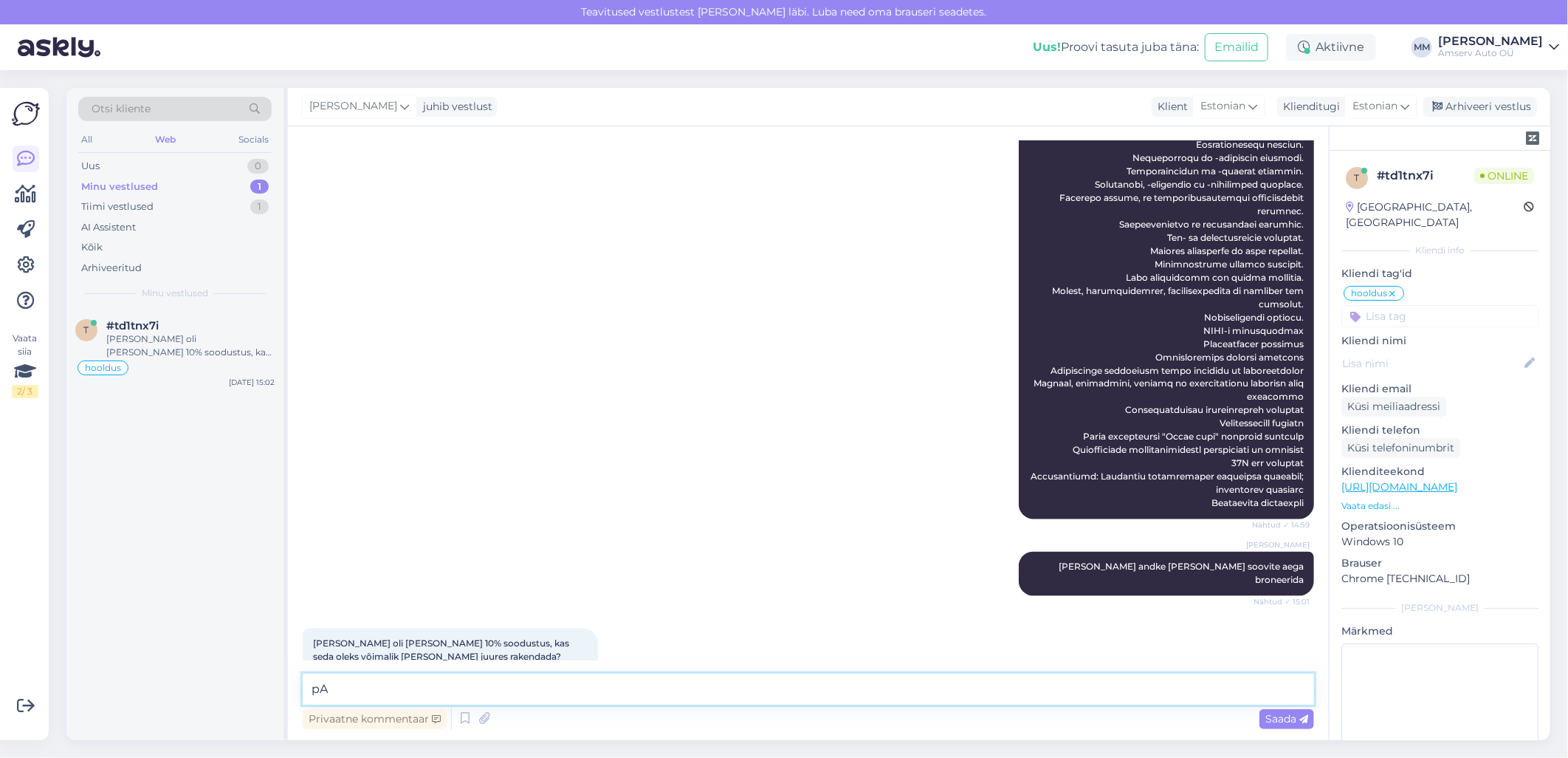
type textarea "p"
type textarea "j"
type textarea "Jah pakume allahindlust"
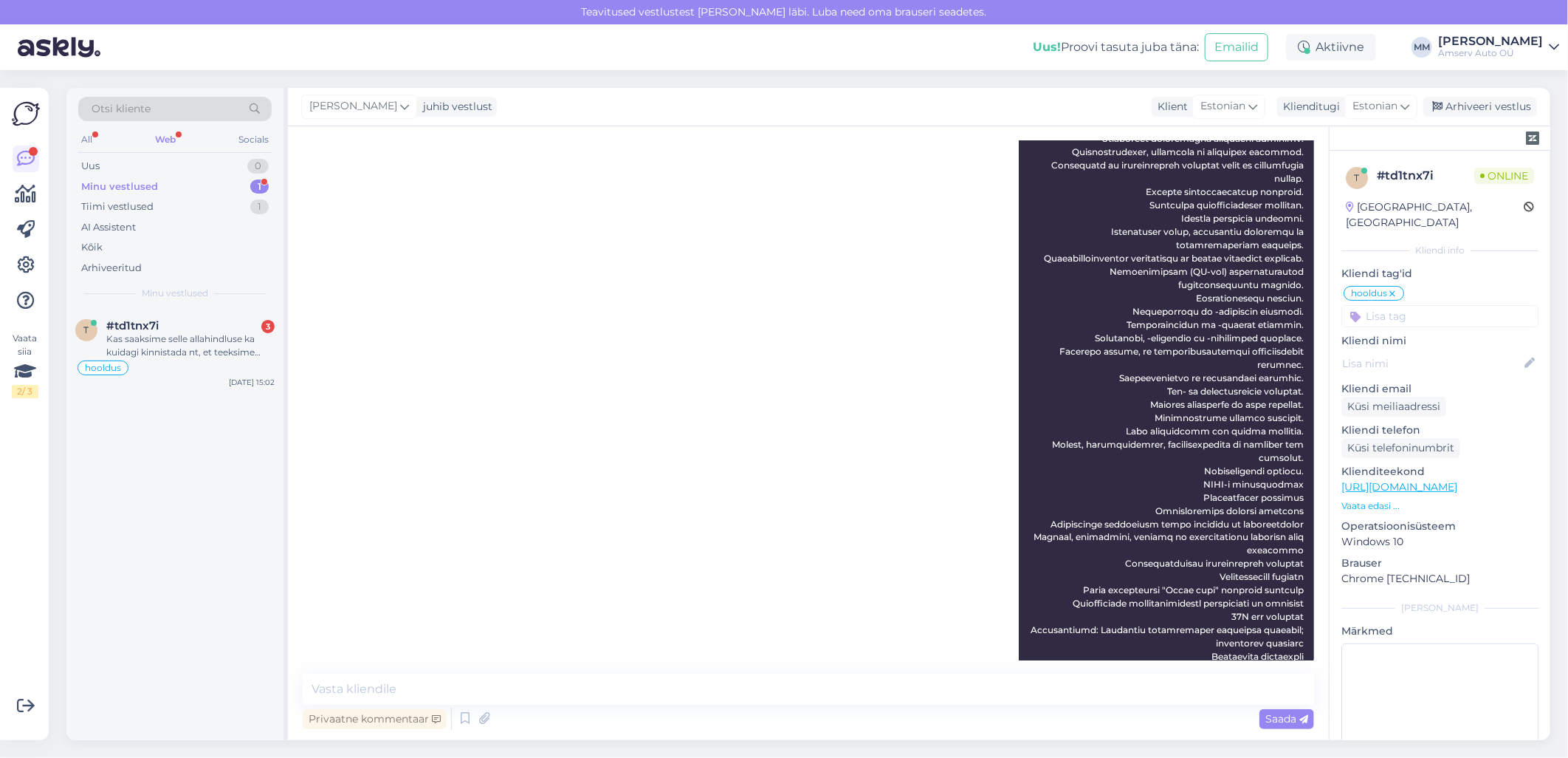
scroll to position [1801, 0]
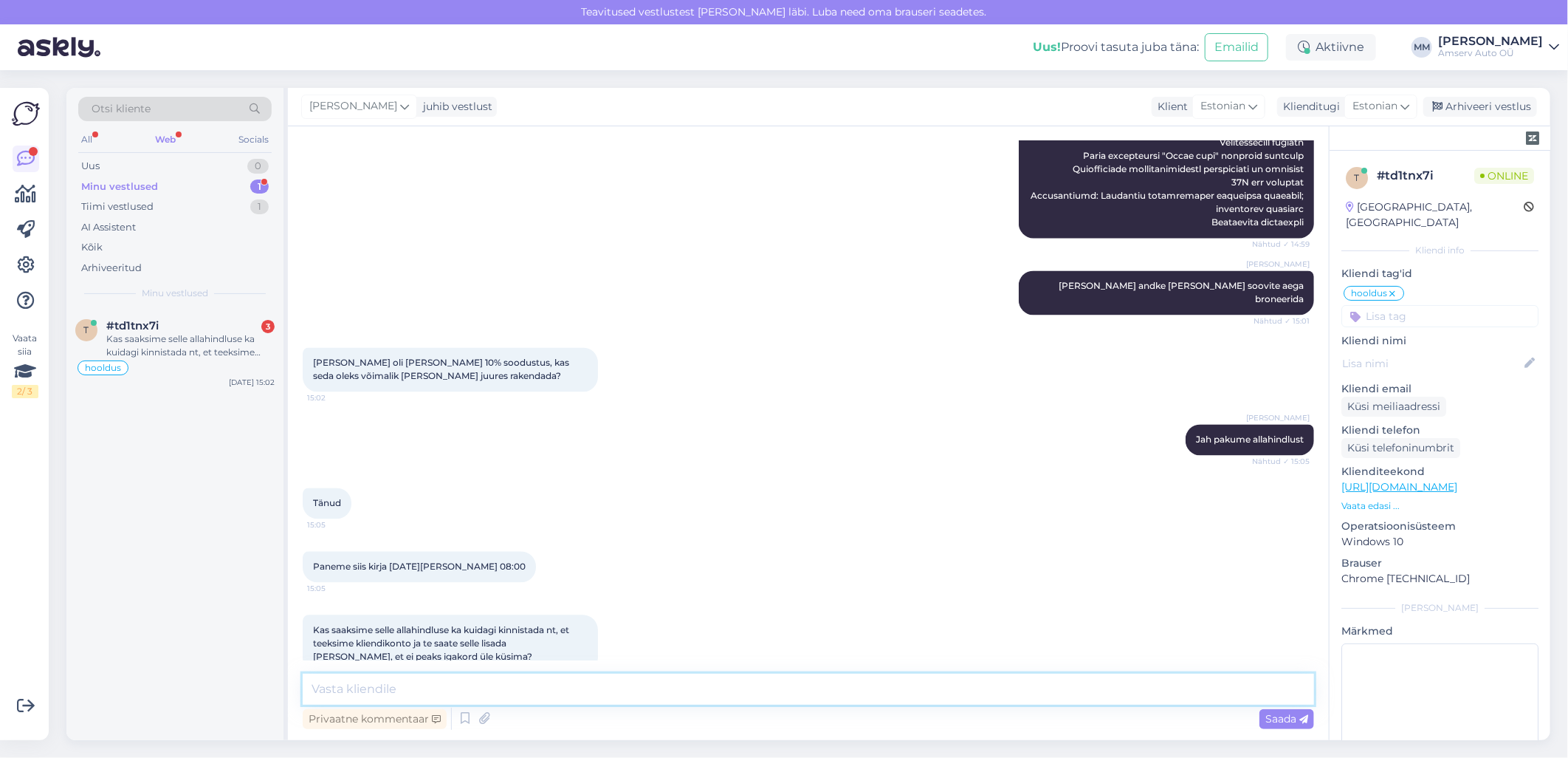
click at [681, 694] on textarea at bounding box center [808, 690] width 1012 height 31
type textarea "N"
drag, startPoint x: 432, startPoint y: 688, endPoint x: 306, endPoint y: 690, distance: 126.0
click at [306, 690] on textarea "Ma panen märku" at bounding box center [808, 690] width 1012 height 31
click at [425, 691] on textarea "Ma panen märku" at bounding box center [808, 690] width 1012 height 31
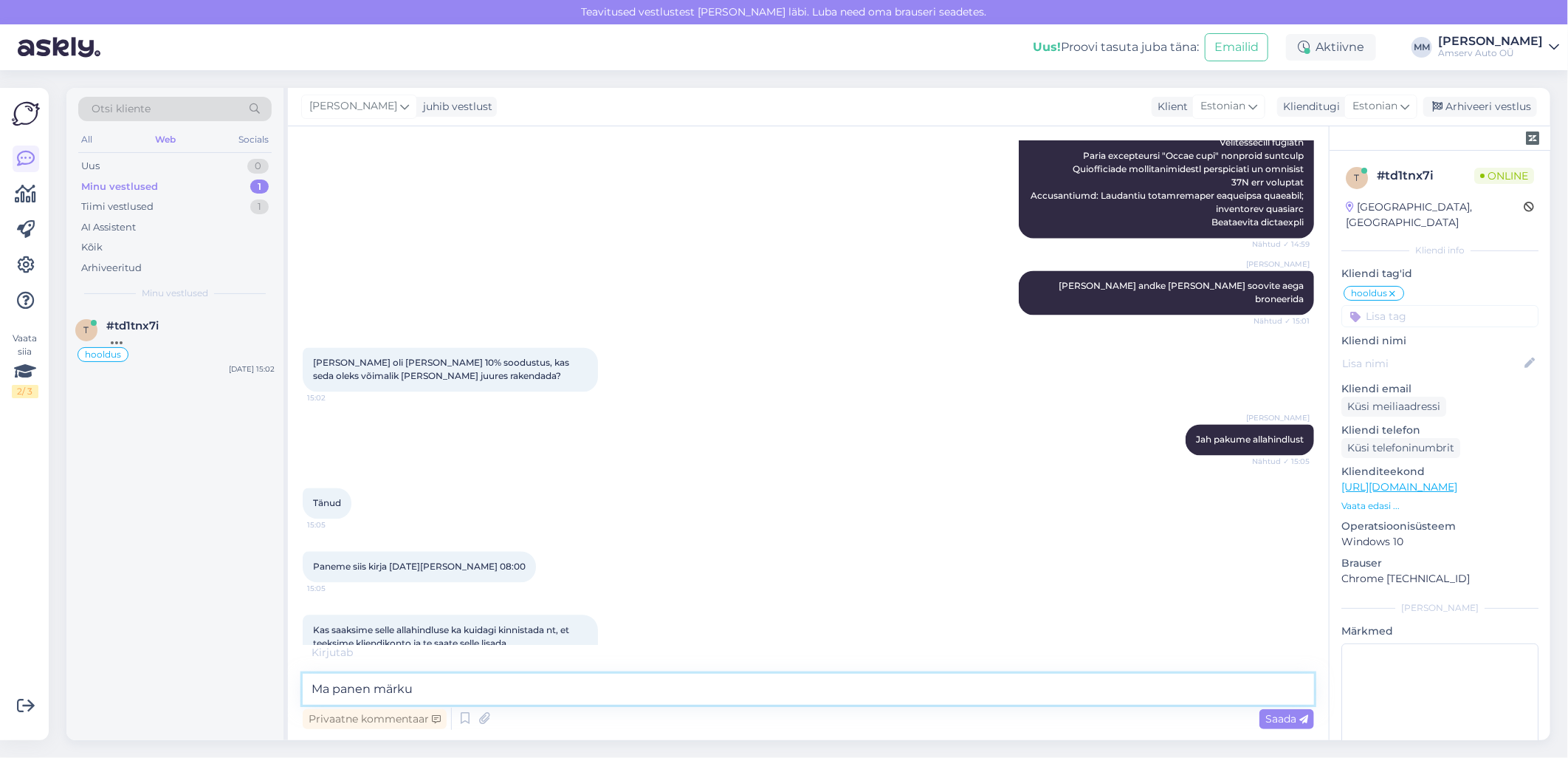
drag, startPoint x: 425, startPoint y: 691, endPoint x: 366, endPoint y: 691, distance: 59.0
click at [366, 691] on textarea "Ma panen märku" at bounding box center [808, 690] width 1012 height 31
type textarea "Ma märgin [PERSON_NAME]"
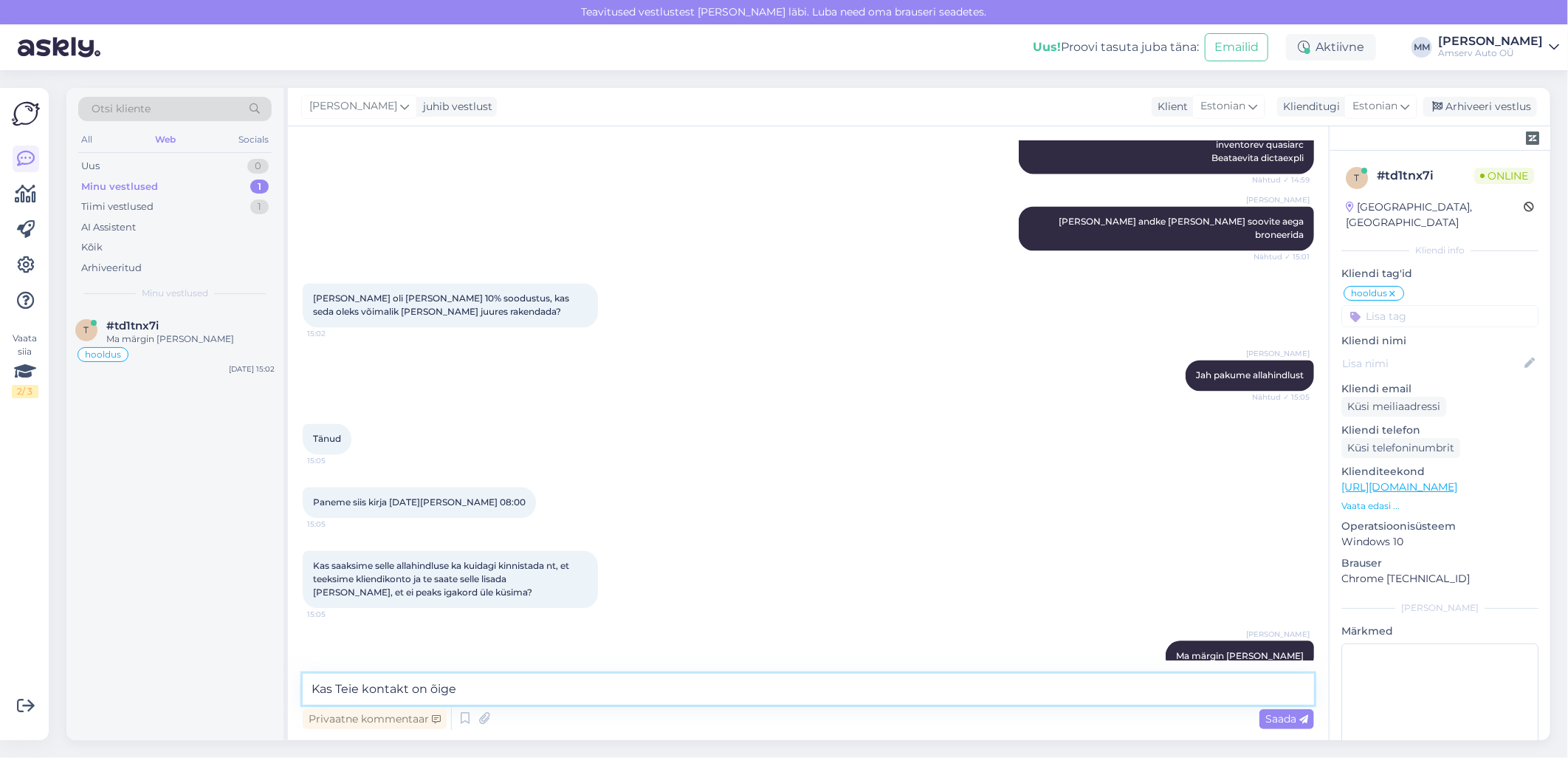
click at [514, 692] on textarea "Kas Teie kontakt on õige" at bounding box center [808, 690] width 1012 height 31
paste textarea "[PHONE_NUMBER]"
type textarea "Kas Teie kontakt on õige [PHONE_NUMBER]"
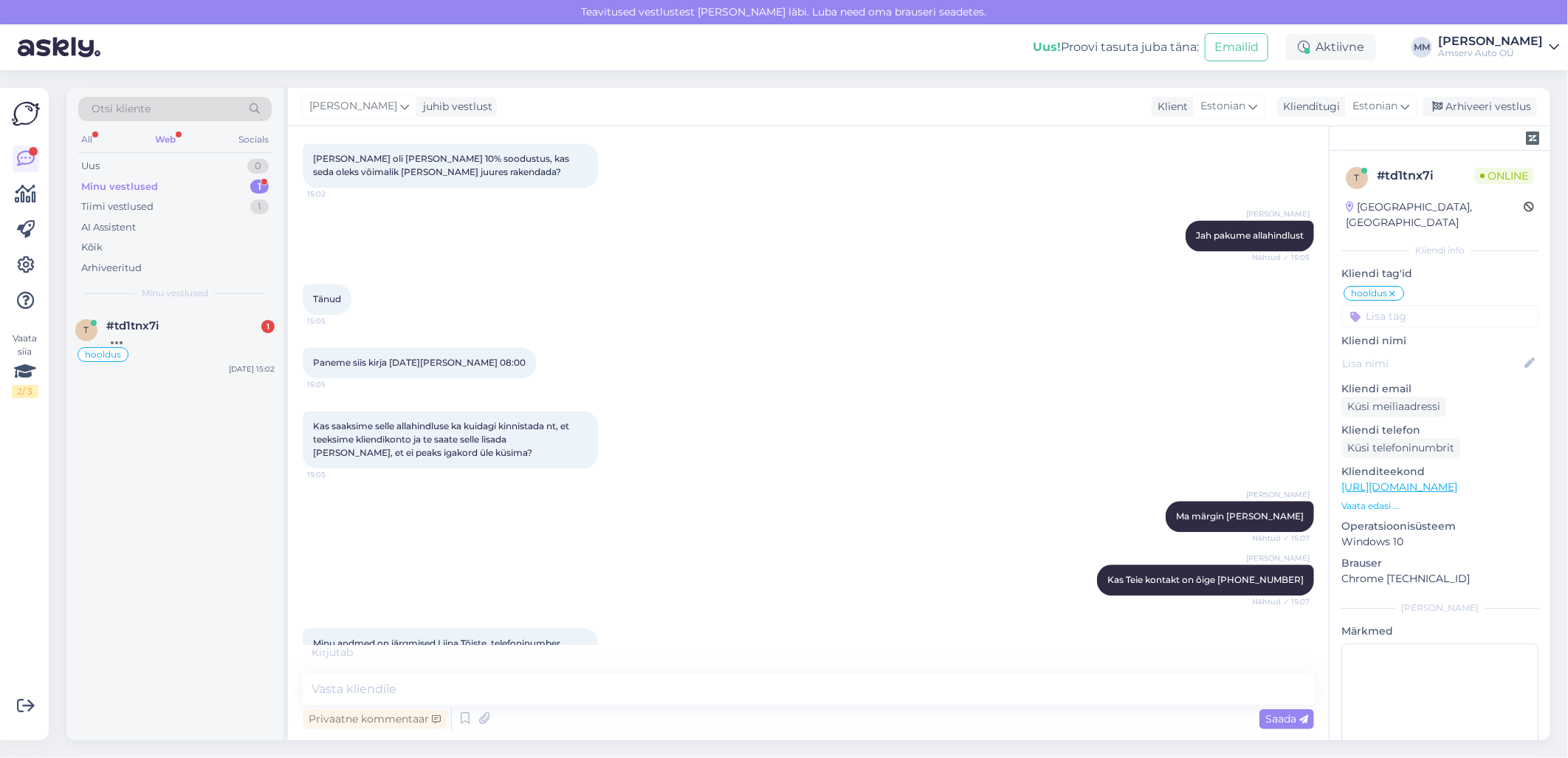
scroll to position [2069, 0]
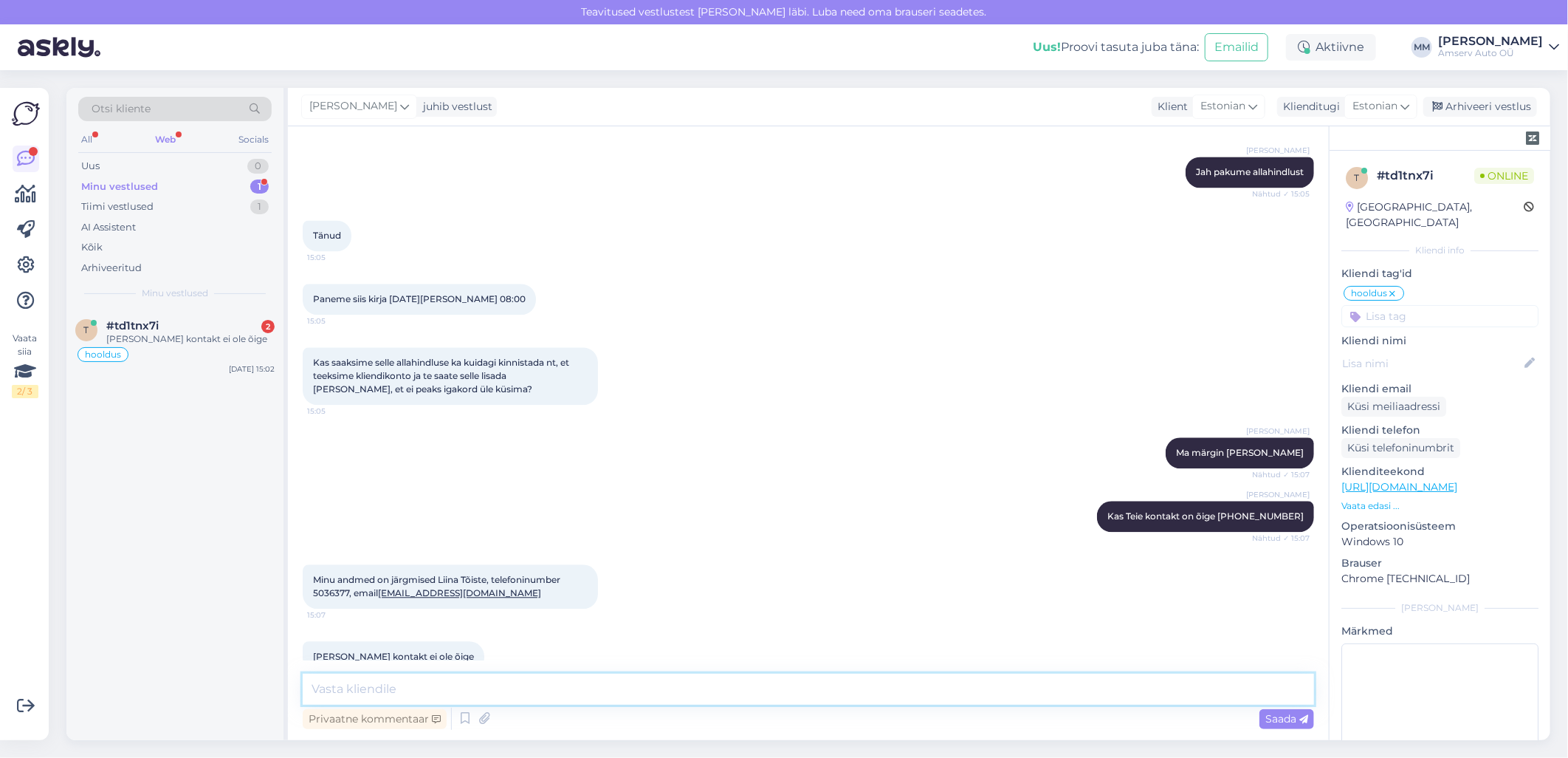
click at [548, 692] on textarea at bounding box center [808, 690] width 1012 height 31
type textarea "[PERSON_NAME] isikukood ka"
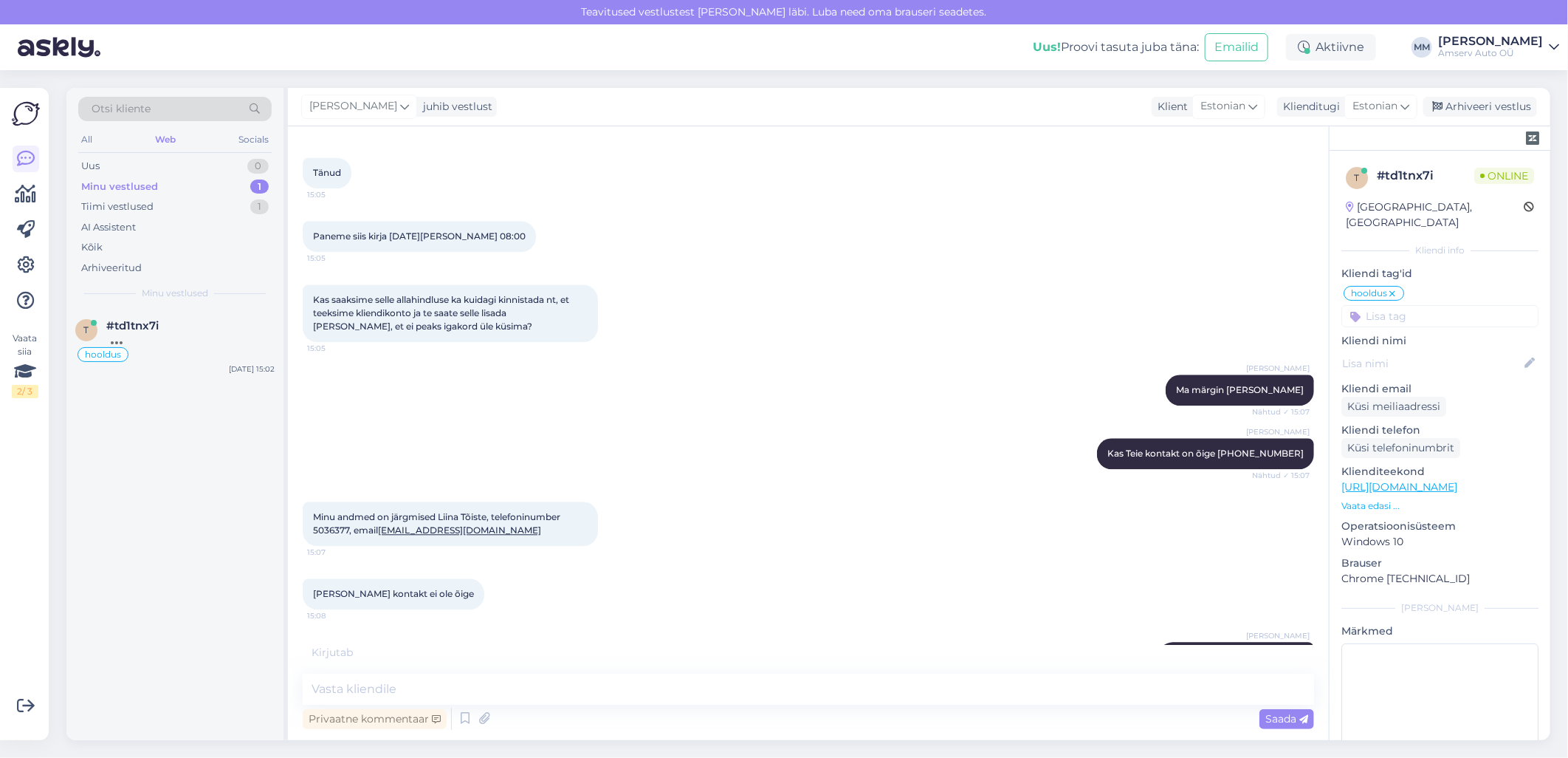
scroll to position [2195, 0]
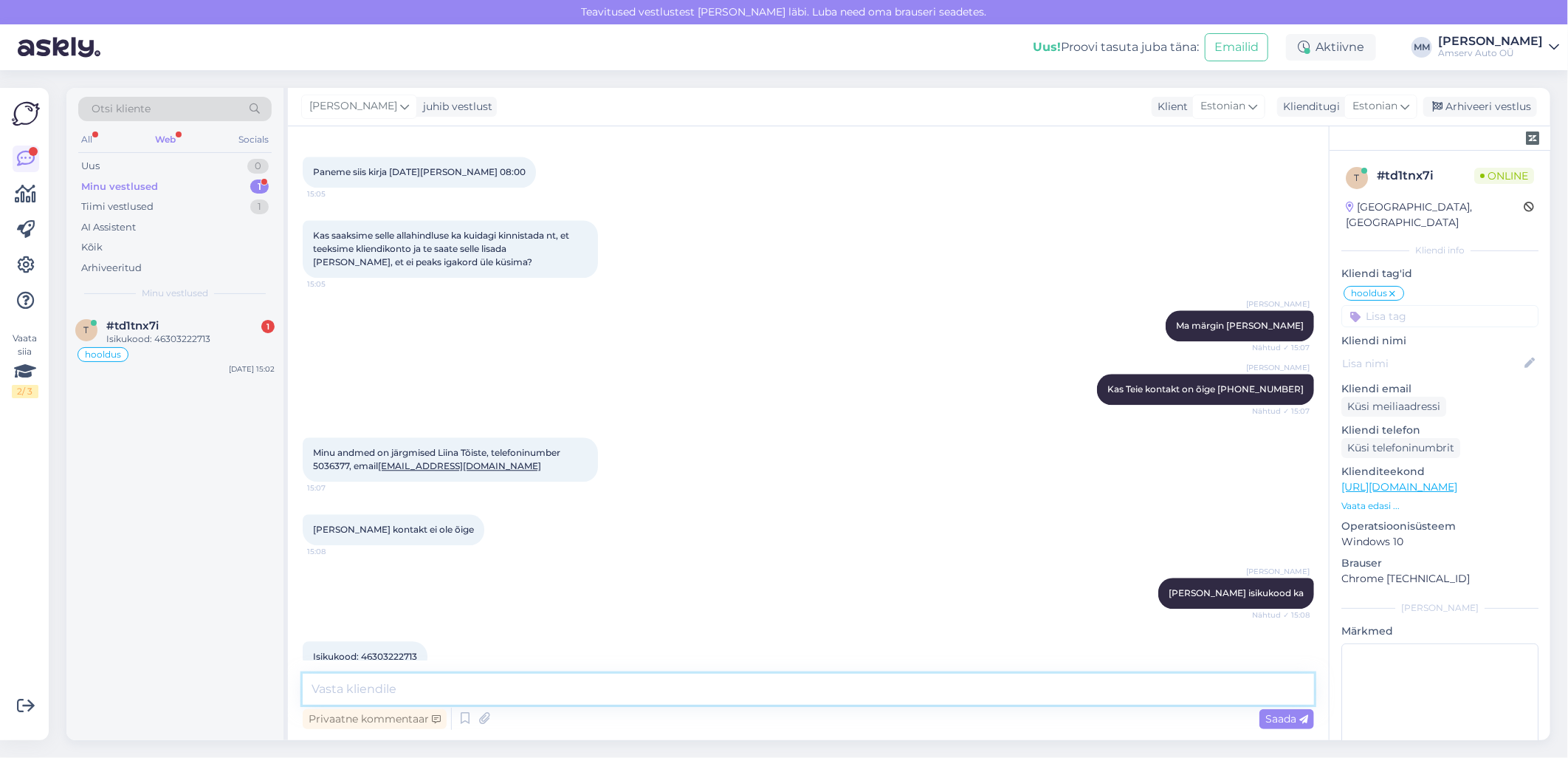
click at [650, 688] on textarea at bounding box center [808, 690] width 1012 height 31
type textarea "Tänan!"
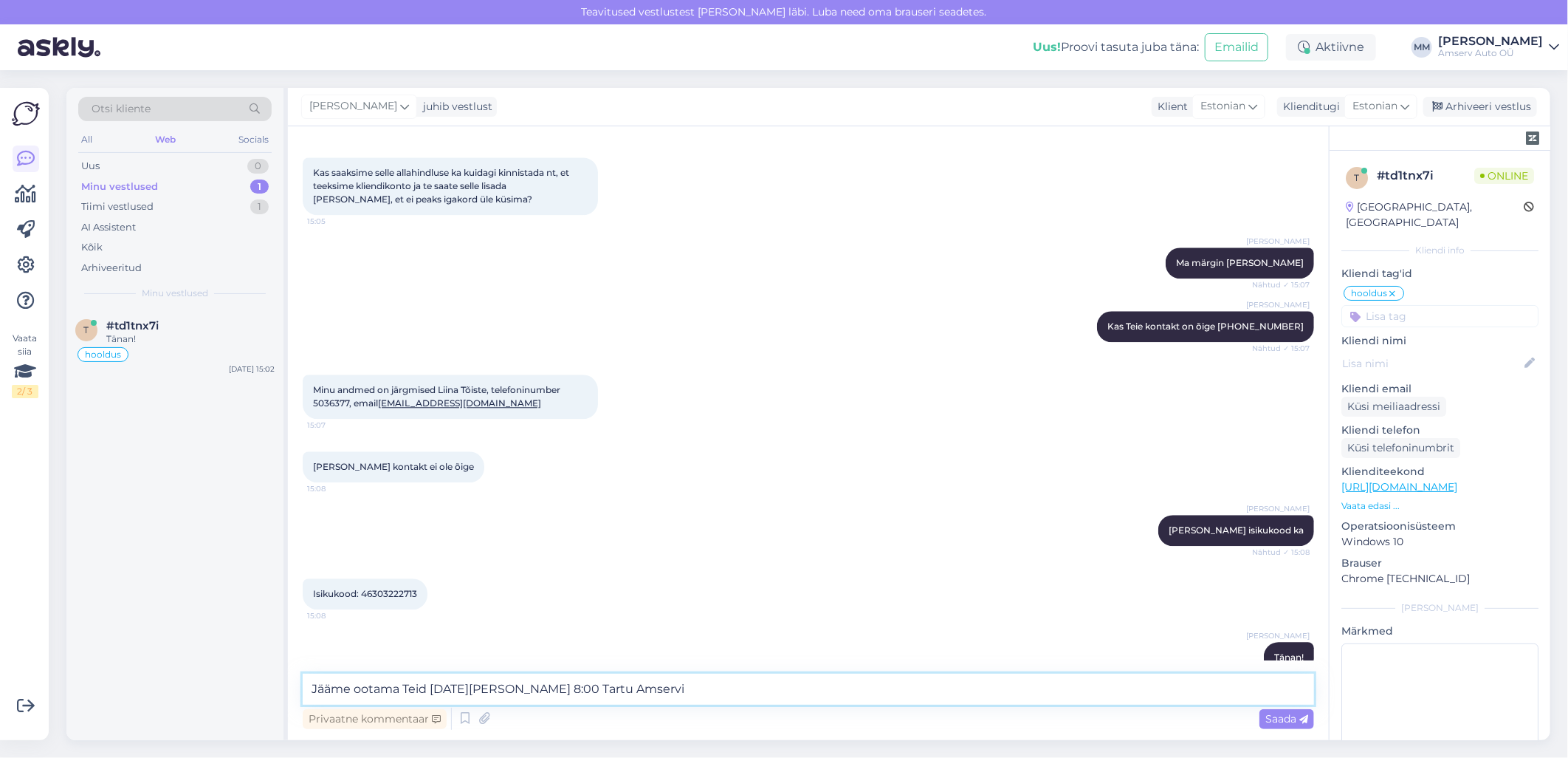
type textarea "Jääme ootama Teid [DATE][PERSON_NAME] 8:00 Tartu Amservis"
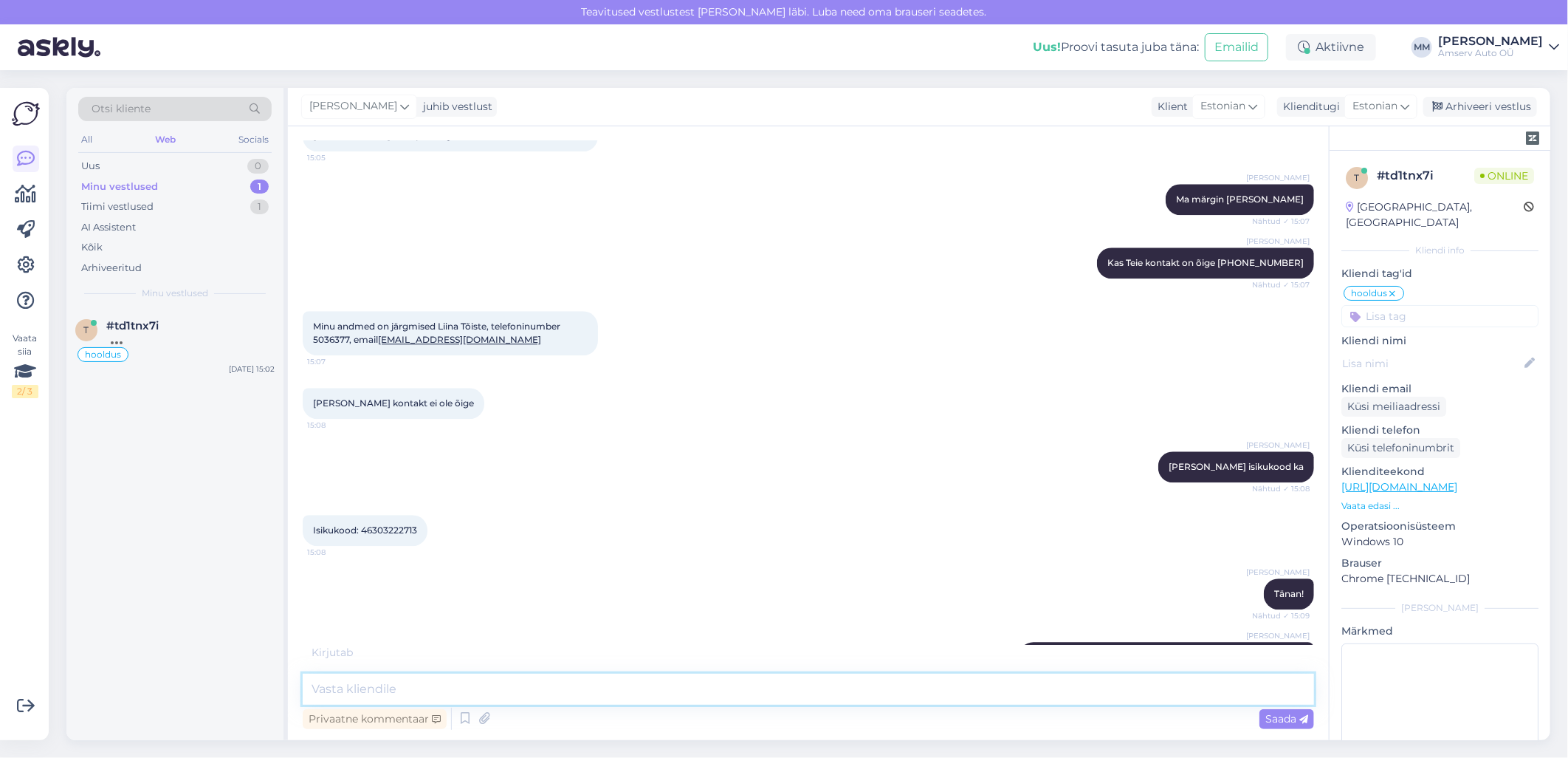
click at [1081, 687] on textarea at bounding box center [808, 690] width 1012 height 31
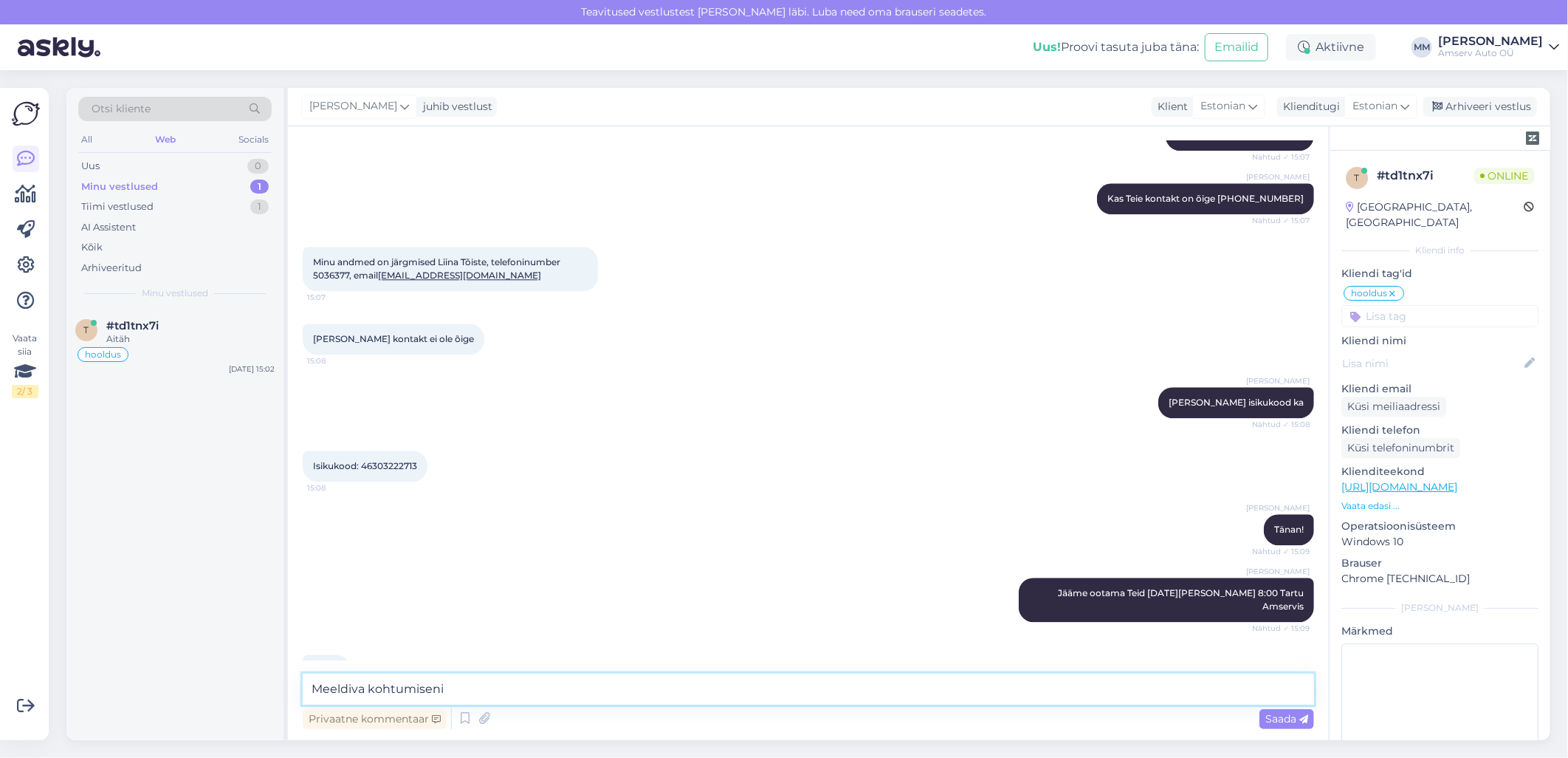
type textarea "Meeldiva kohtumiseni!"
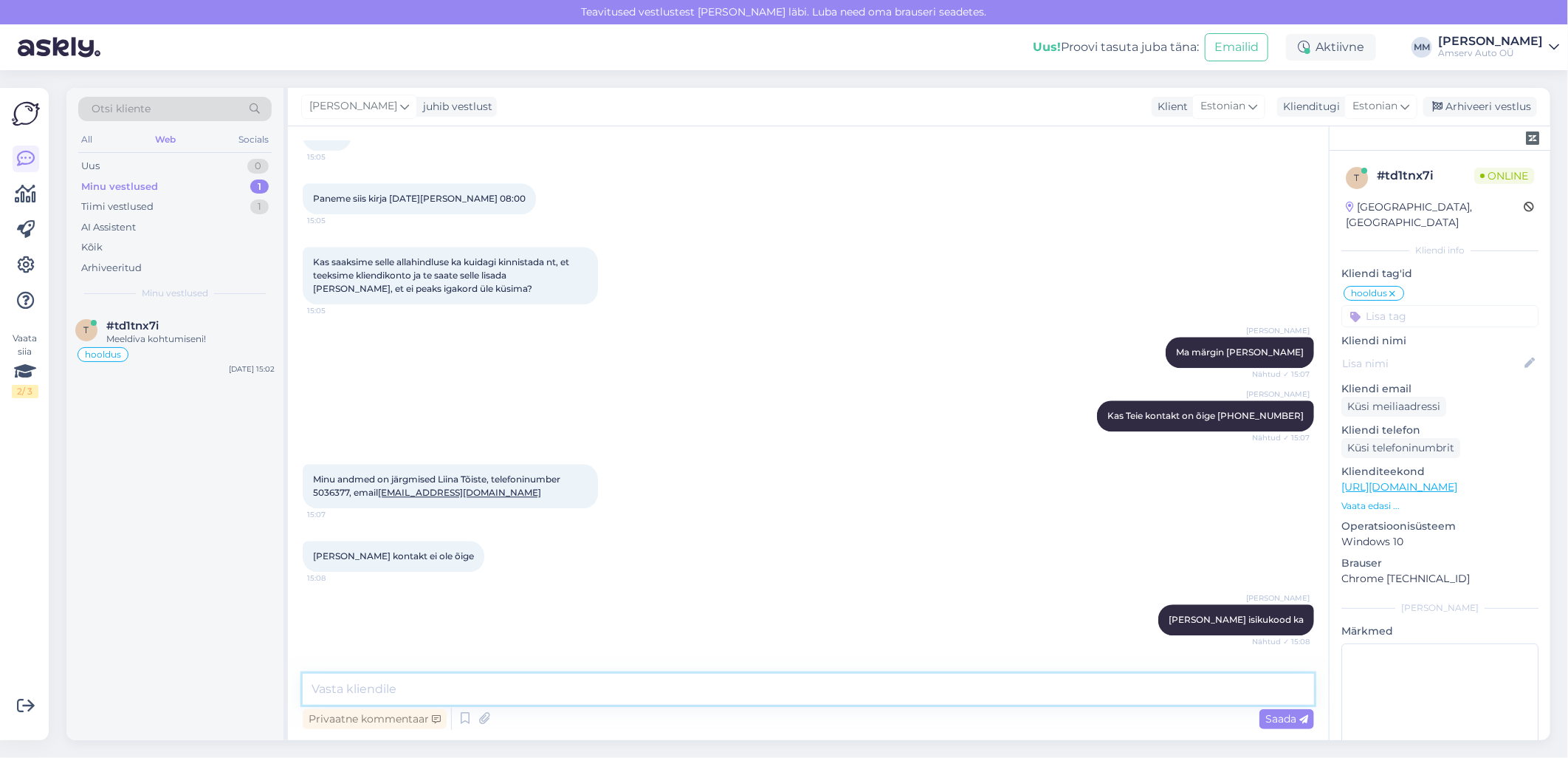
scroll to position [2121, 0]
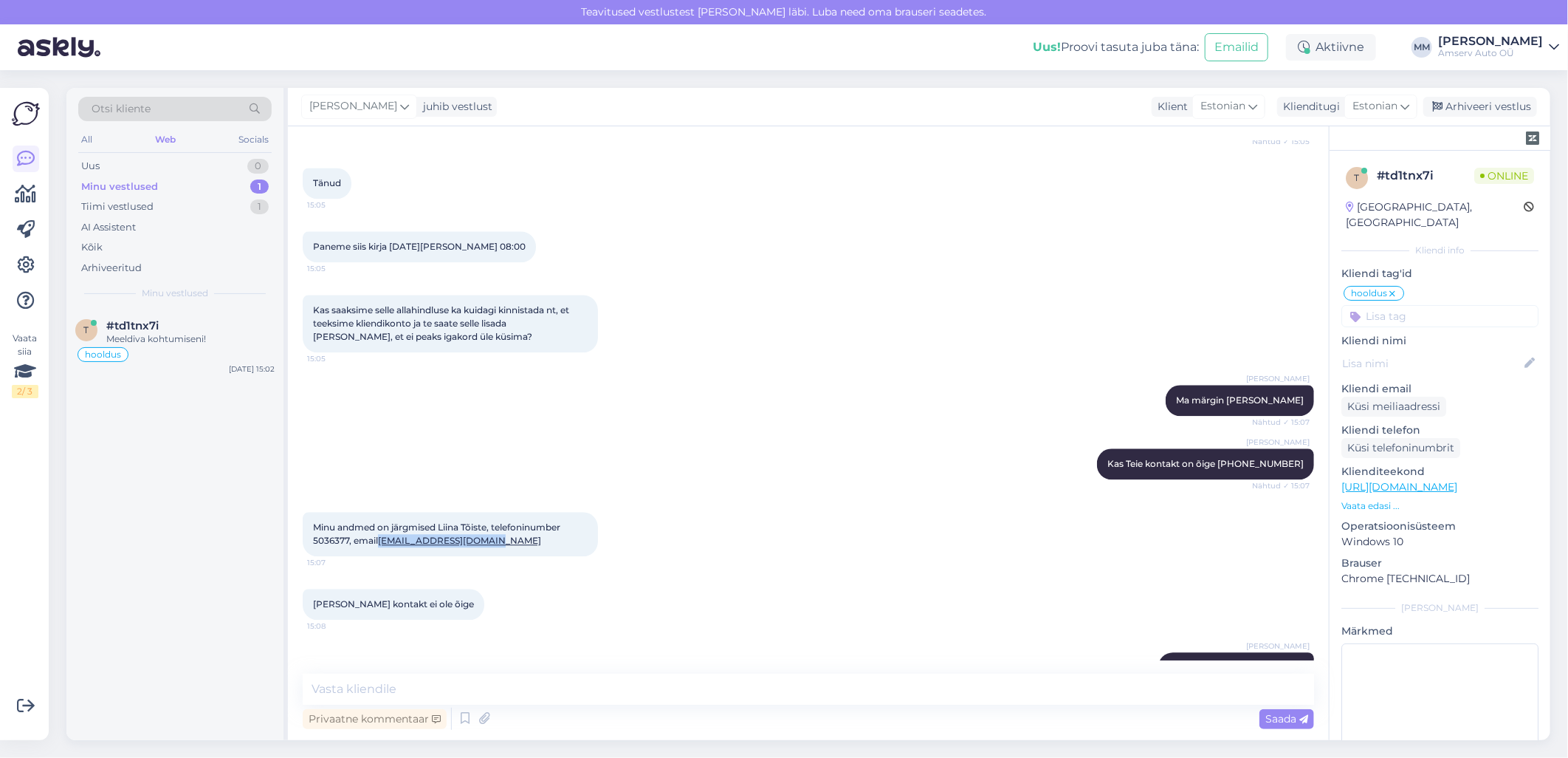
drag, startPoint x: 490, startPoint y: 510, endPoint x: 382, endPoint y: 513, distance: 108.0
click at [382, 513] on div "Minu andmed on järgmised Liina Tõiste, telefoninumber 5036377, email [EMAIL_ADD…" at bounding box center [451, 534] width 296 height 44
copy link "[EMAIL_ADDRESS][DOMAIN_NAME]"
drag, startPoint x: 348, startPoint y: 511, endPoint x: 312, endPoint y: 511, distance: 36.0
click at [313, 521] on span "Minu andmed on järgmised Liina Tõiste, telefoninumber 5036377, email [EMAIL_ADD…" at bounding box center [438, 533] width 249 height 24
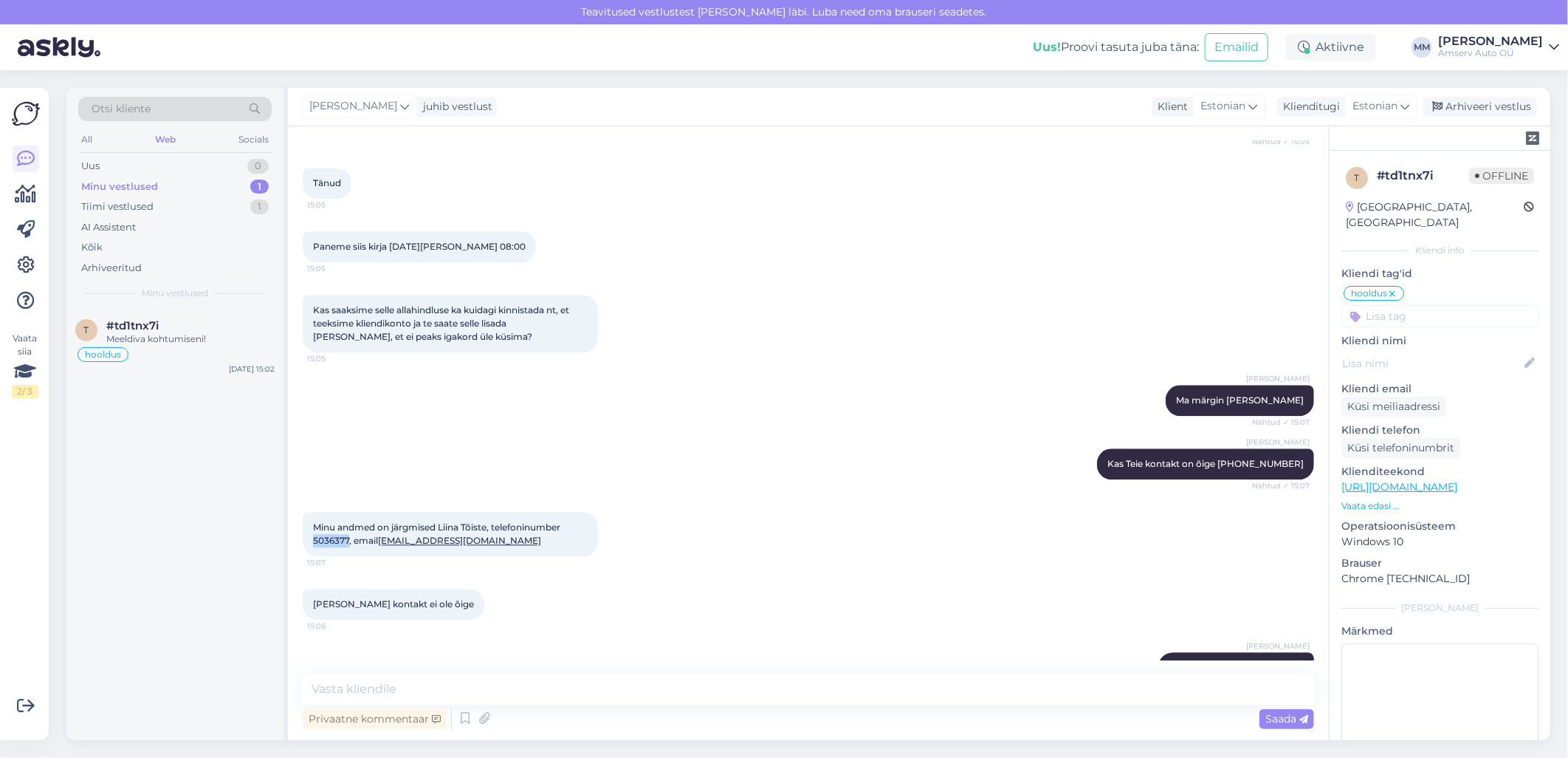
copy span "5036377"
drag, startPoint x: 439, startPoint y: 497, endPoint x: 490, endPoint y: 491, distance: 51.4
click at [490, 512] on div "Minu andmed on järgmised Liina Tõiste, telefoninumber 5036377, email [EMAIL_ADD…" at bounding box center [451, 534] width 296 height 44
drag, startPoint x: 490, startPoint y: 491, endPoint x: 474, endPoint y: 498, distance: 17.5
copy span "Liina Tõiste"
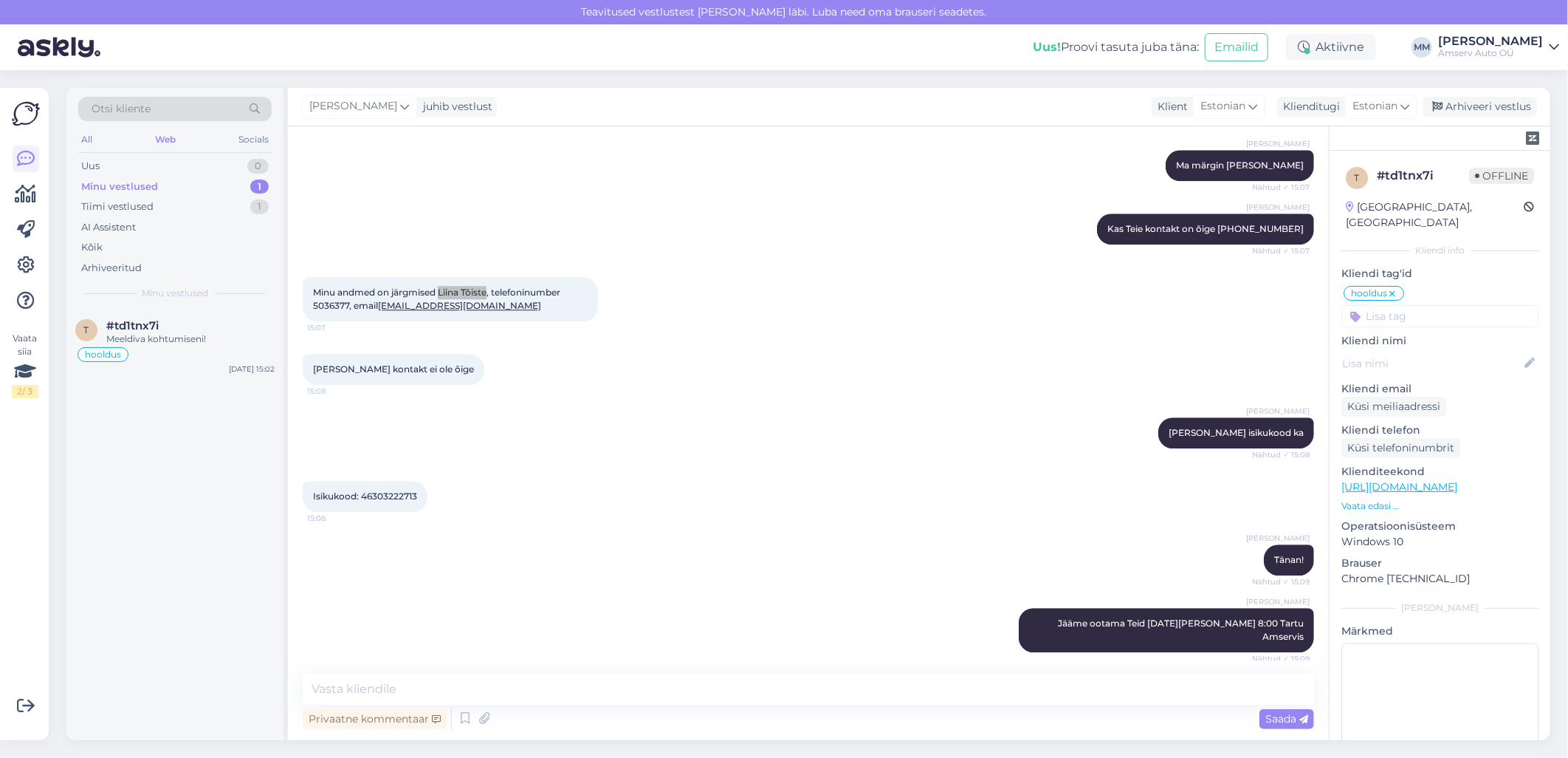
scroll to position [2367, 0]
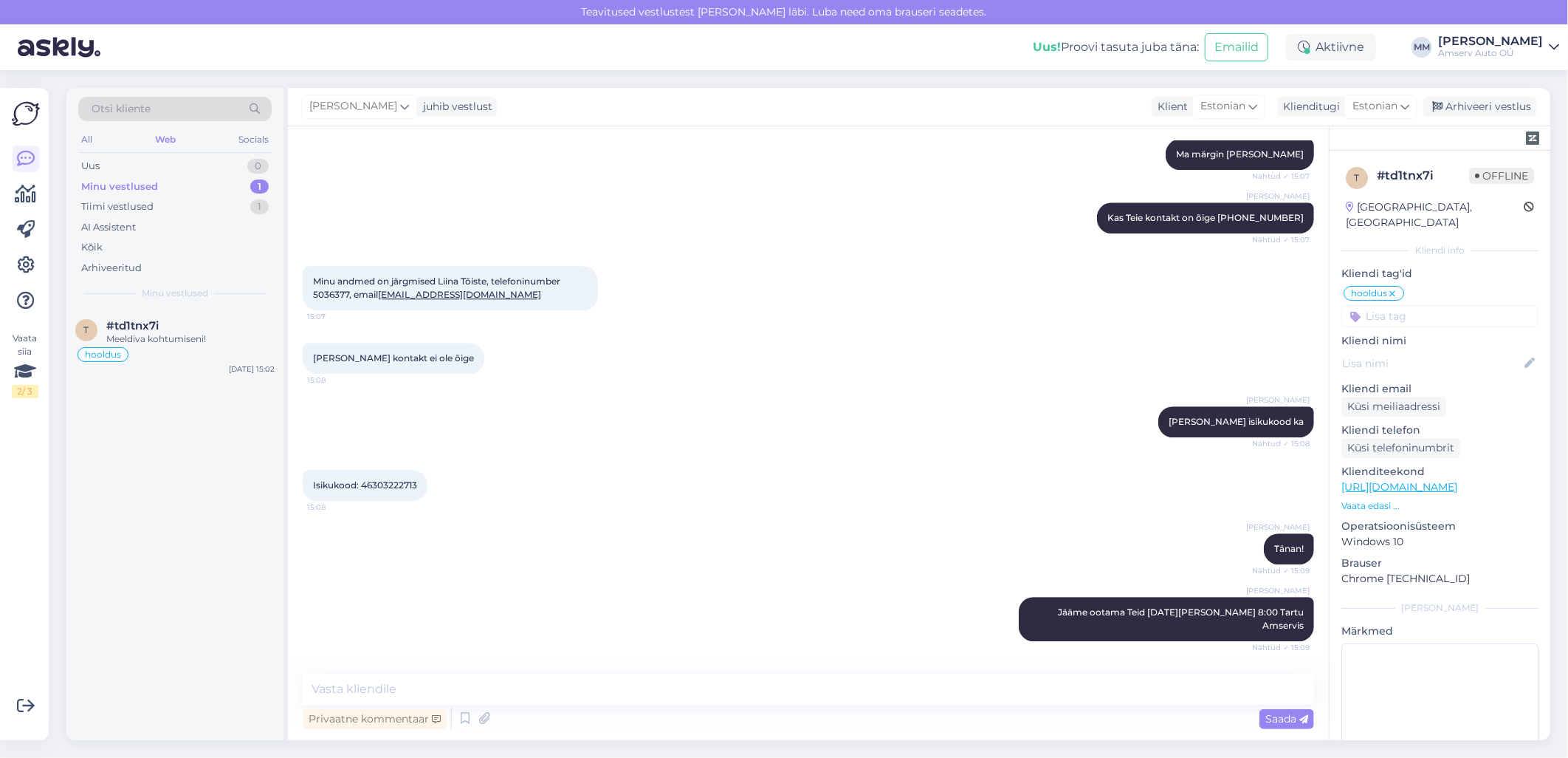
click at [407, 479] on span "Isikukood: 46303222713" at bounding box center [365, 484] width 104 height 11
copy div "46303222713 15:08"
drag, startPoint x: 486, startPoint y: 266, endPoint x: 382, endPoint y: 263, distance: 104.0
click at [382, 266] on div "Minu andmed on järgmised Liina Tõiste, telefoninumber 5036377, email [EMAIL_ADD…" at bounding box center [451, 288] width 296 height 44
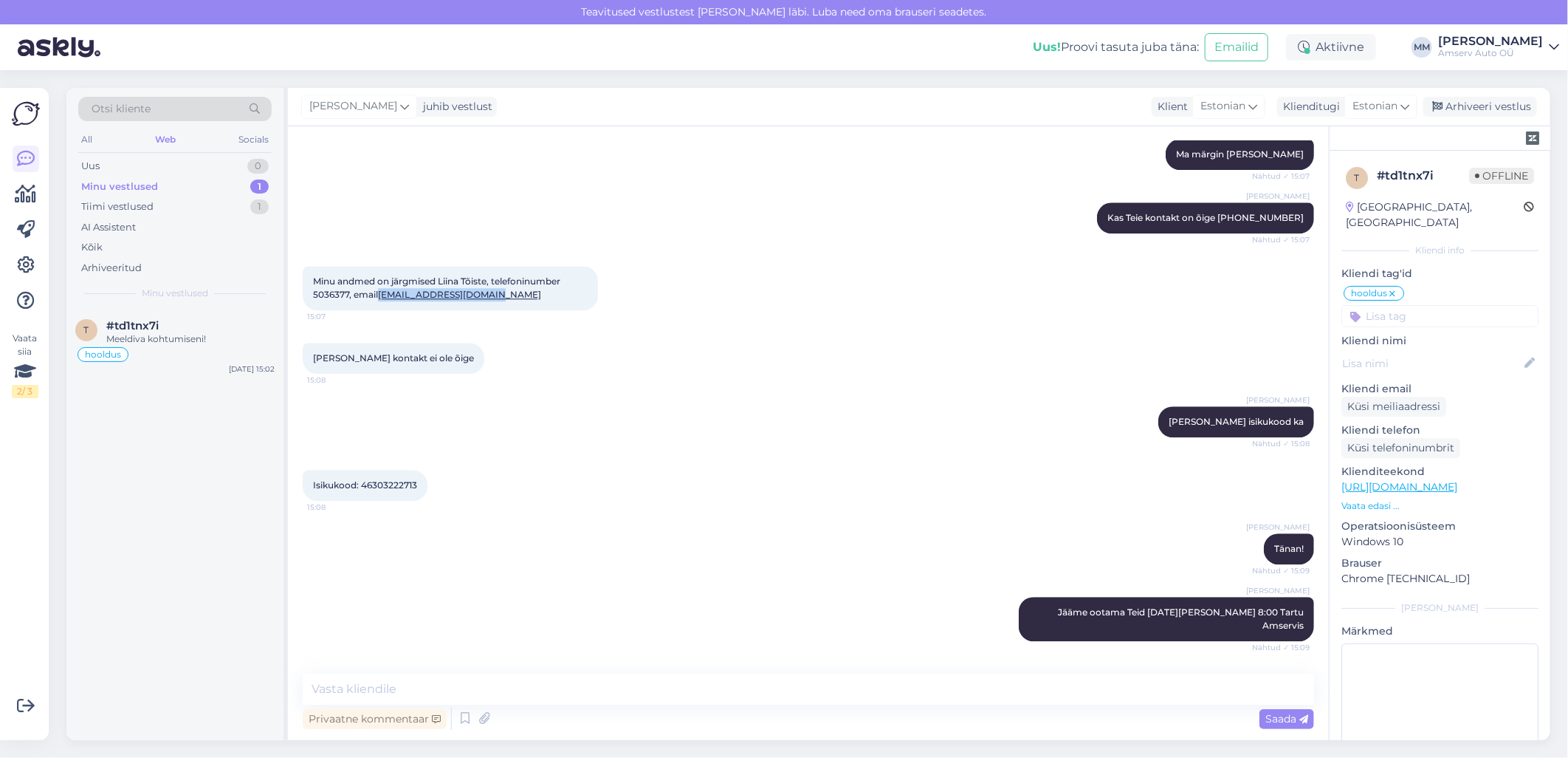
copy link "[EMAIL_ADDRESS][DOMAIN_NAME]"
drag, startPoint x: 350, startPoint y: 266, endPoint x: 309, endPoint y: 266, distance: 41.0
click at [309, 266] on div "Minu andmed on järgmised Liina Tõiste, telefoninumber 5036377, email [EMAIL_ADD…" at bounding box center [451, 288] width 296 height 44
drag, startPoint x: 309, startPoint y: 266, endPoint x: 318, endPoint y: 266, distance: 9.0
copy span "5036377"
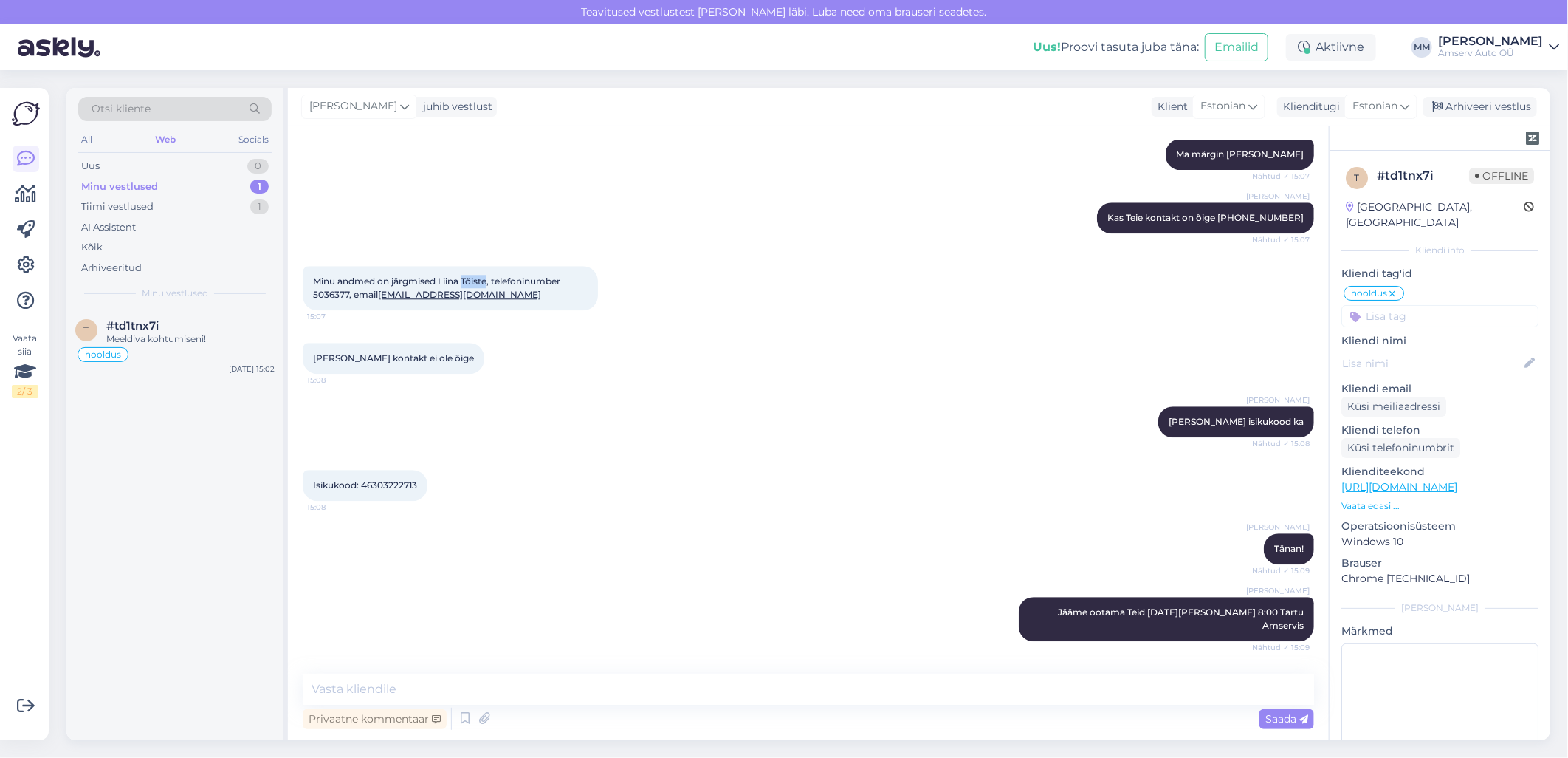
drag, startPoint x: 463, startPoint y: 251, endPoint x: 490, endPoint y: 251, distance: 27.0
click at [490, 275] on span "Minu andmed on järgmised Liina Tõiste, telefoninumber 5036377, email [EMAIL_ADD…" at bounding box center [438, 287] width 249 height 24
copy span "Tõiste"
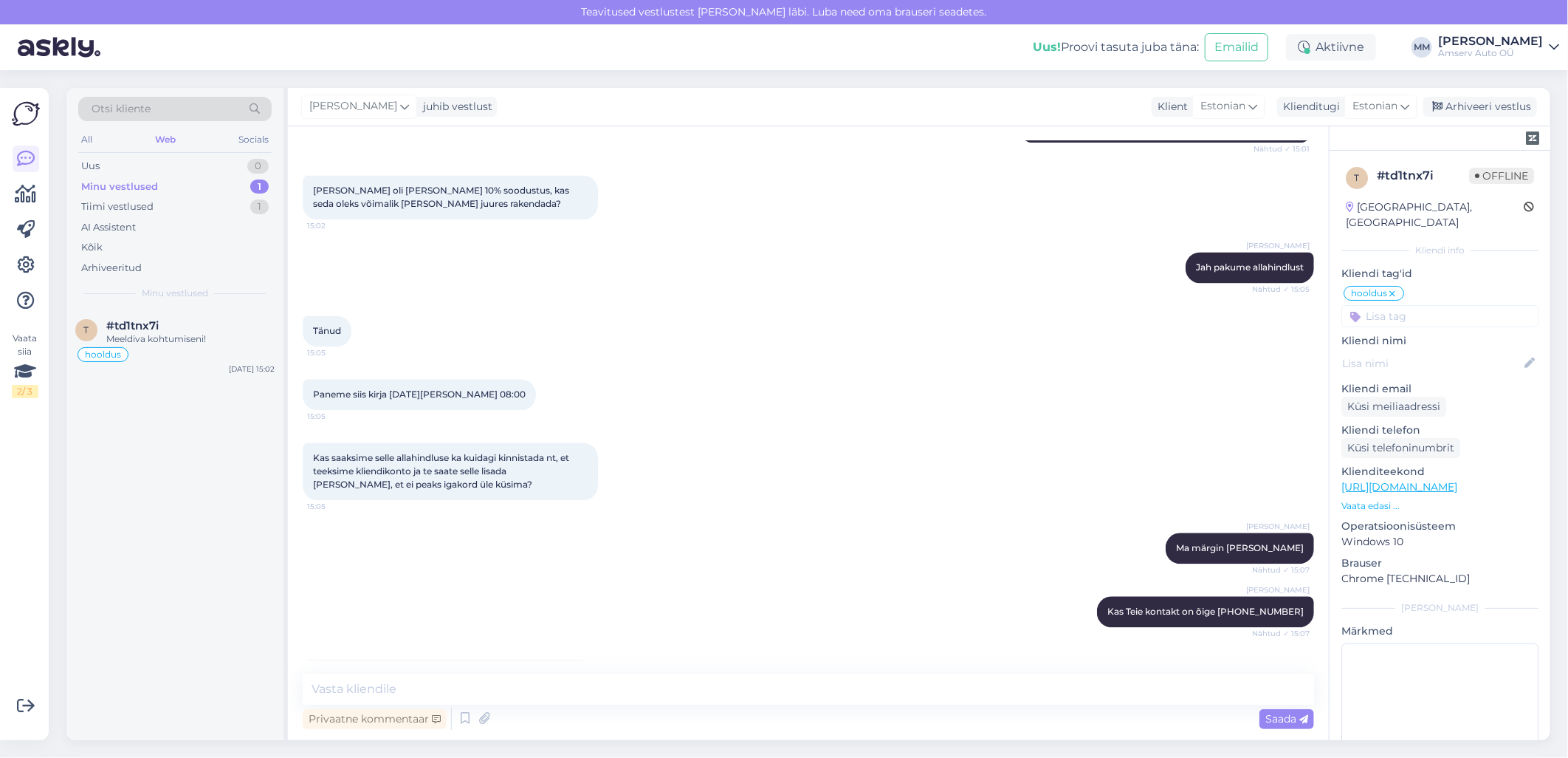
scroll to position [2449, 0]
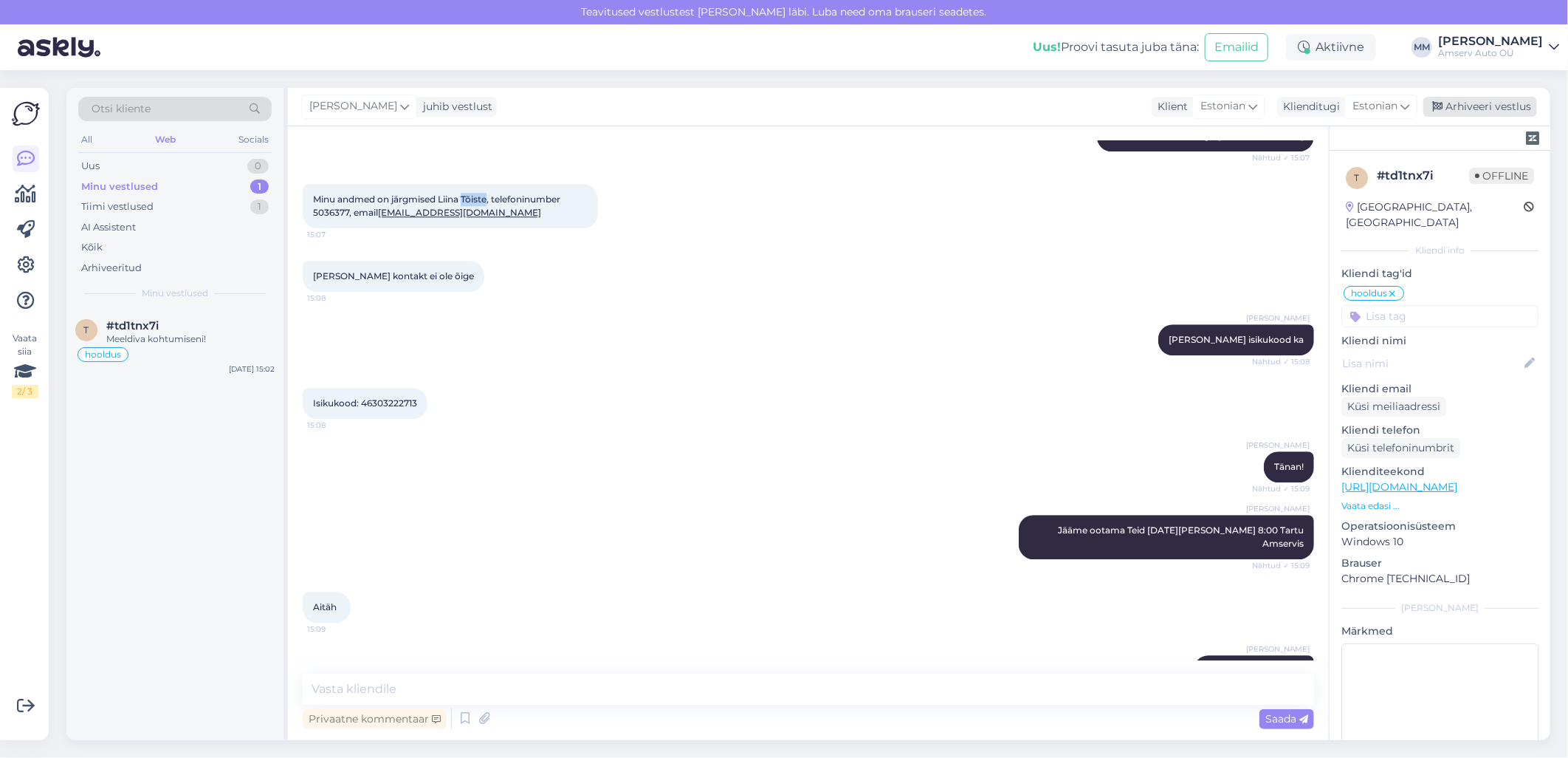
click at [1464, 108] on div "Arhiveeri vestlus" at bounding box center [1479, 107] width 114 height 20
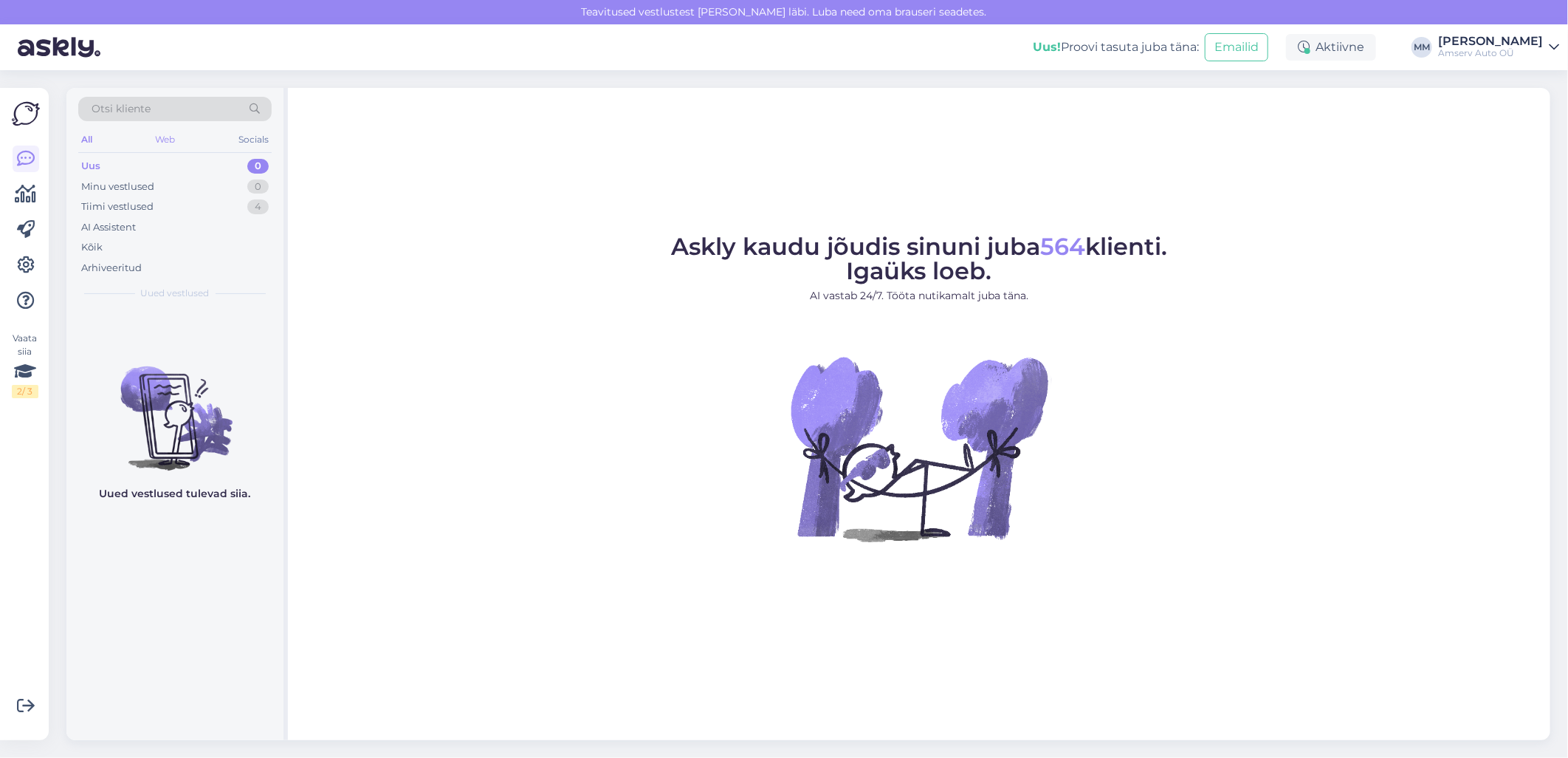
click at [164, 138] on div "Web" at bounding box center [165, 140] width 26 height 19
click at [160, 207] on div "Tiimi vestlused 1" at bounding box center [175, 207] width 193 height 20
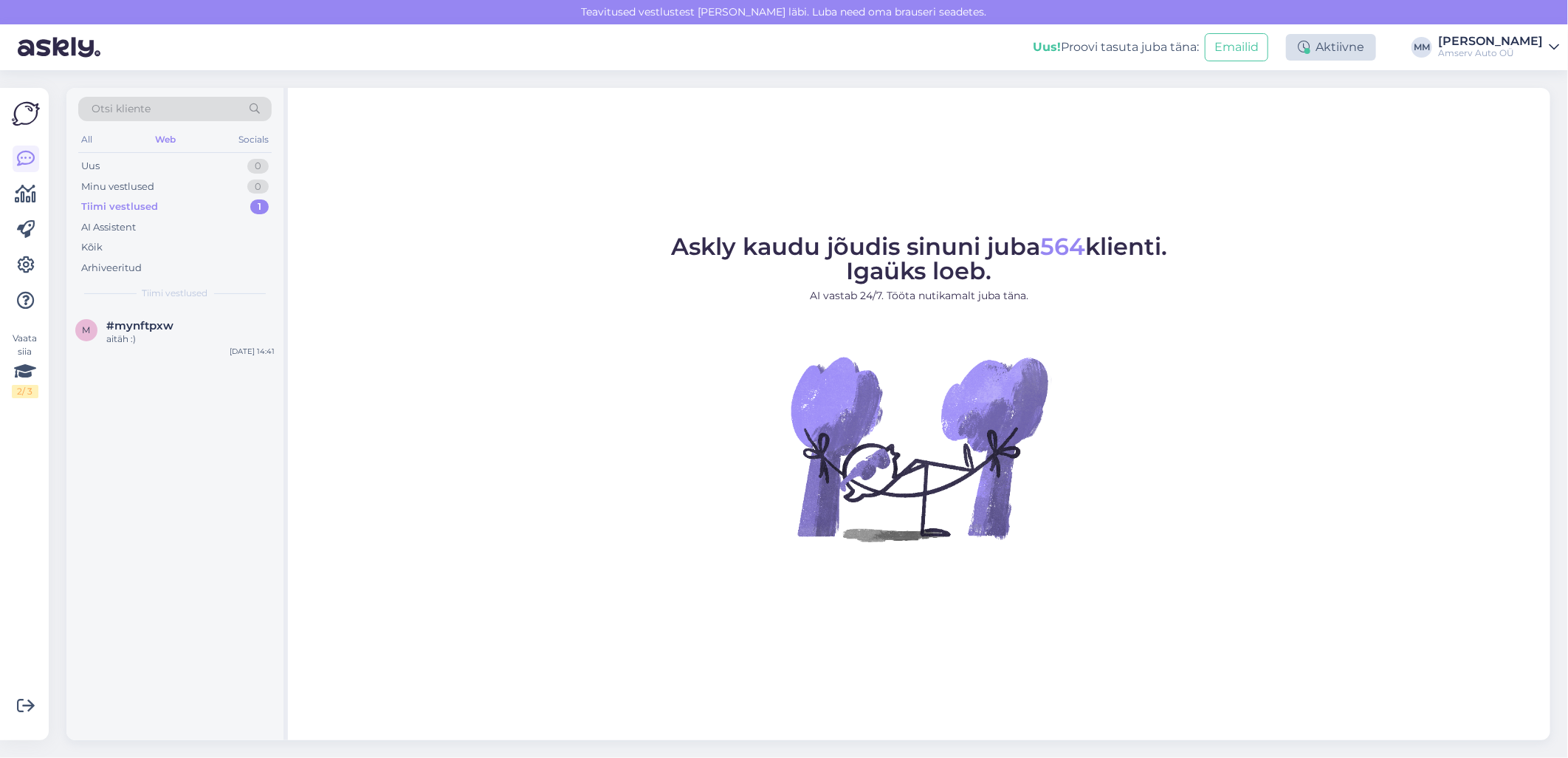
click at [1316, 55] on div "Aktiivne" at bounding box center [1331, 47] width 90 height 27
click at [1232, 116] on button "15 minutit" at bounding box center [1242, 116] width 64 height 17
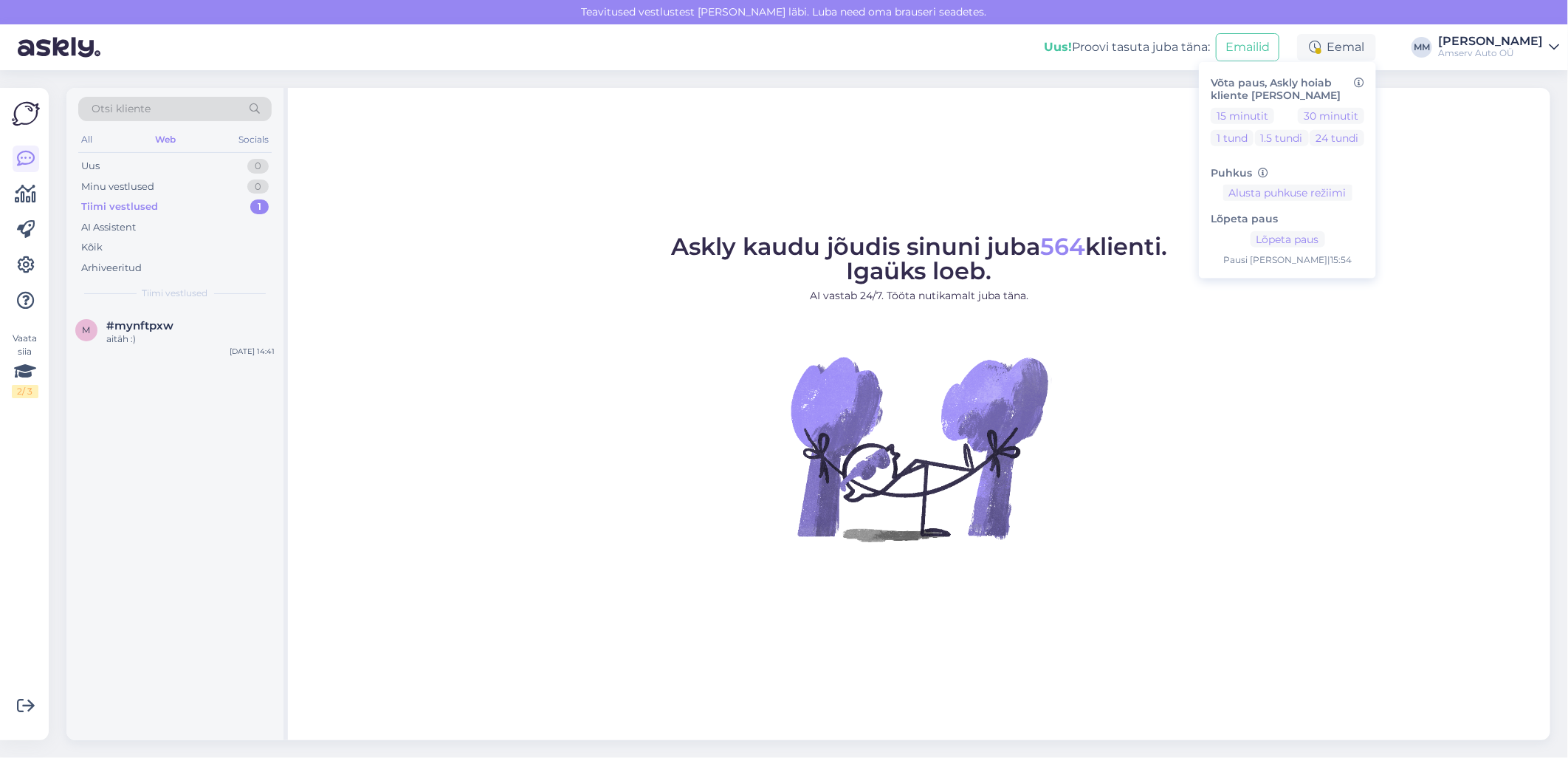
click at [553, 381] on figure "Askly kaudu jõudis sinuni juba 564 klienti. Igaüks loeb. AI vastab 24/7. Tööta …" at bounding box center [918, 408] width 1235 height 347
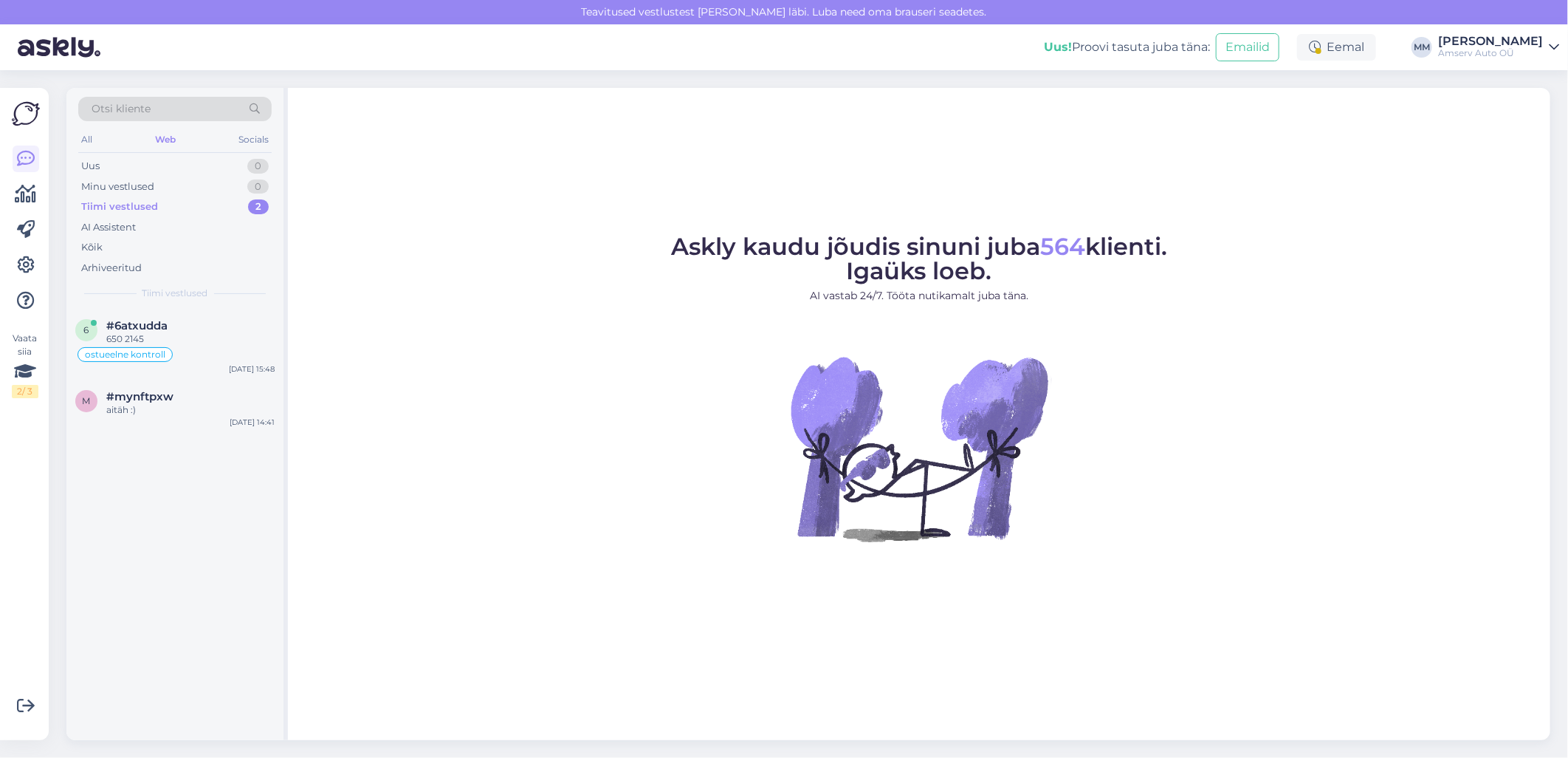
click at [122, 207] on div "Tiimi vestlused" at bounding box center [119, 207] width 77 height 15
click at [1351, 43] on div "Eemal" at bounding box center [1336, 47] width 79 height 27
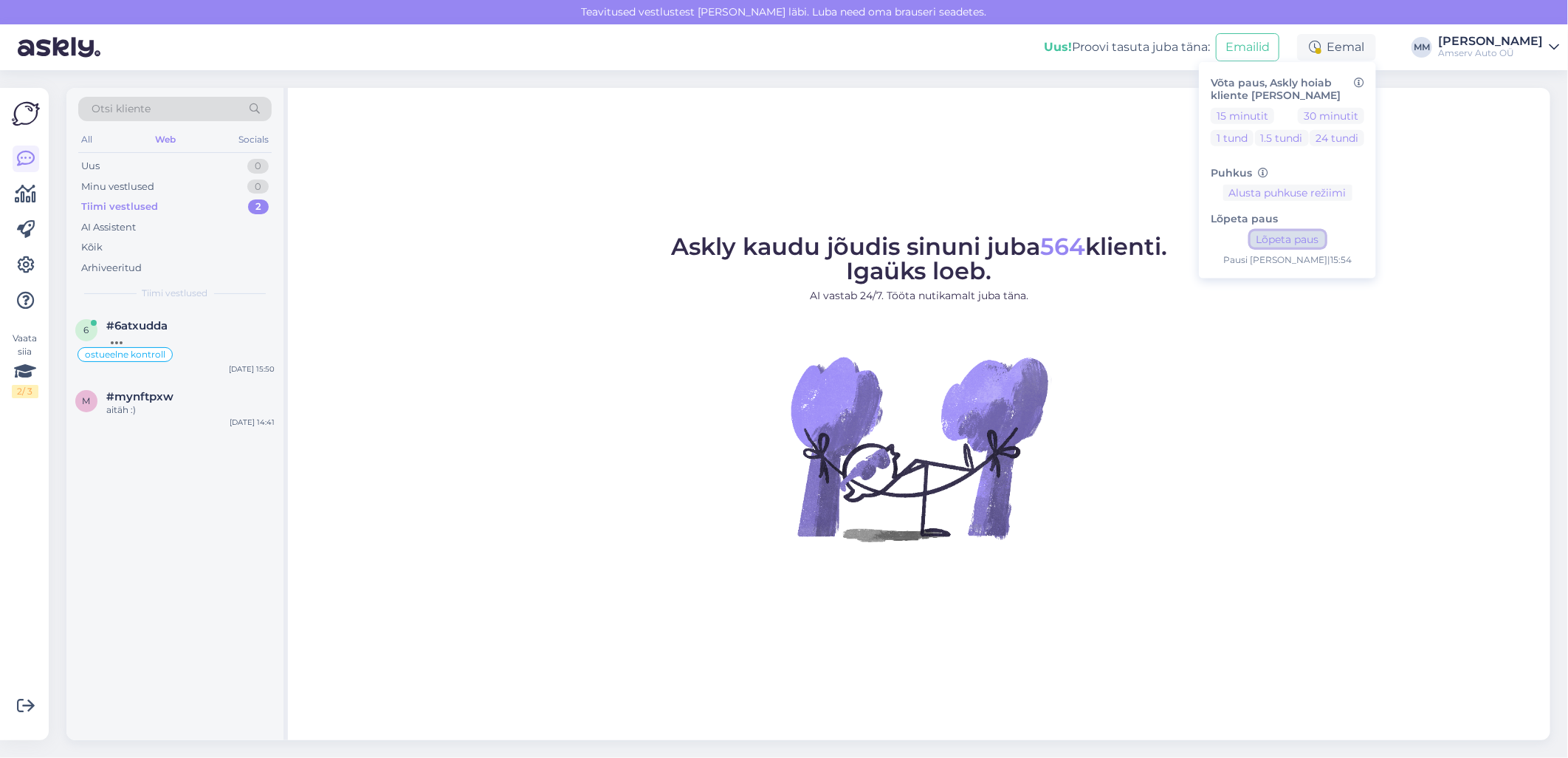
click at [1267, 242] on button "Lõpeta paus" at bounding box center [1287, 239] width 75 height 17
click at [1179, 435] on figure "Askly kaudu jõudis sinuni juba 564 klienti. Igaüks loeb. AI vastab 24/7. Tööta …" at bounding box center [918, 408] width 1235 height 347
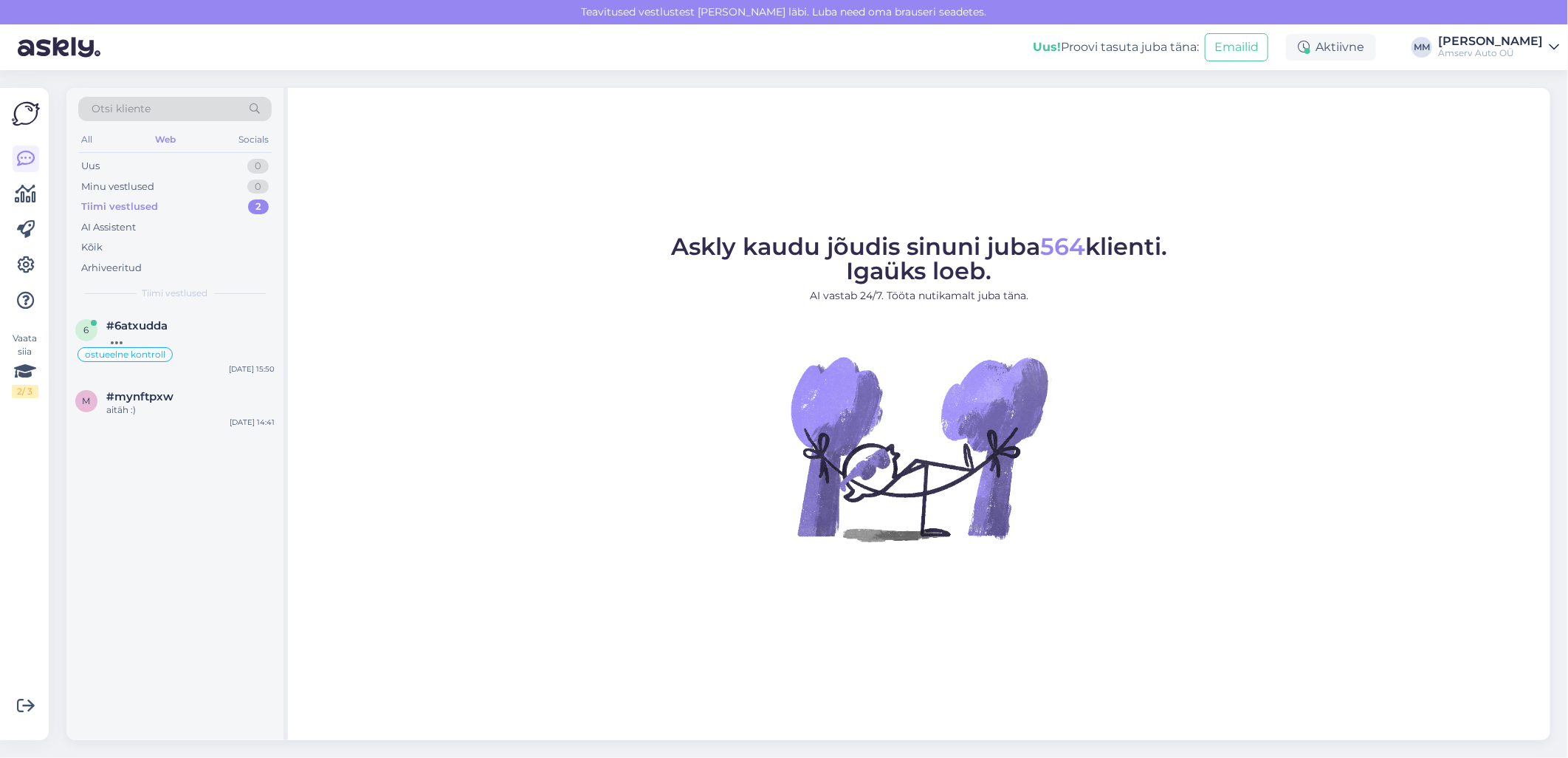
click at [501, 505] on figure "Askly kaudu jõudis sinuni juba 564 klienti. Igaüks loeb. AI vastab 24/7. Tööta …" at bounding box center [918, 408] width 1235 height 347
click at [174, 141] on div "Web" at bounding box center [165, 140] width 27 height 19
click at [164, 346] on div "jaa, muidugi edastan Teie kontakti ja Teiega võetakse ühendust" at bounding box center [190, 346] width 168 height 27
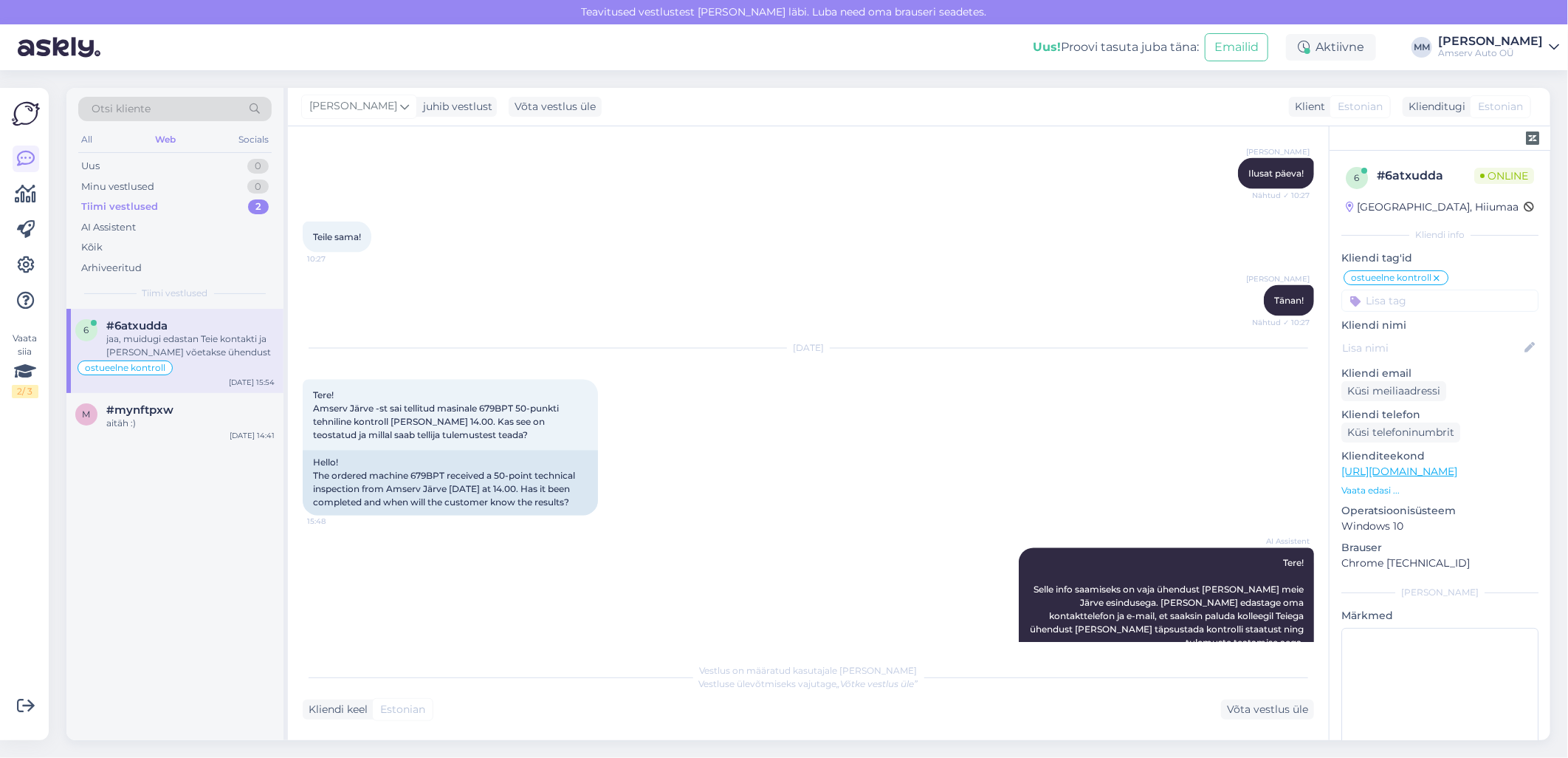
scroll to position [1957, 0]
